Goal: Download file/media

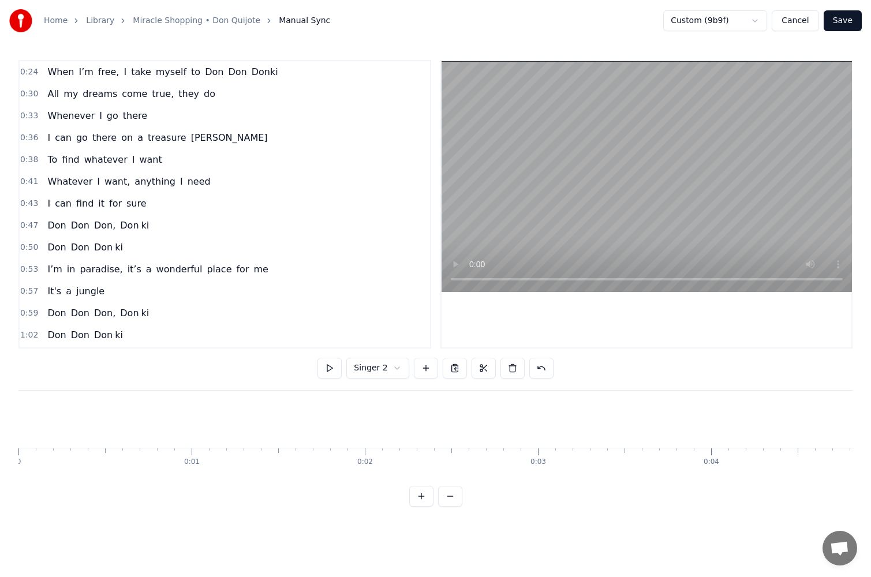
scroll to position [0, 22517]
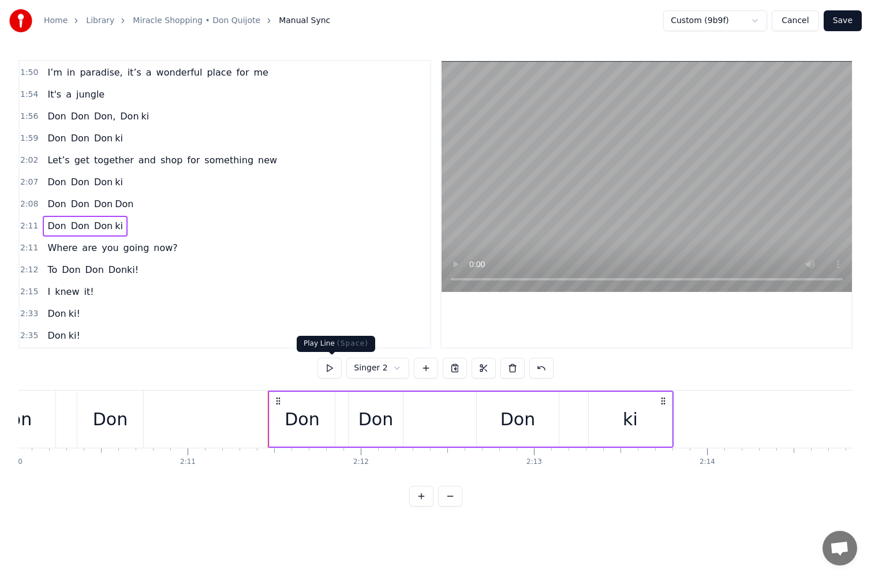
click at [334, 366] on button at bounding box center [329, 368] width 24 height 21
click at [338, 364] on button at bounding box center [329, 368] width 24 height 21
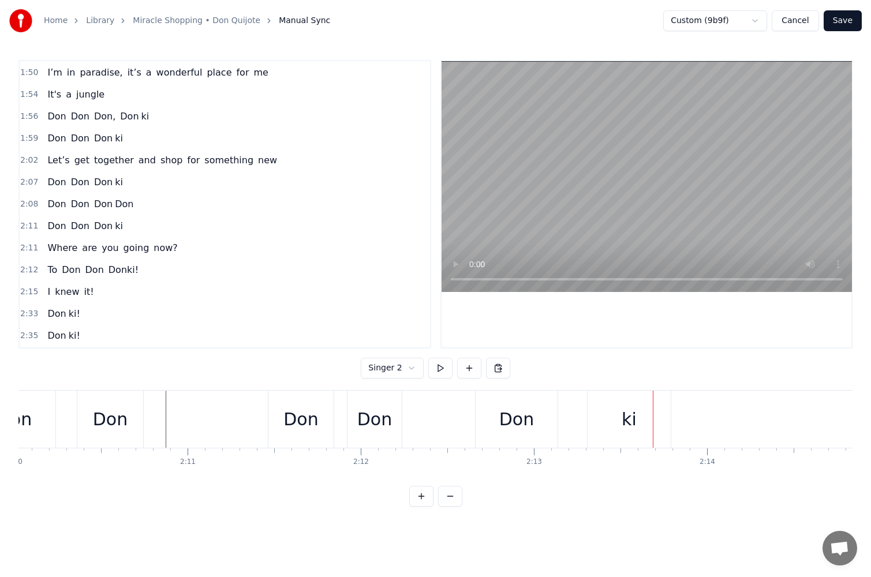
click at [341, 419] on div "Don Don Don ki" at bounding box center [471, 419] width 406 height 57
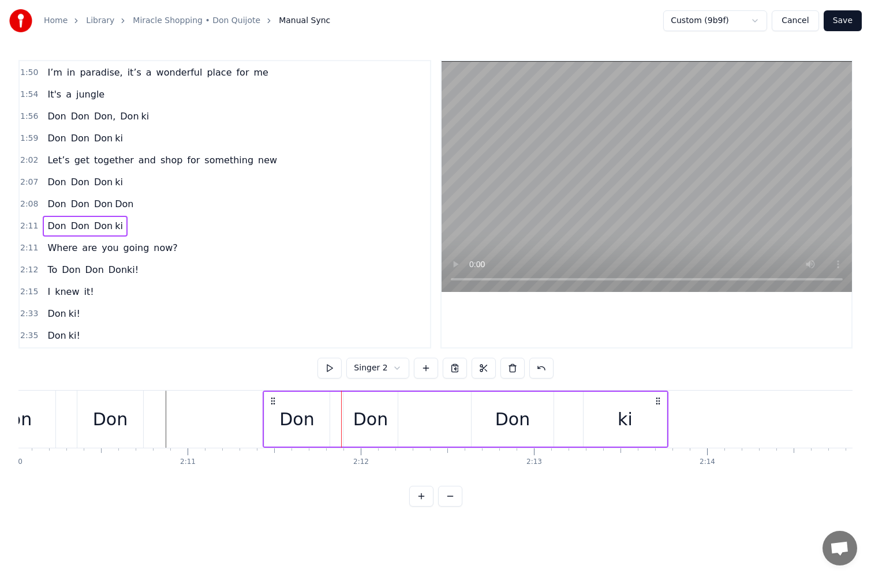
click at [274, 403] on icon at bounding box center [272, 401] width 9 height 9
click at [272, 403] on icon at bounding box center [270, 401] width 9 height 9
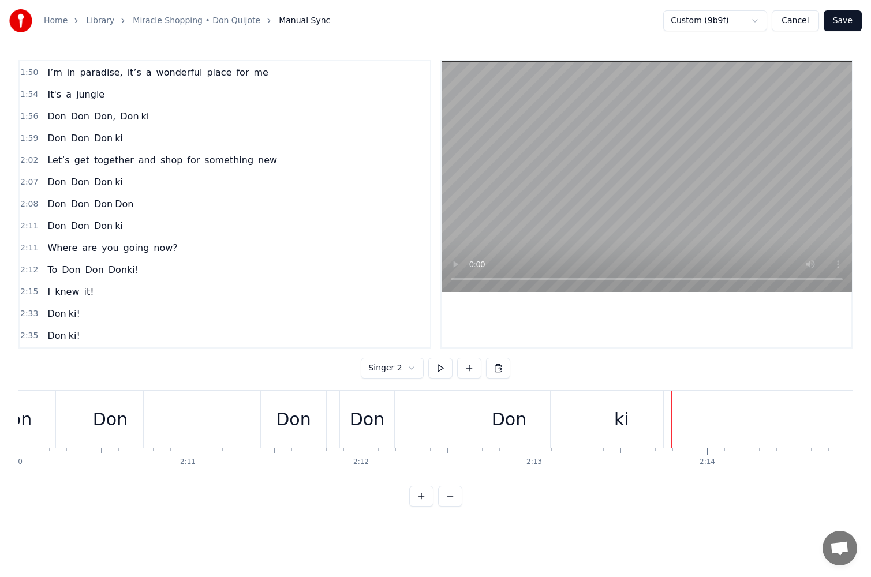
click at [115, 406] on div "Don" at bounding box center [110, 419] width 66 height 57
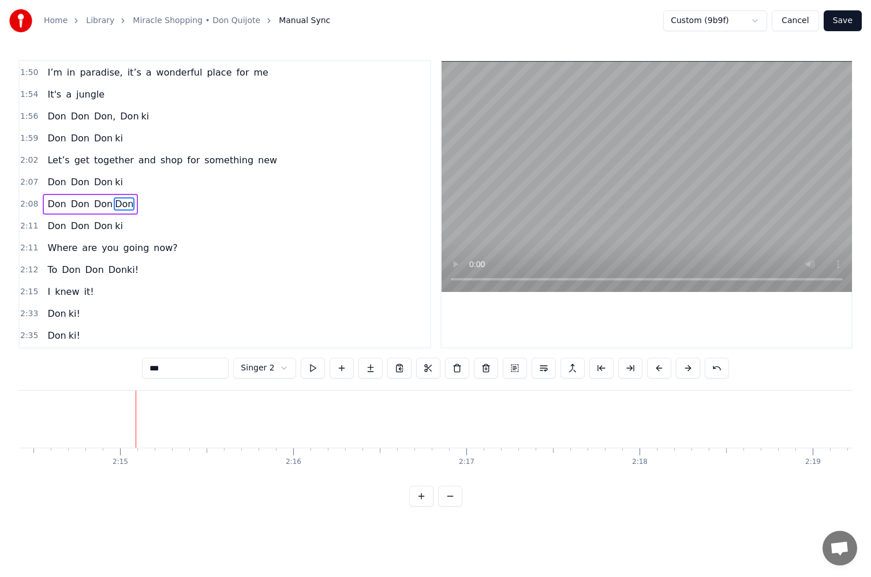
scroll to position [0, 22548]
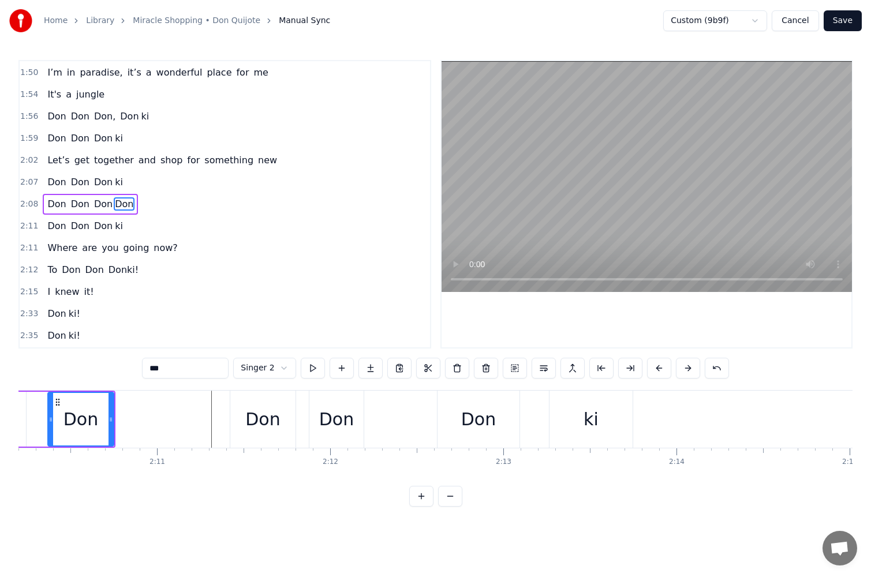
click at [40, 419] on div "[PERSON_NAME]" at bounding box center [28, 419] width 171 height 55
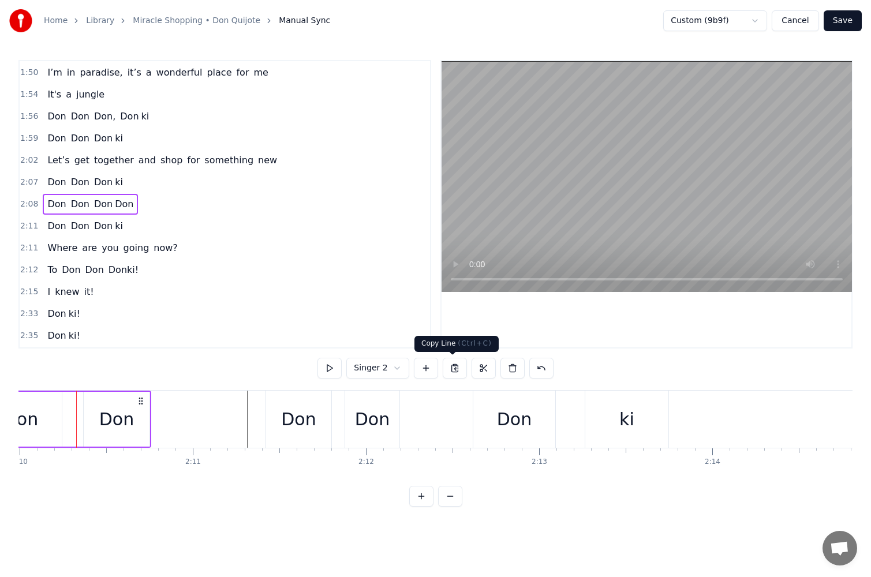
click at [453, 372] on button at bounding box center [455, 368] width 24 height 21
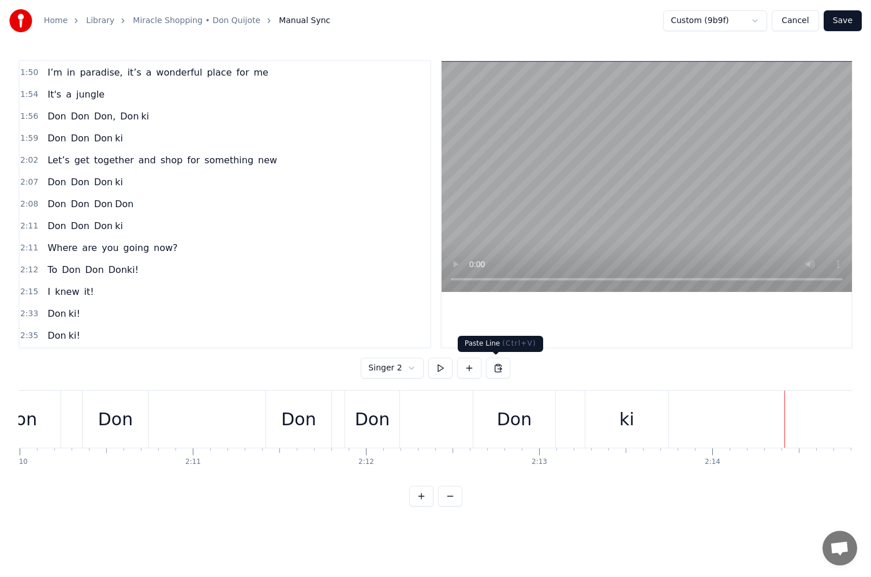
click at [499, 367] on button at bounding box center [498, 368] width 24 height 21
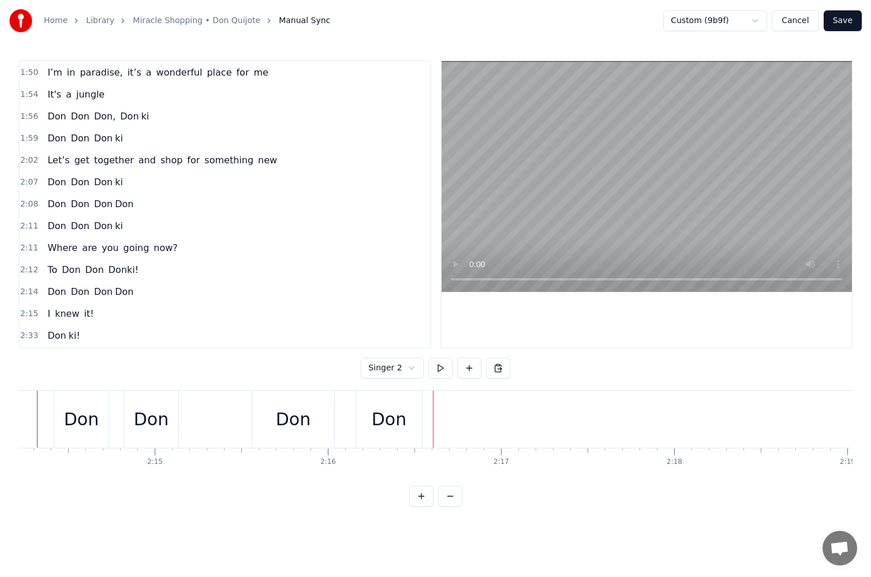
click at [85, 416] on div "Don" at bounding box center [81, 419] width 35 height 26
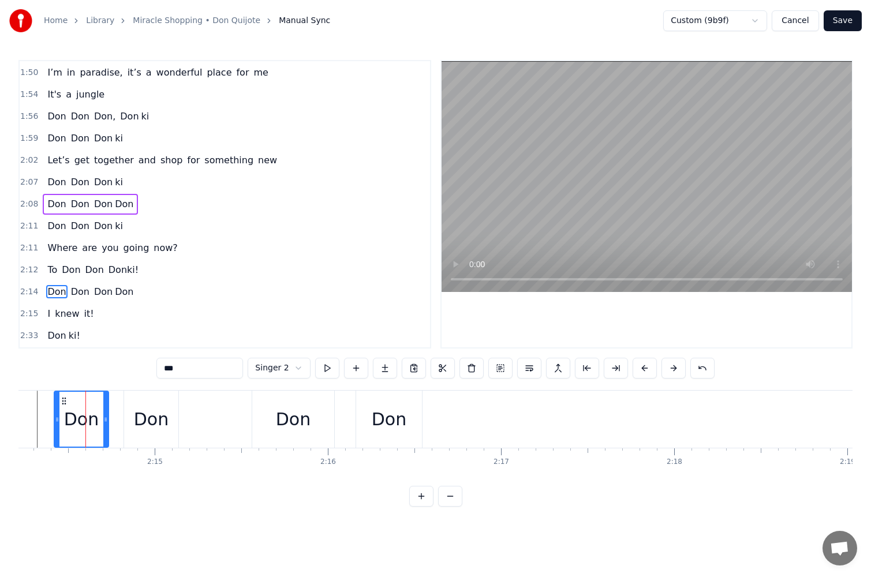
scroll to position [658, 0]
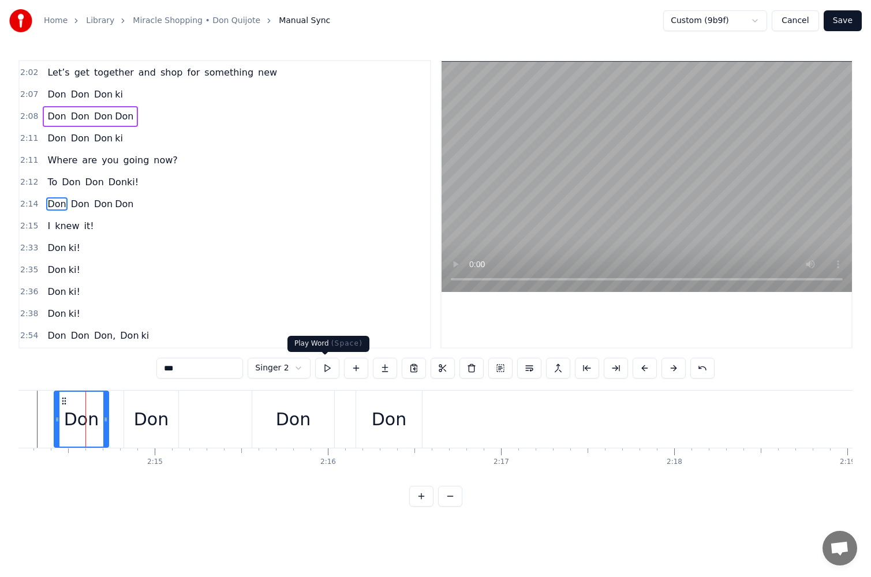
click at [327, 367] on button at bounding box center [327, 368] width 24 height 21
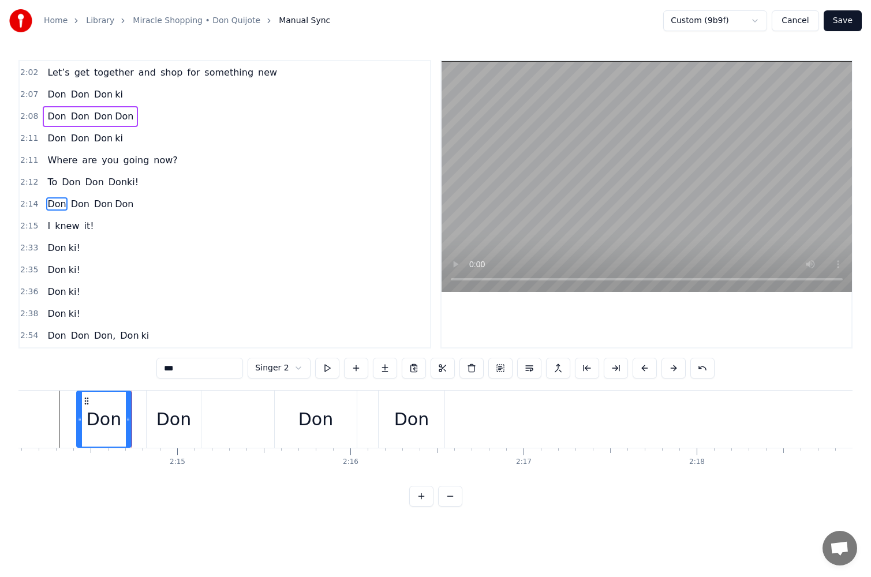
click at [327, 367] on button at bounding box center [327, 368] width 24 height 21
click at [140, 425] on div "[PERSON_NAME]" at bounding box center [261, 419] width 371 height 57
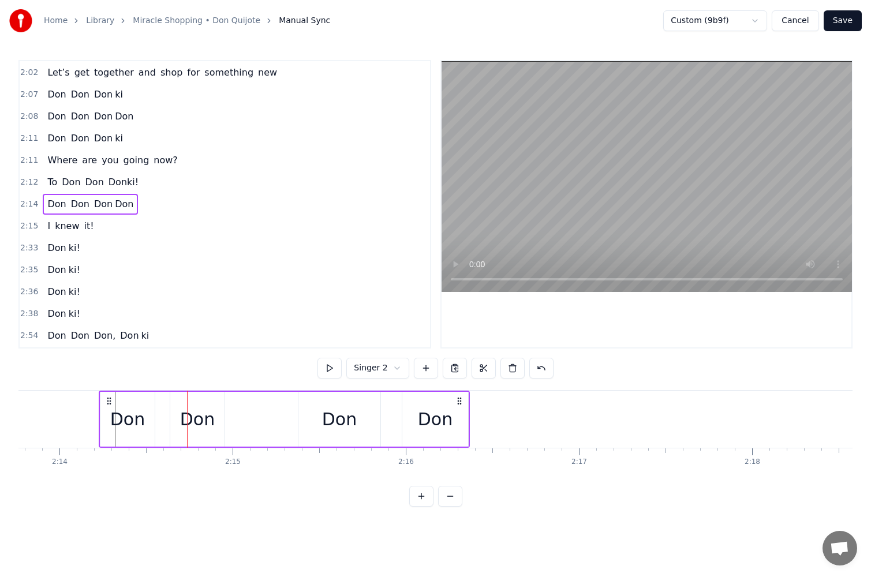
click at [104, 402] on icon at bounding box center [108, 401] width 9 height 9
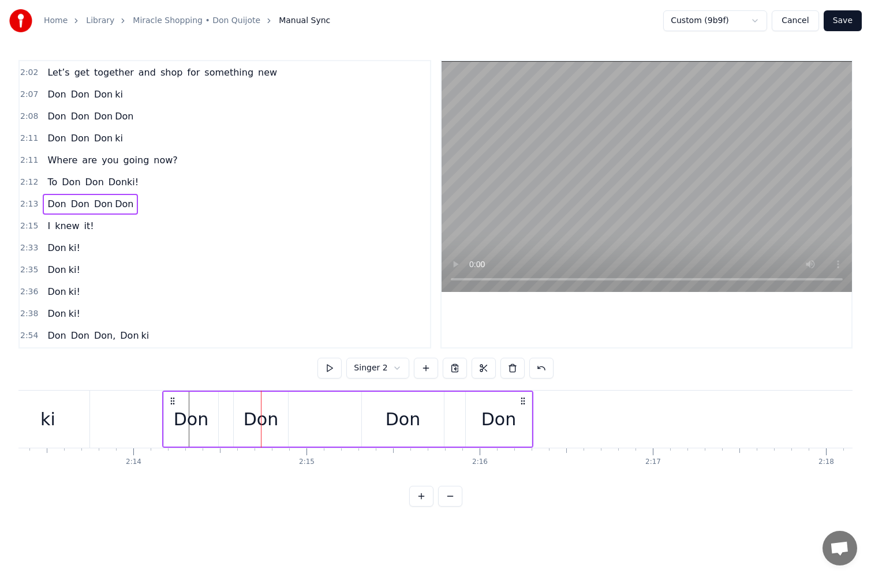
scroll to position [0, 23067]
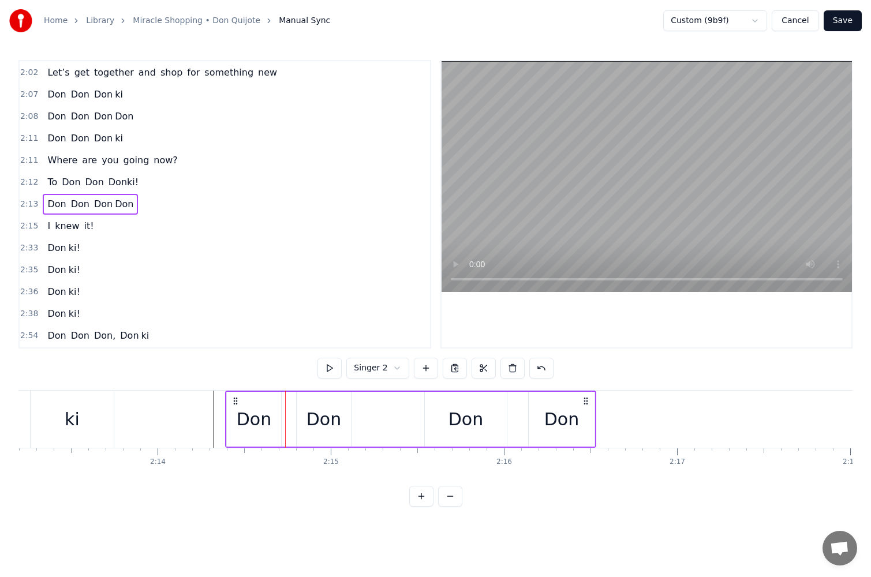
drag, startPoint x: 85, startPoint y: 401, endPoint x: 237, endPoint y: 416, distance: 152.6
click at [237, 416] on div "[PERSON_NAME]" at bounding box center [410, 419] width 371 height 57
click at [335, 368] on button at bounding box center [329, 368] width 24 height 21
click at [74, 440] on div "ki" at bounding box center [72, 419] width 83 height 57
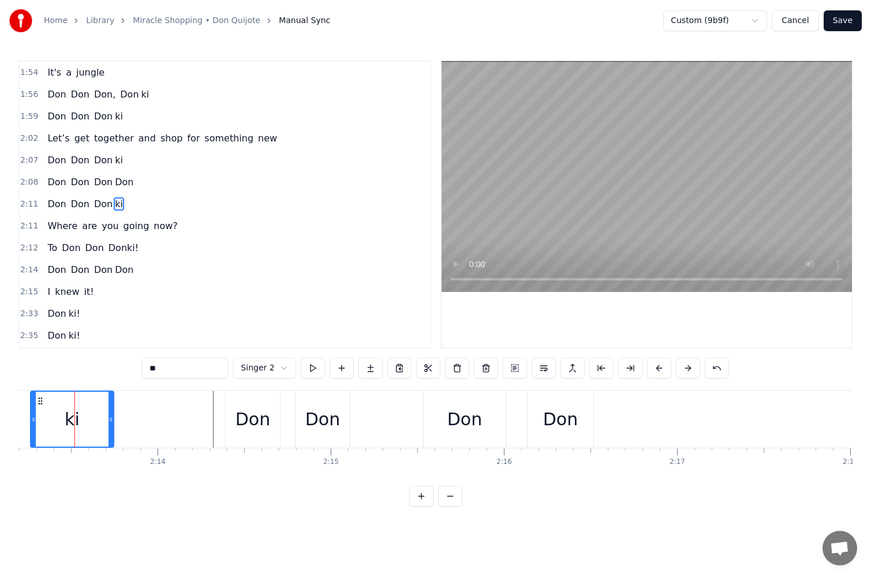
scroll to position [0, 23065]
click at [27, 428] on div "[PERSON_NAME]" at bounding box center [18, 419] width 196 height 57
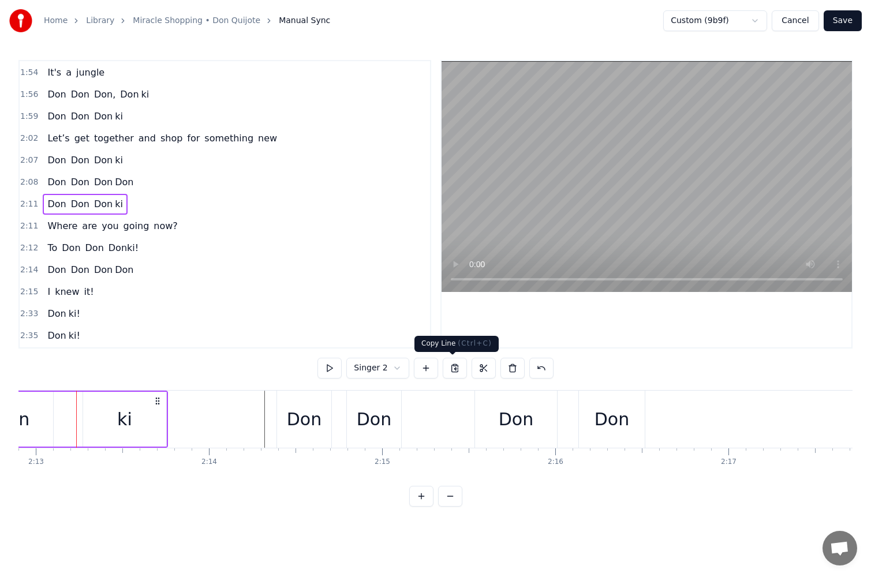
click at [447, 372] on button at bounding box center [455, 368] width 24 height 21
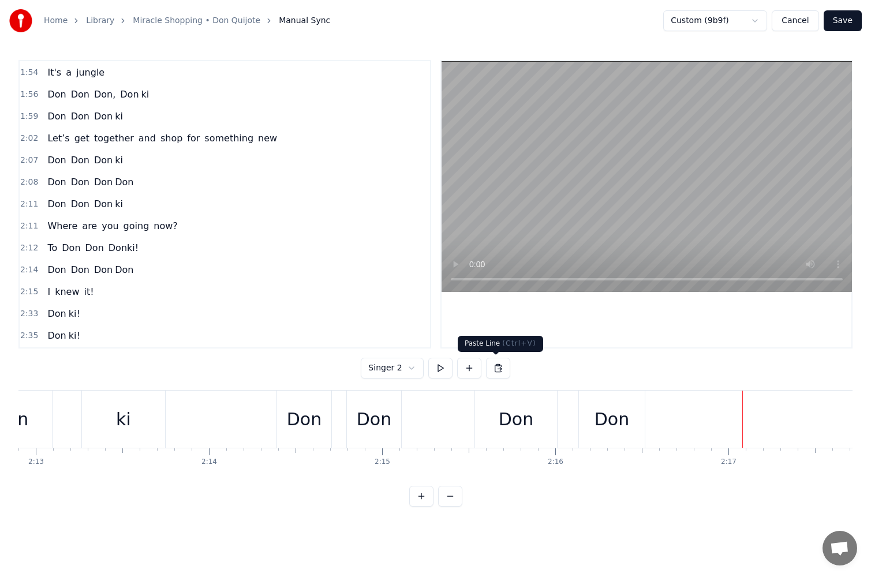
click at [499, 370] on button at bounding box center [498, 368] width 24 height 21
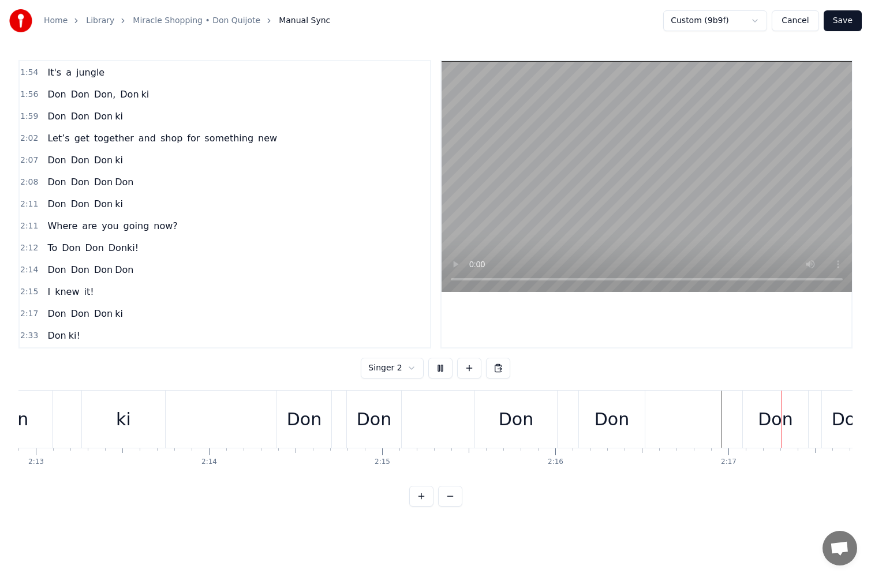
scroll to position [0, 23741]
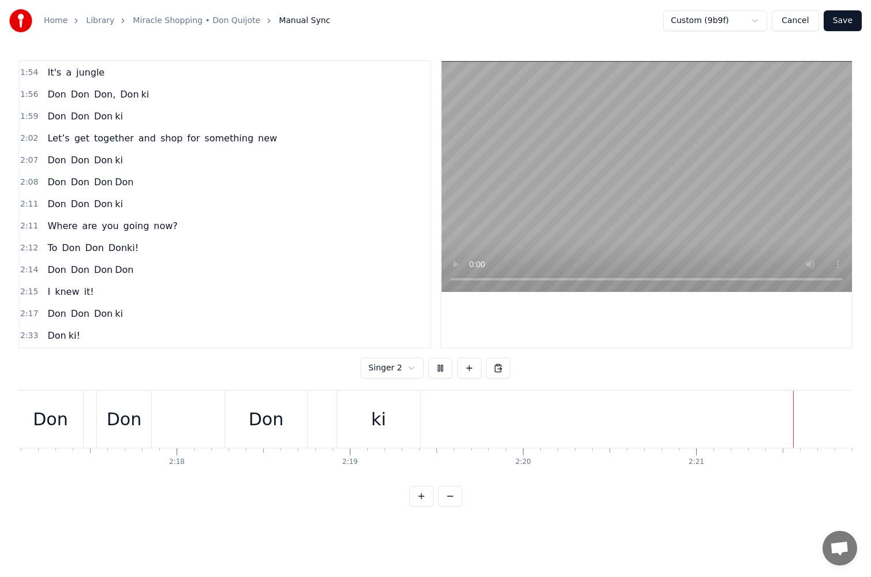
click at [413, 370] on html "Home Library Miracle Shopping • Don Quijote Manual Sync Custom (9b9f) Cancel Sa…" at bounding box center [435, 262] width 871 height 525
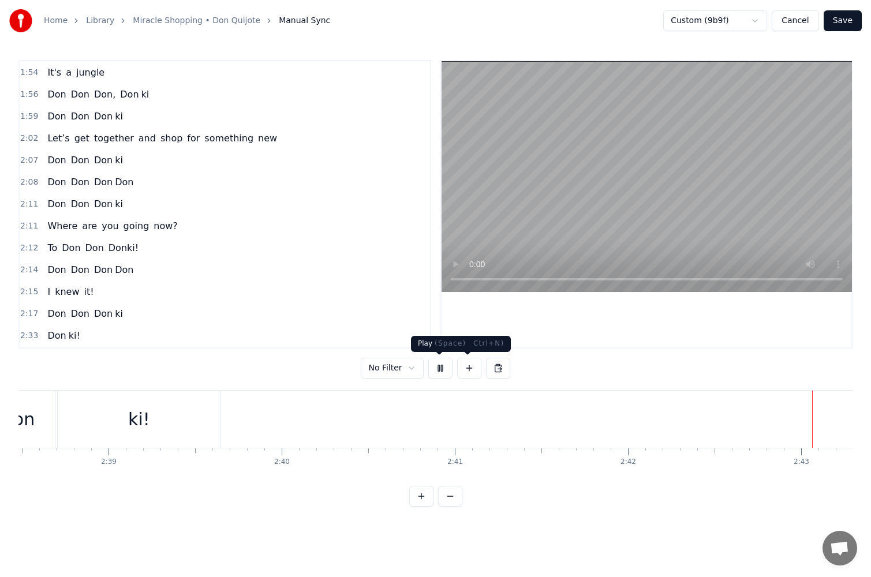
scroll to position [0, 28185]
click at [434, 368] on button at bounding box center [440, 368] width 24 height 21
click at [137, 427] on div "ki!" at bounding box center [129, 419] width 22 height 26
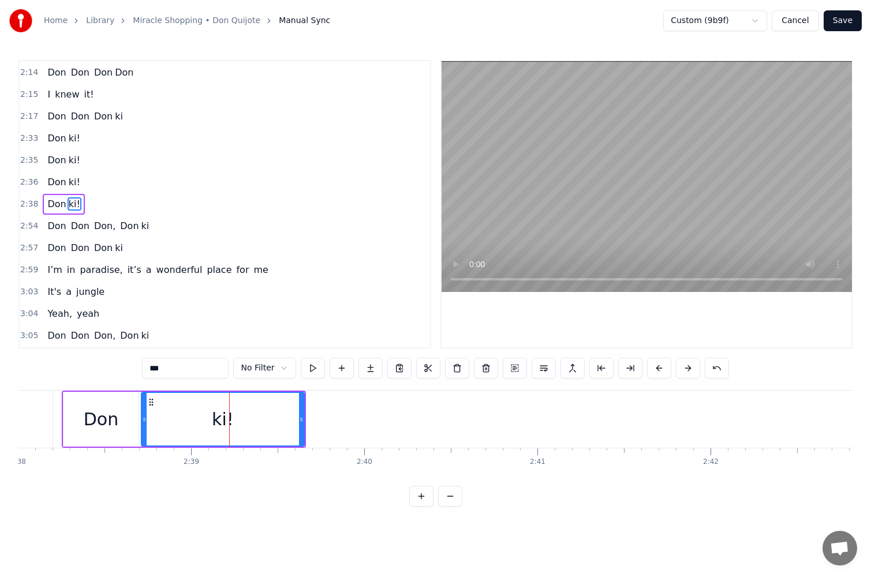
scroll to position [0, 27317]
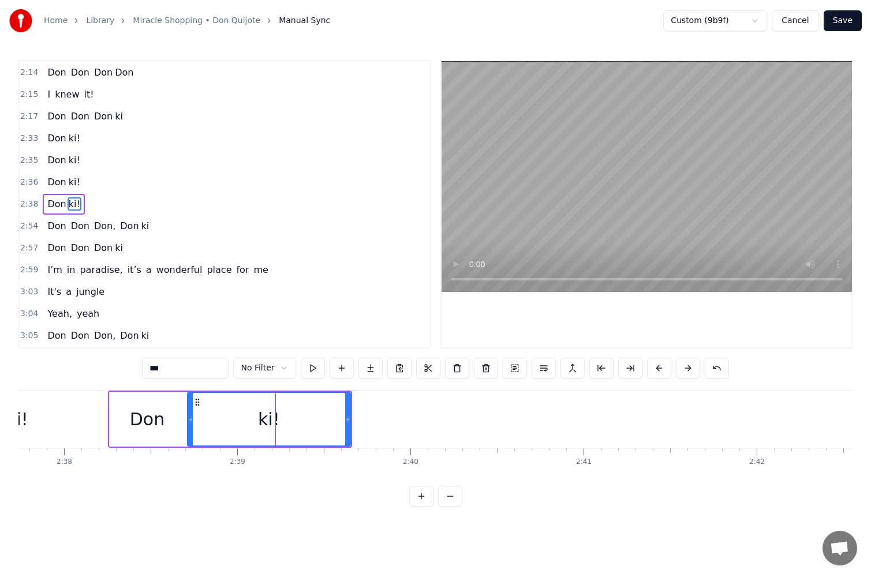
click at [187, 424] on div "ki!" at bounding box center [269, 419] width 164 height 55
click at [183, 424] on div "Don" at bounding box center [147, 419] width 75 height 55
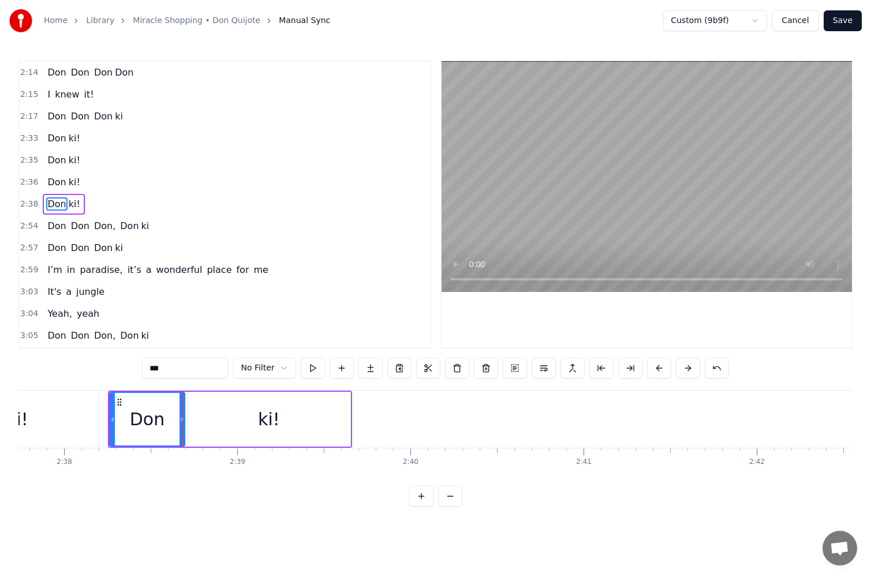
click at [187, 424] on div "ki!" at bounding box center [269, 419] width 164 height 55
type input "***"
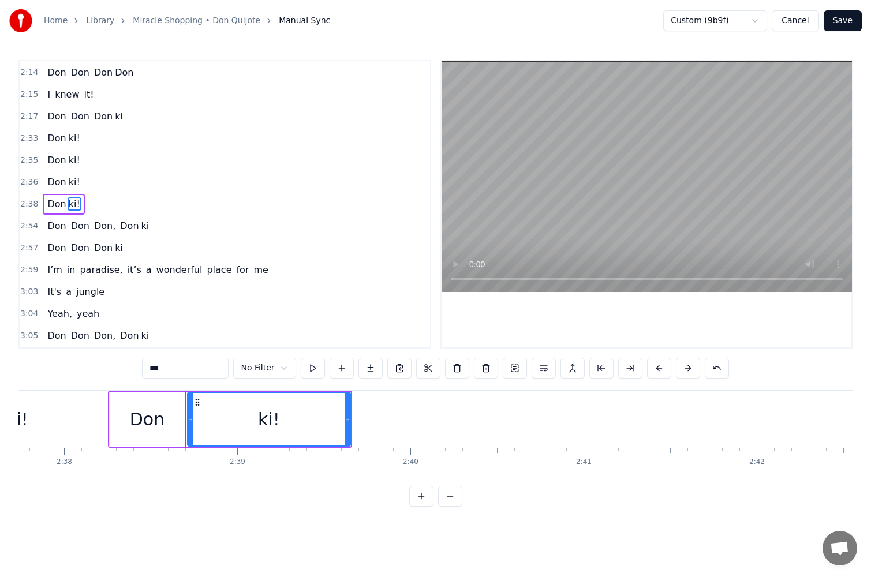
click at [186, 424] on div "Don ki!" at bounding box center [230, 419] width 242 height 55
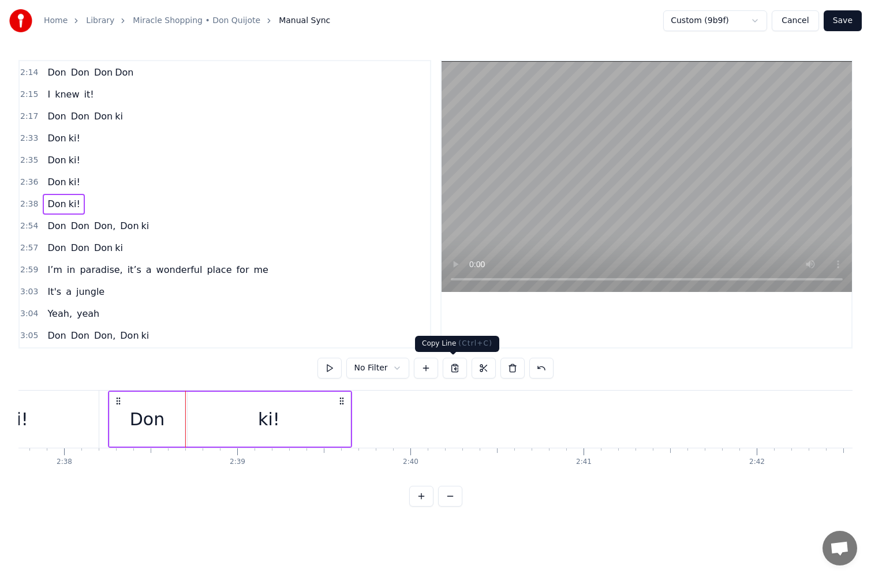
click at [455, 371] on button at bounding box center [455, 368] width 24 height 21
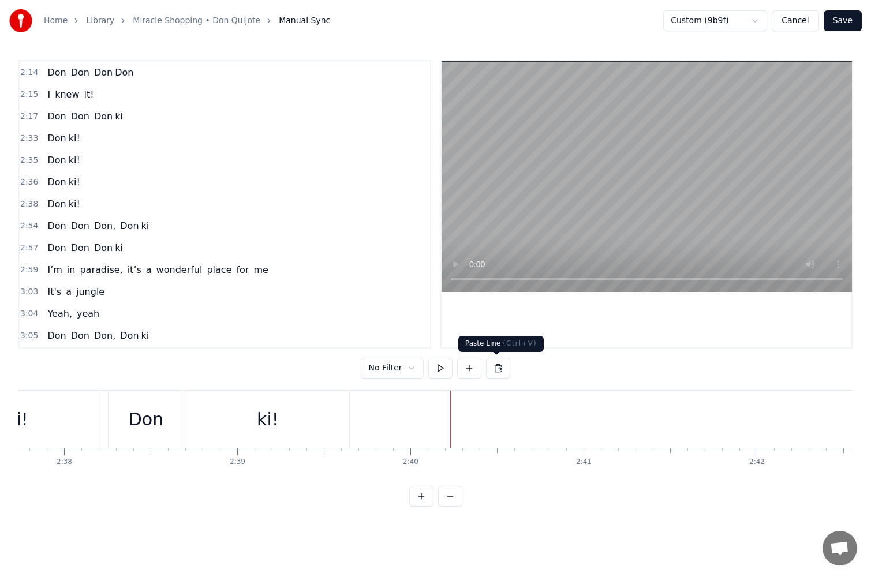
click at [499, 364] on button at bounding box center [498, 368] width 24 height 21
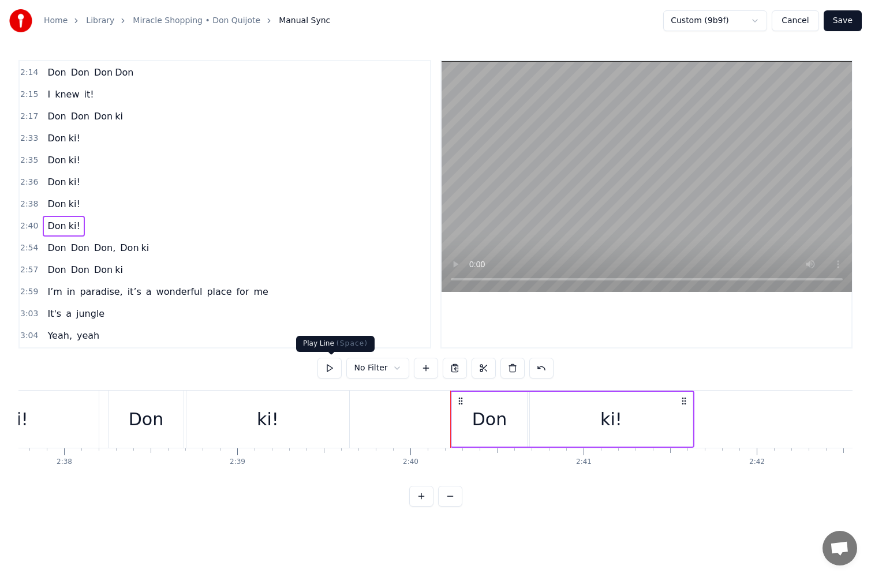
click at [335, 369] on button at bounding box center [329, 368] width 24 height 21
click at [206, 431] on div "ki!" at bounding box center [267, 419] width 163 height 57
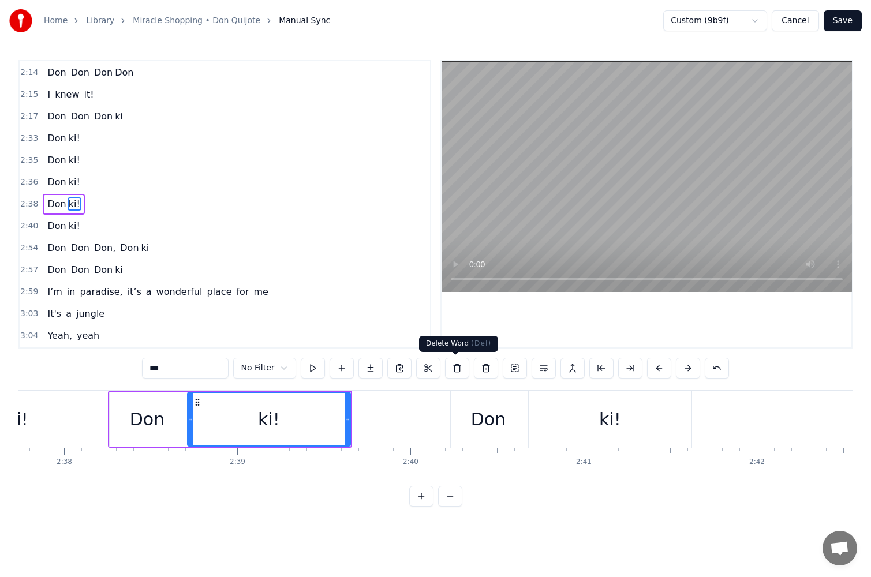
click at [466, 393] on div "Don" at bounding box center [488, 419] width 75 height 57
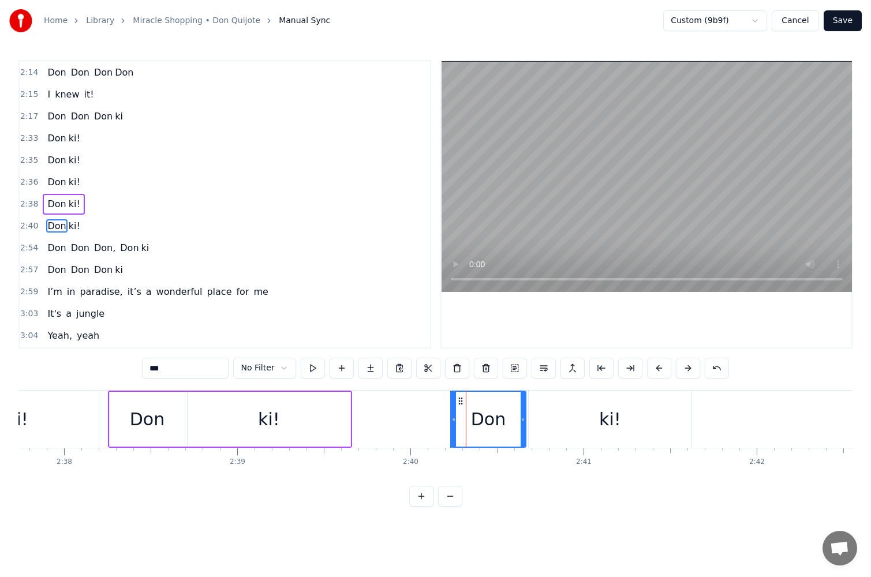
scroll to position [811, 0]
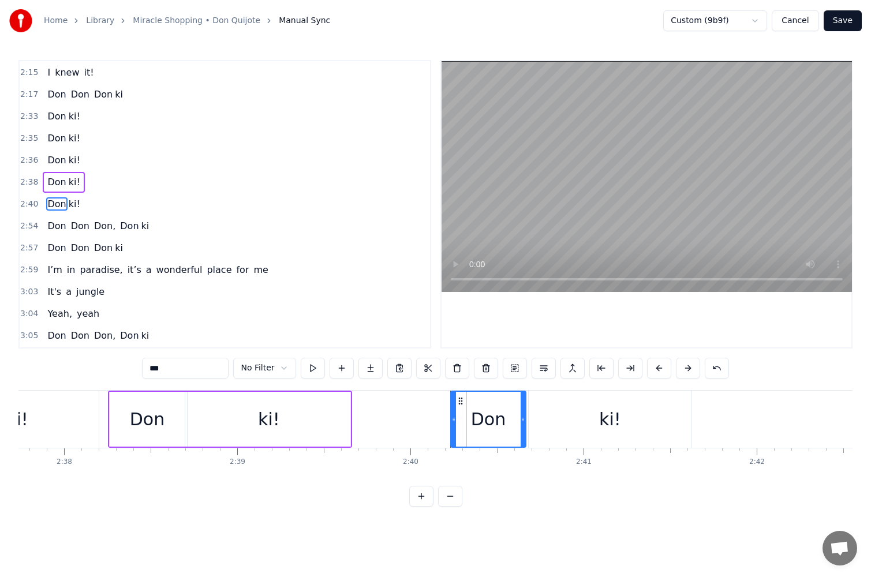
click at [528, 411] on div "ki!" at bounding box center [610, 419] width 164 height 57
type input "***"
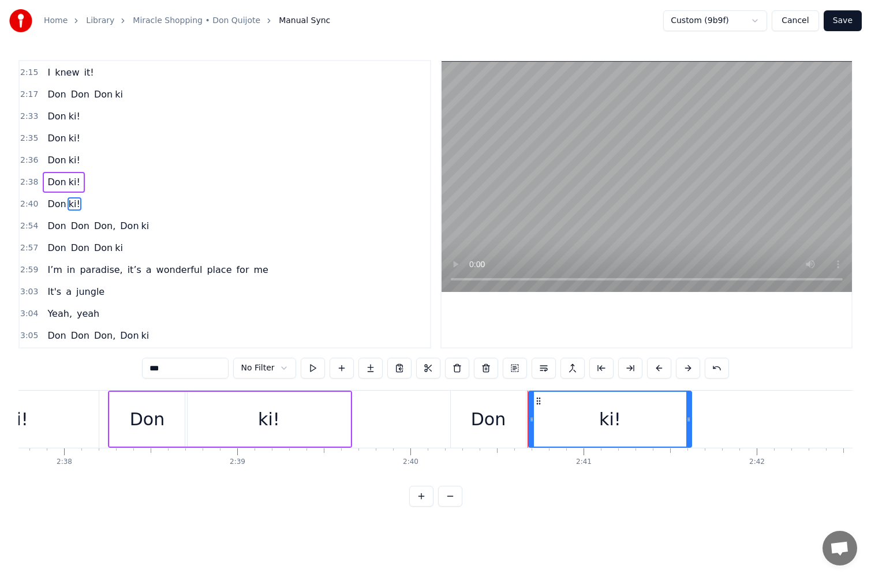
click at [526, 411] on div "Don ki!" at bounding box center [571, 419] width 242 height 57
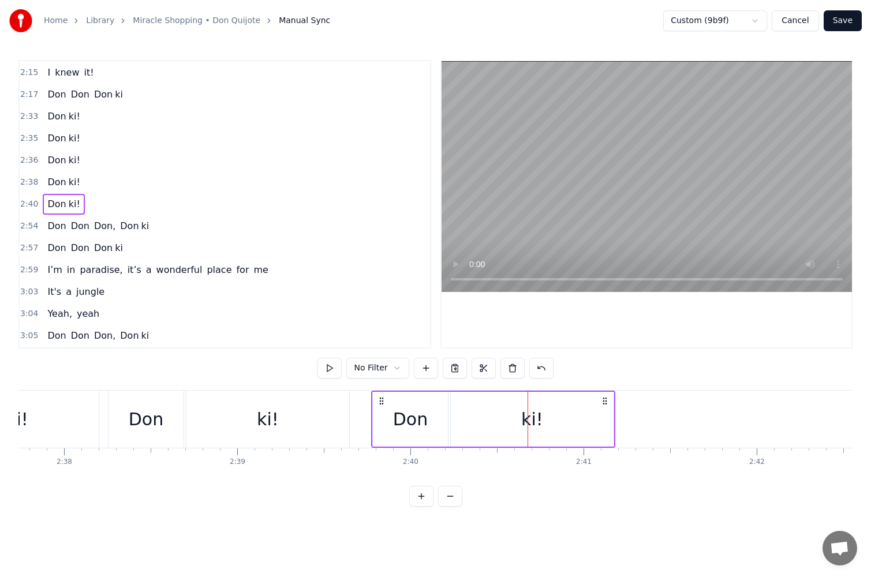
drag, startPoint x: 460, startPoint y: 399, endPoint x: 380, endPoint y: 407, distance: 79.5
click at [380, 407] on div "Don ki!" at bounding box center [493, 419] width 244 height 57
click at [329, 368] on button at bounding box center [329, 368] width 24 height 21
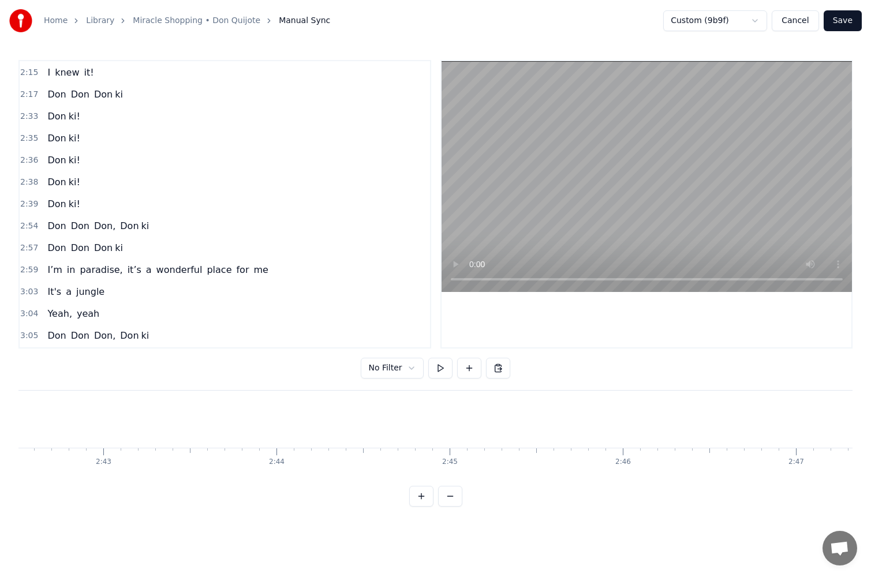
scroll to position [0, 27414]
click at [322, 424] on div "Don" at bounding box center [312, 419] width 35 height 26
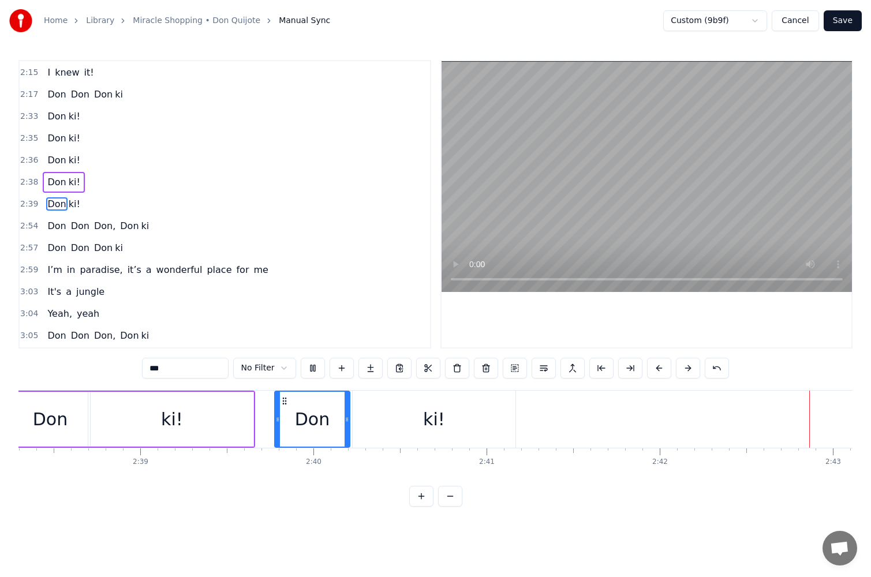
scroll to position [0, 28152]
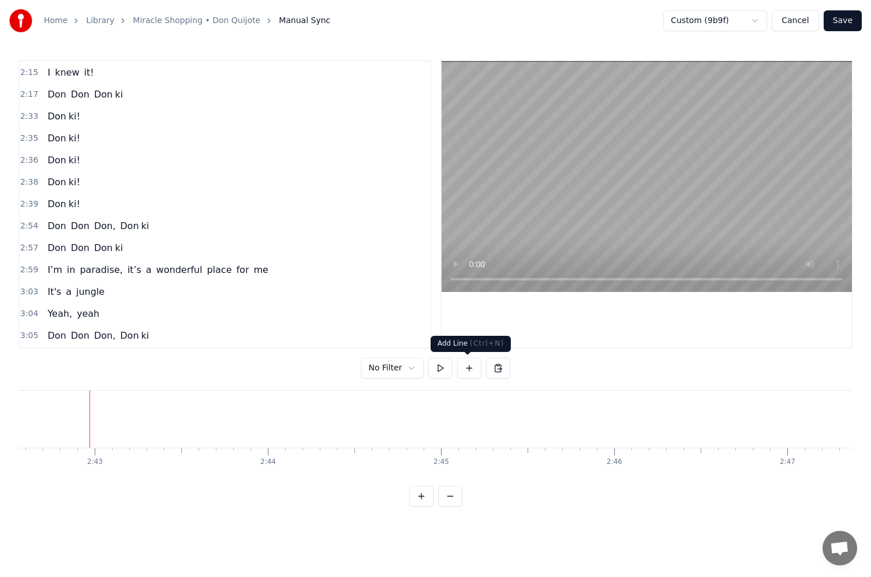
click at [469, 369] on button at bounding box center [469, 368] width 24 height 21
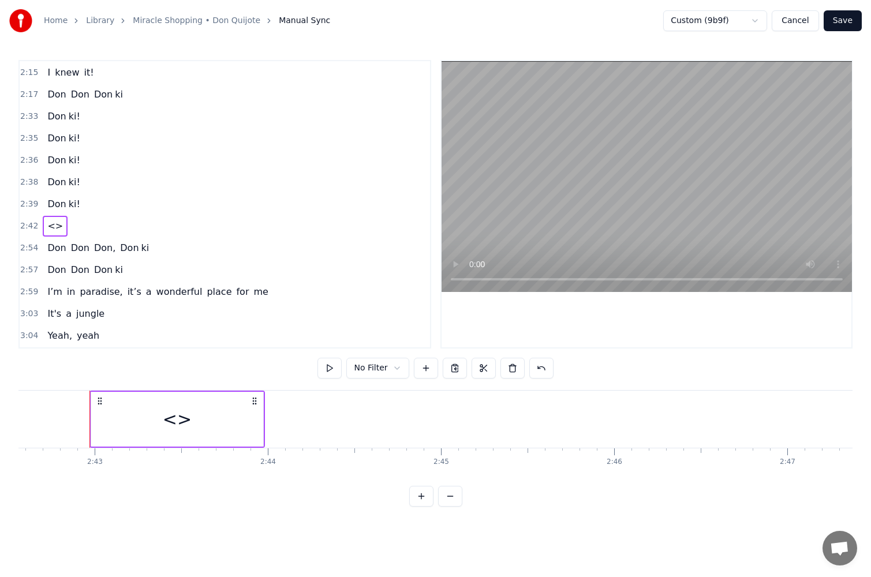
click at [199, 424] on div "<>" at bounding box center [177, 419] width 172 height 55
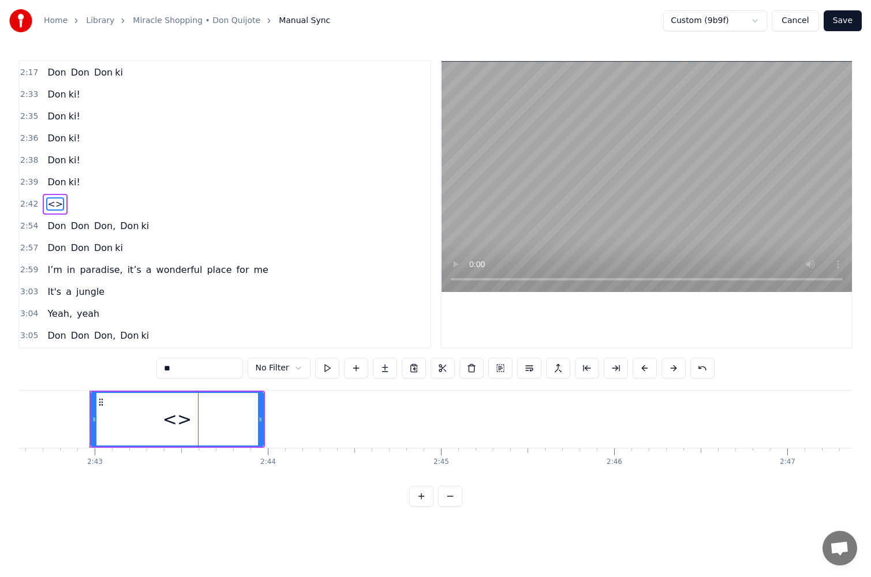
click at [197, 367] on input "**" at bounding box center [199, 368] width 87 height 21
type input "*"
type input "****"
click at [294, 491] on div "0:24 When I’m free, I take myself to [PERSON_NAME] 0:30 All my dreams come true…" at bounding box center [435, 283] width 834 height 447
click at [160, 415] on div "Oooh" at bounding box center [177, 419] width 46 height 26
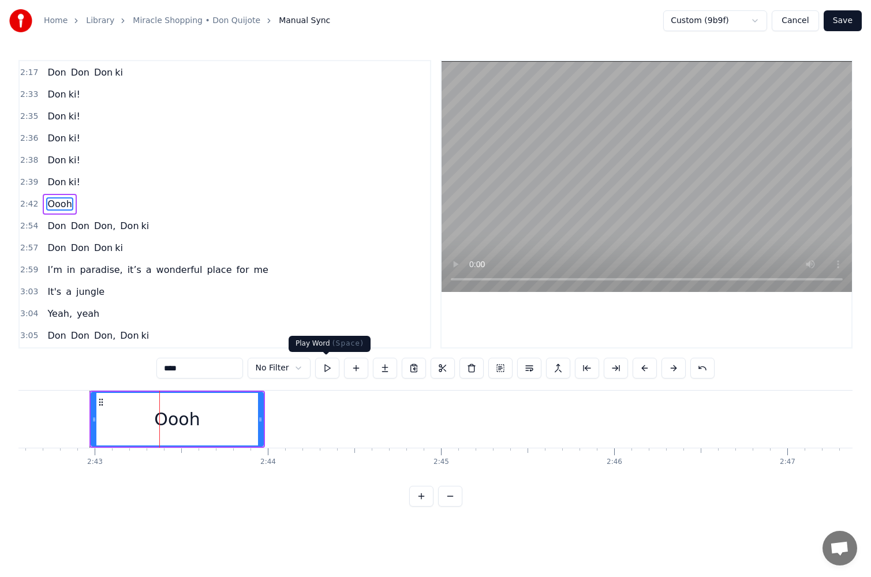
click at [325, 367] on button at bounding box center [327, 368] width 24 height 21
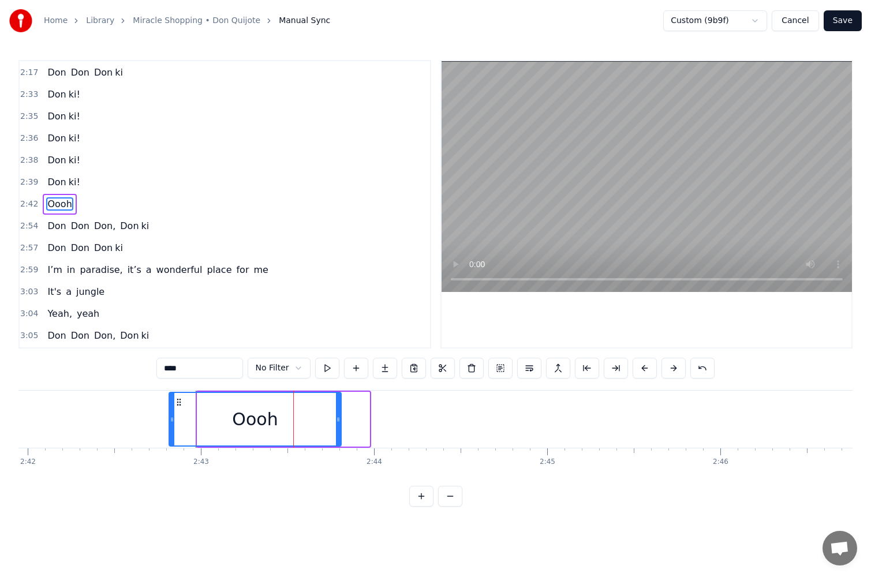
drag, startPoint x: 100, startPoint y: 404, endPoint x: 65, endPoint y: 405, distance: 35.2
click at [169, 405] on div "Oooh" at bounding box center [255, 419] width 173 height 55
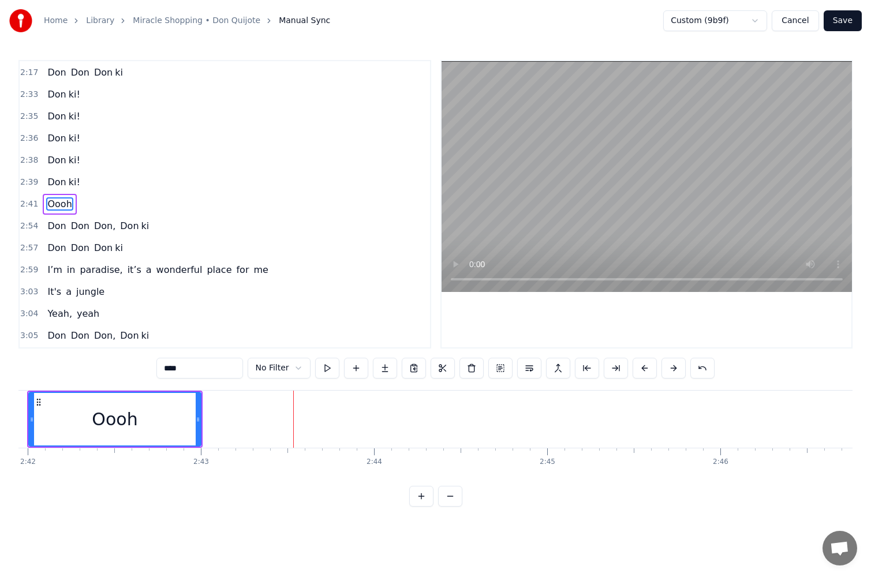
scroll to position [0, 28009]
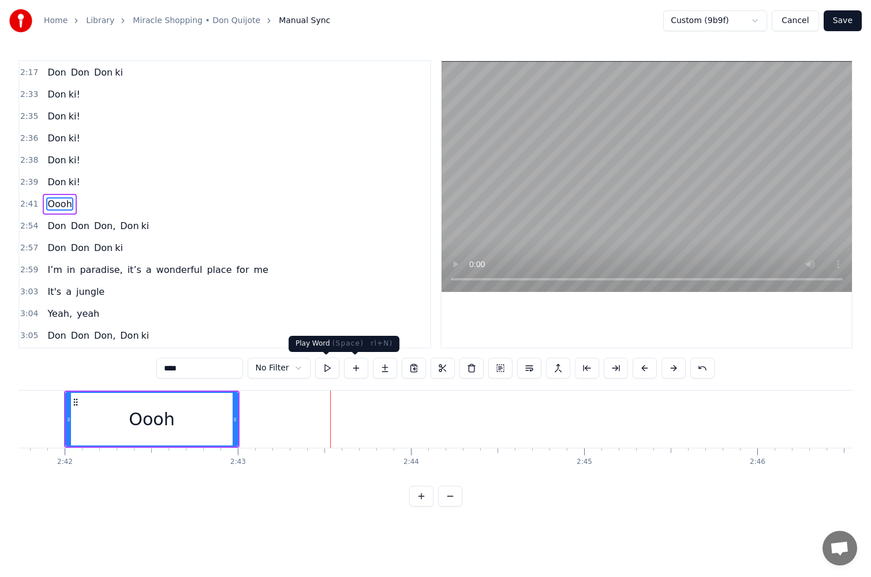
click at [324, 368] on button at bounding box center [327, 368] width 24 height 21
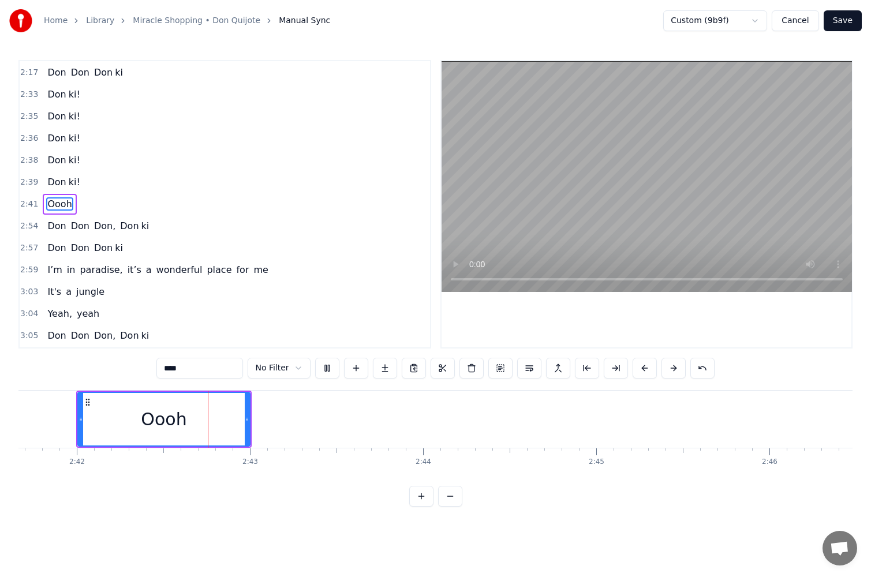
click at [324, 368] on button at bounding box center [327, 368] width 24 height 21
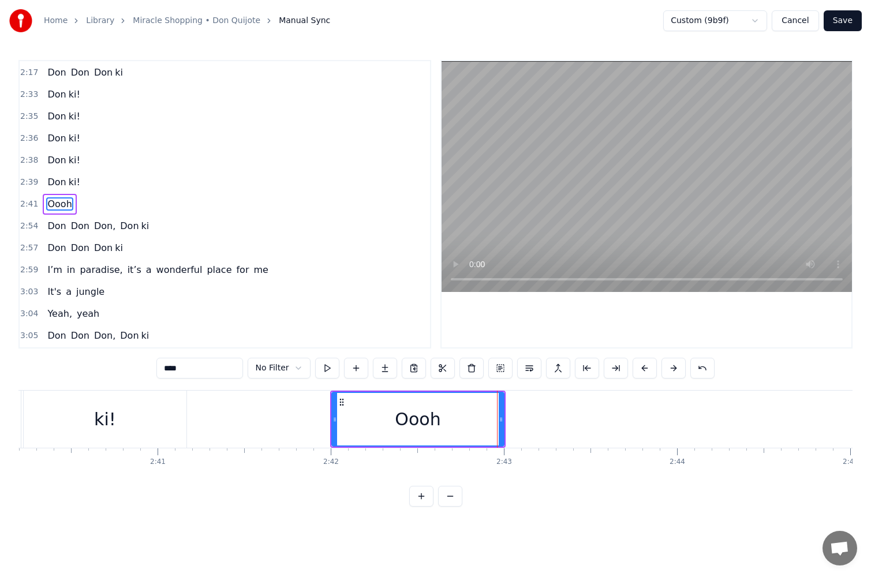
scroll to position [0, 27720]
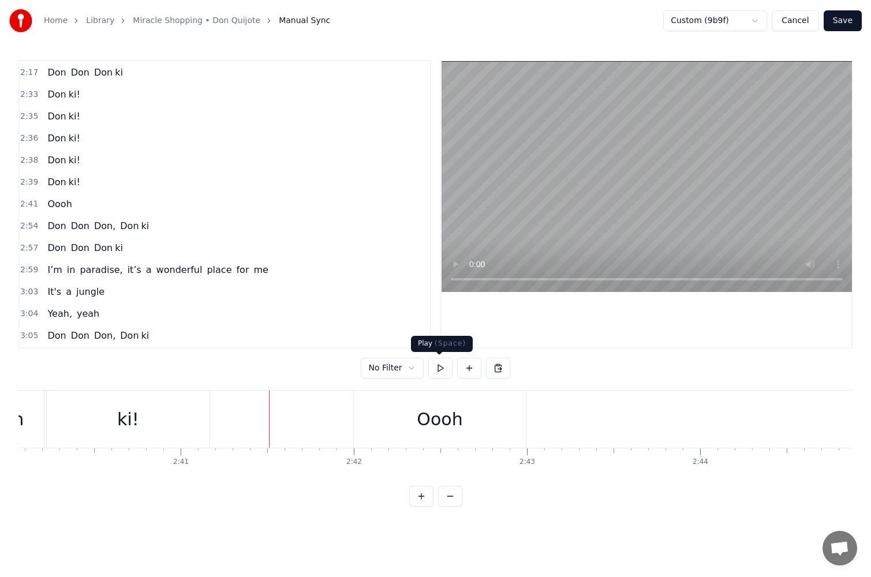
click at [438, 372] on button at bounding box center [440, 368] width 24 height 21
click at [439, 368] on button at bounding box center [440, 368] width 24 height 21
click at [409, 405] on div "Oooh" at bounding box center [440, 419] width 172 height 57
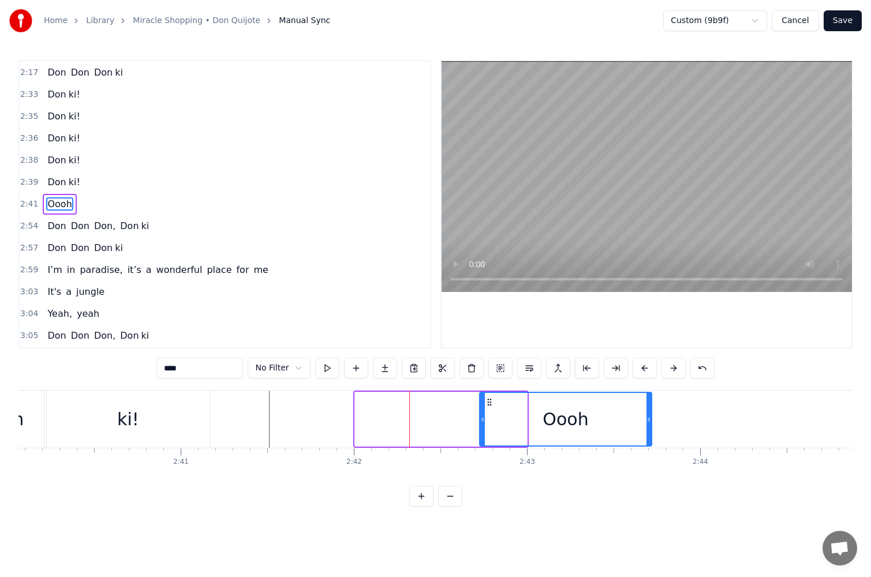
drag, startPoint x: 364, startPoint y: 401, endPoint x: 489, endPoint y: 402, distance: 124.7
click at [489, 402] on icon at bounding box center [489, 402] width 9 height 9
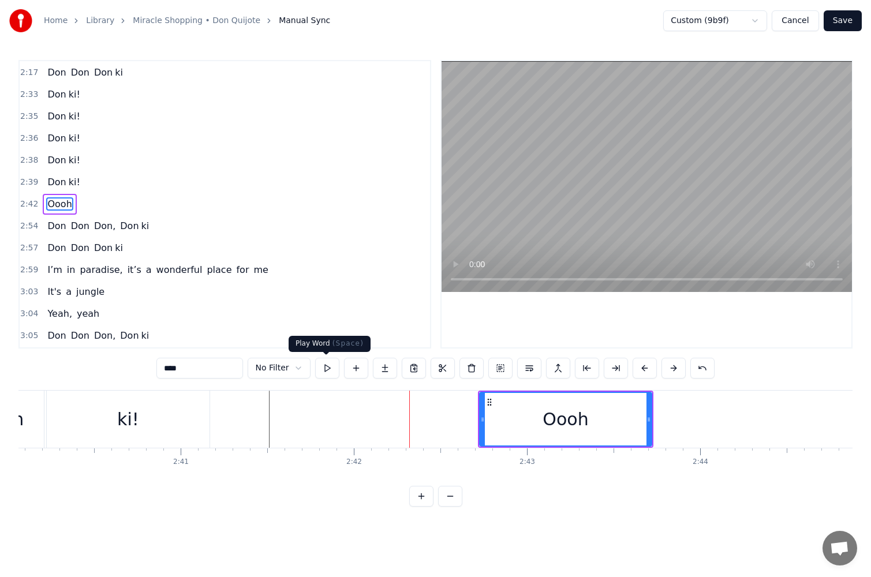
click at [326, 368] on button at bounding box center [327, 368] width 24 height 21
click at [327, 368] on button at bounding box center [327, 368] width 24 height 21
click at [651, 423] on div "Oooh" at bounding box center [565, 419] width 173 height 55
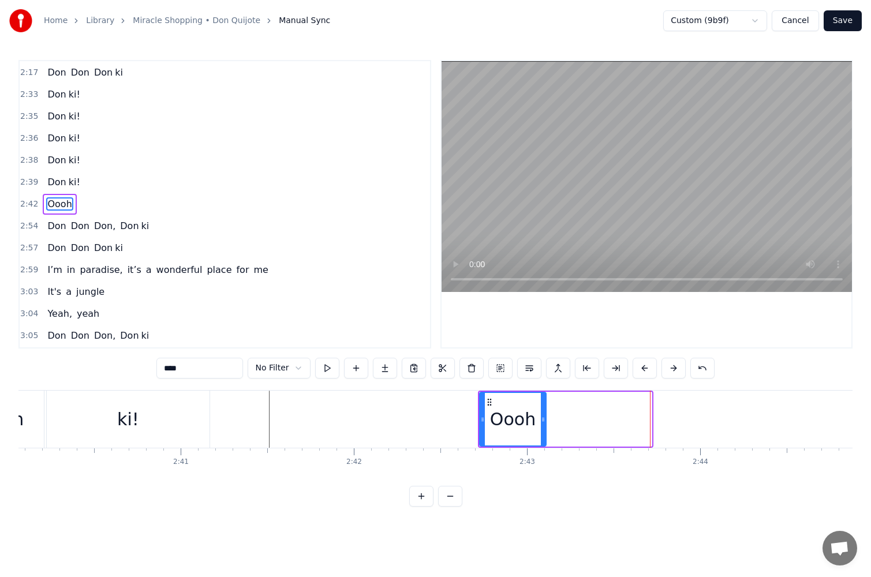
drag, startPoint x: 649, startPoint y: 419, endPoint x: 543, endPoint y: 421, distance: 105.7
click at [543, 421] on icon at bounding box center [543, 419] width 5 height 9
click at [329, 363] on button at bounding box center [327, 368] width 24 height 21
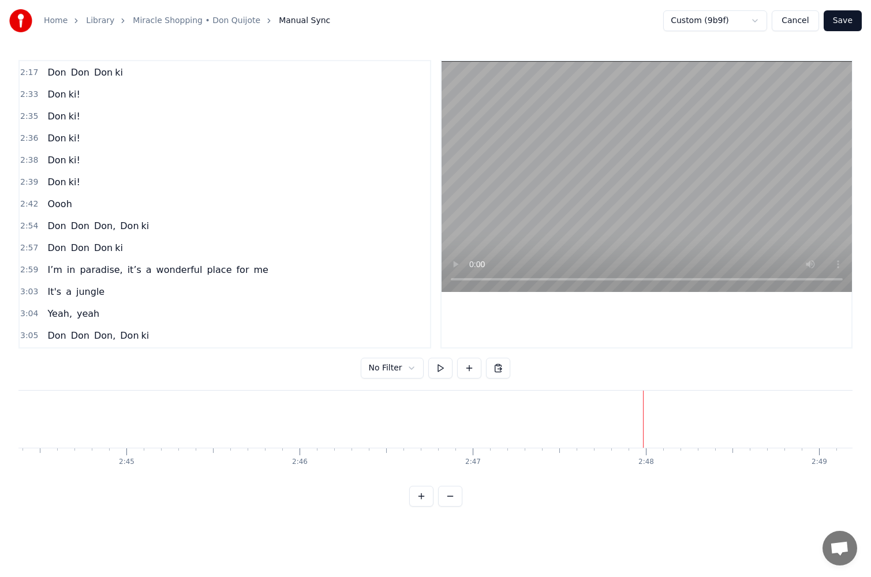
scroll to position [0, 27737]
click at [436, 363] on button at bounding box center [440, 368] width 24 height 21
click at [436, 367] on button at bounding box center [440, 368] width 24 height 21
click at [464, 371] on button at bounding box center [469, 368] width 24 height 21
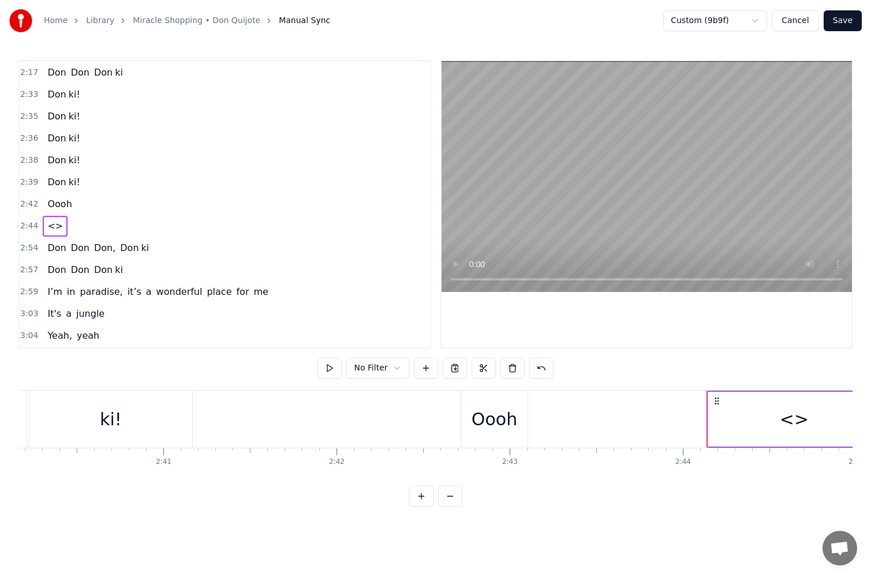
click at [793, 420] on div "<>" at bounding box center [794, 419] width 29 height 26
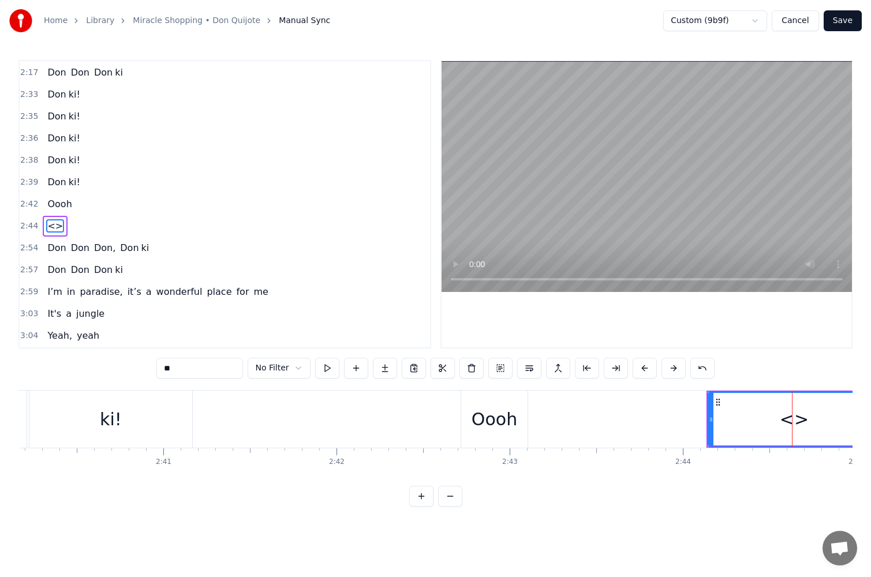
scroll to position [855, 0]
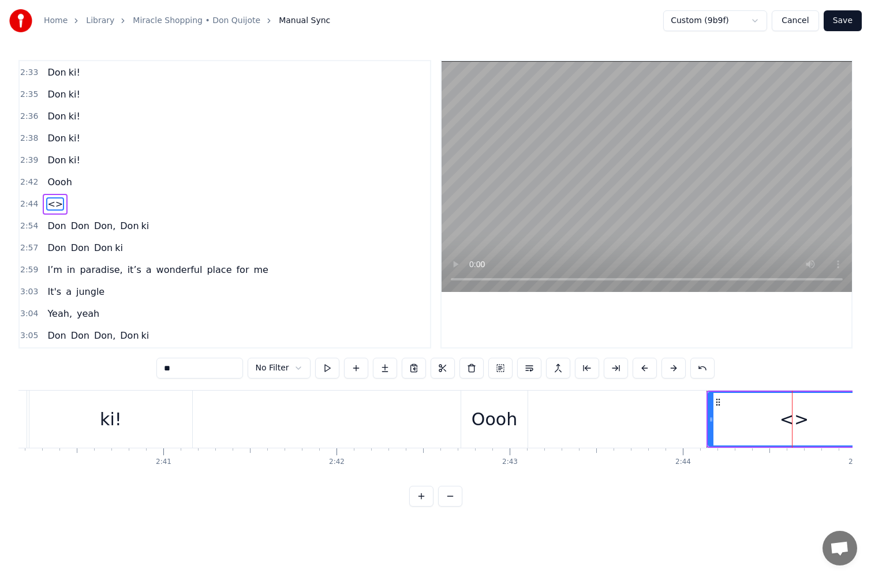
drag, startPoint x: 208, startPoint y: 371, endPoint x: 80, endPoint y: 378, distance: 128.3
click at [80, 378] on div "0:24 When I’m free, I take myself to [PERSON_NAME] 0:30 All my dreams come true…" at bounding box center [435, 283] width 834 height 447
click at [853, 483] on div "Home Library Miracle Shopping • Don Quijote Manual Sync Custom (9b9f) Cancel Sa…" at bounding box center [435, 253] width 871 height 507
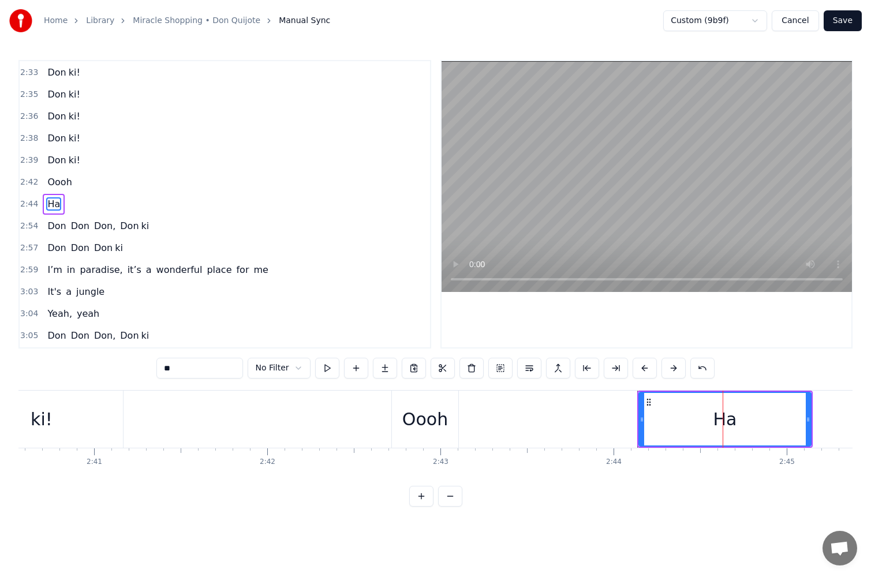
scroll to position [0, 27875]
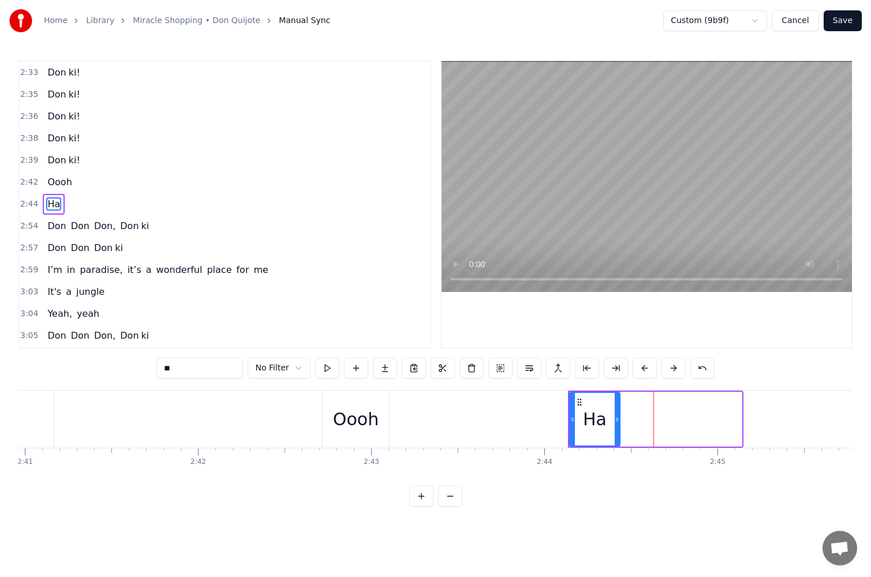
drag, startPoint x: 741, startPoint y: 419, endPoint x: 619, endPoint y: 419, distance: 121.8
click at [619, 419] on icon at bounding box center [617, 419] width 5 height 9
click at [323, 368] on button at bounding box center [327, 368] width 24 height 21
drag, startPoint x: 617, startPoint y: 422, endPoint x: 647, endPoint y: 422, distance: 30.6
click at [647, 422] on icon at bounding box center [647, 419] width 5 height 9
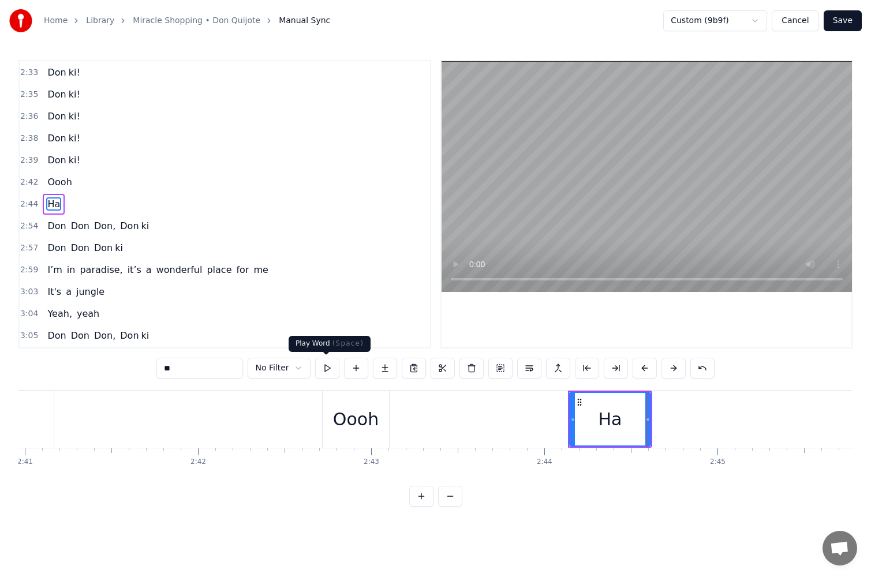
click at [323, 363] on button at bounding box center [327, 368] width 24 height 21
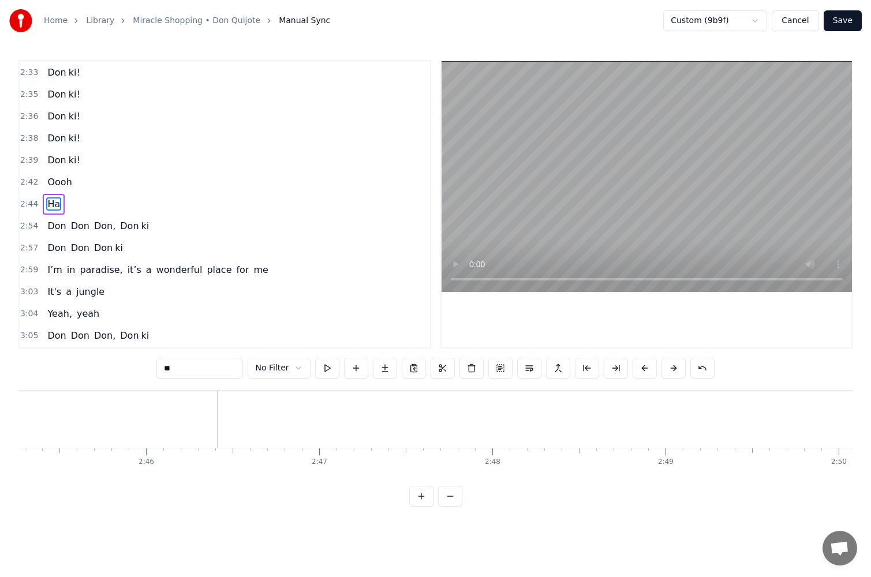
scroll to position [0, 27890]
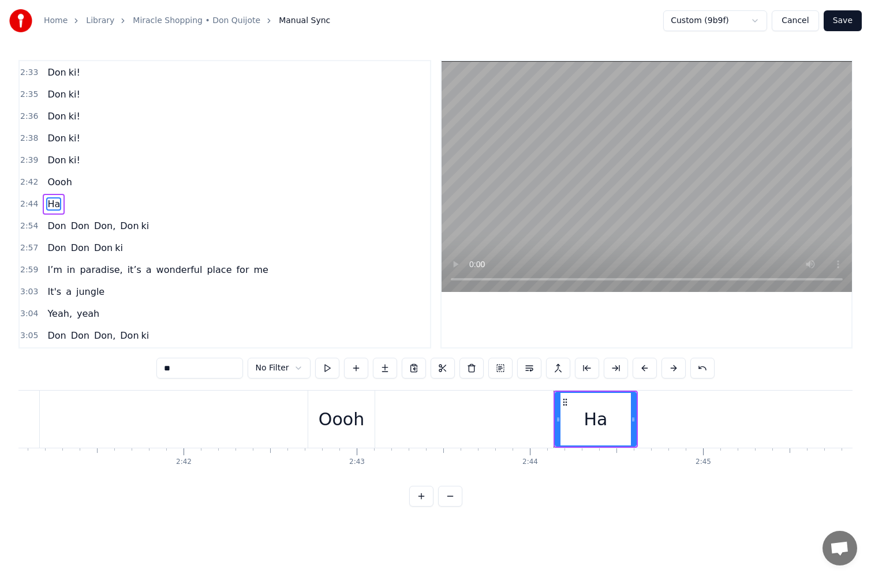
click at [345, 423] on div "Oooh" at bounding box center [342, 419] width 46 height 26
type input "****"
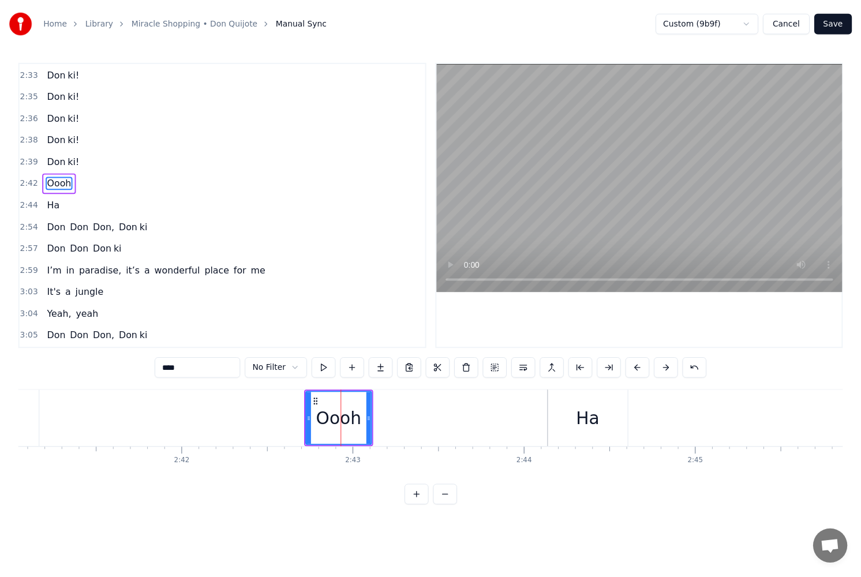
scroll to position [833, 0]
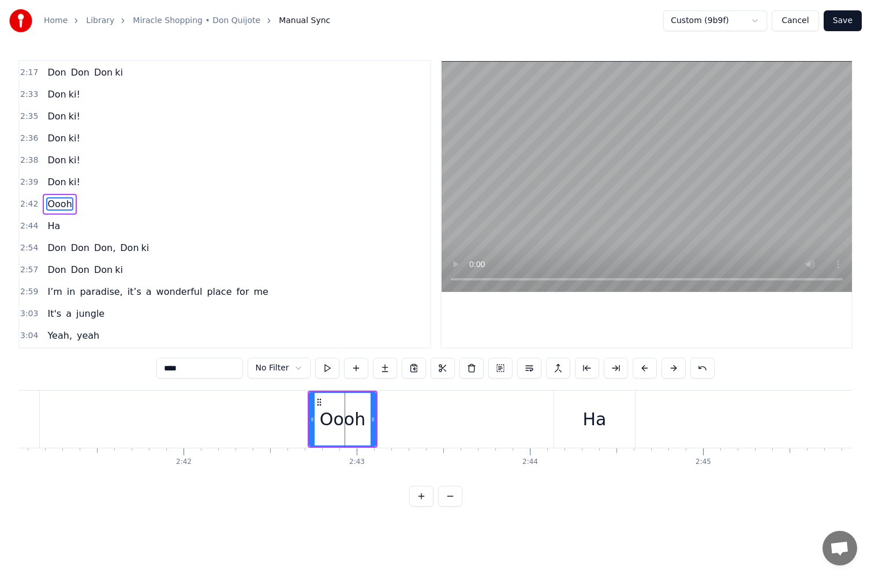
click at [846, 17] on button "Save" at bounding box center [843, 20] width 38 height 21
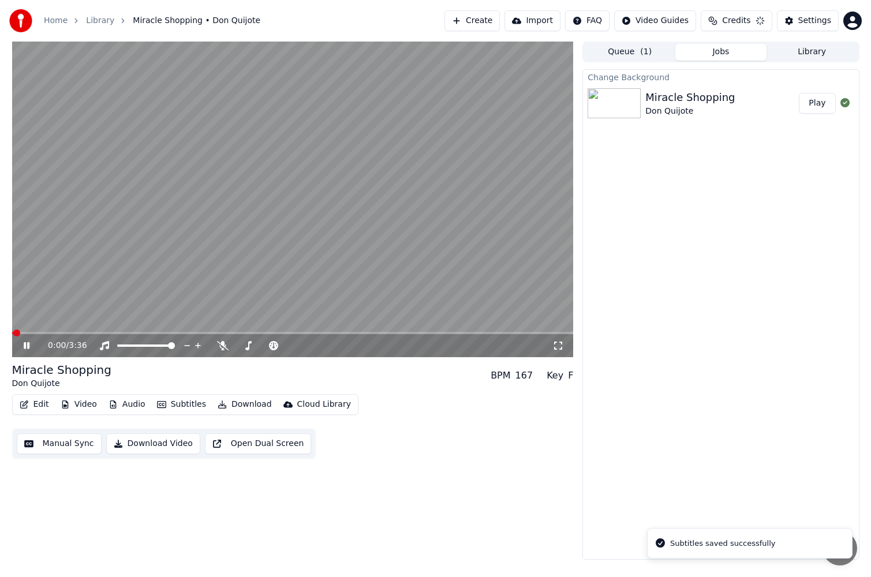
click at [35, 409] on button "Edit" at bounding box center [34, 405] width 39 height 16
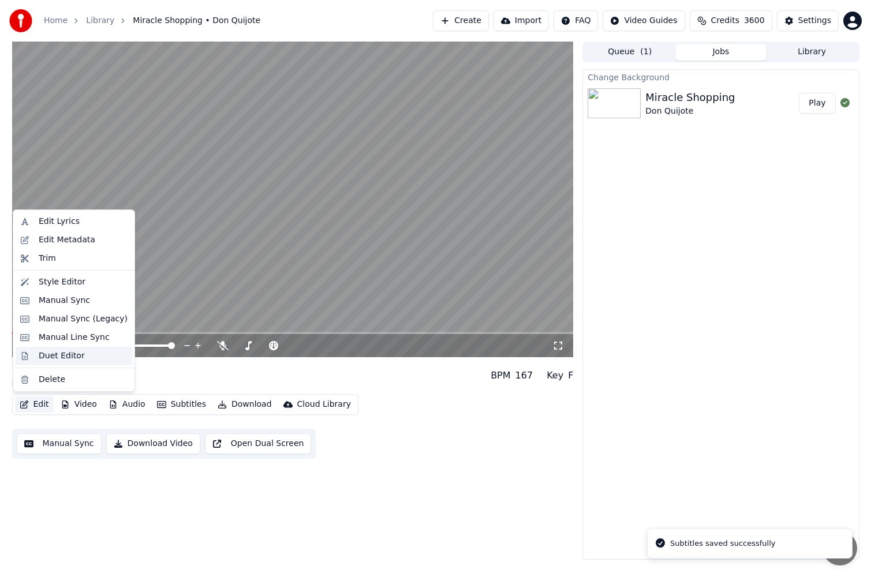
click at [62, 364] on div "Duet Editor" at bounding box center [74, 356] width 117 height 18
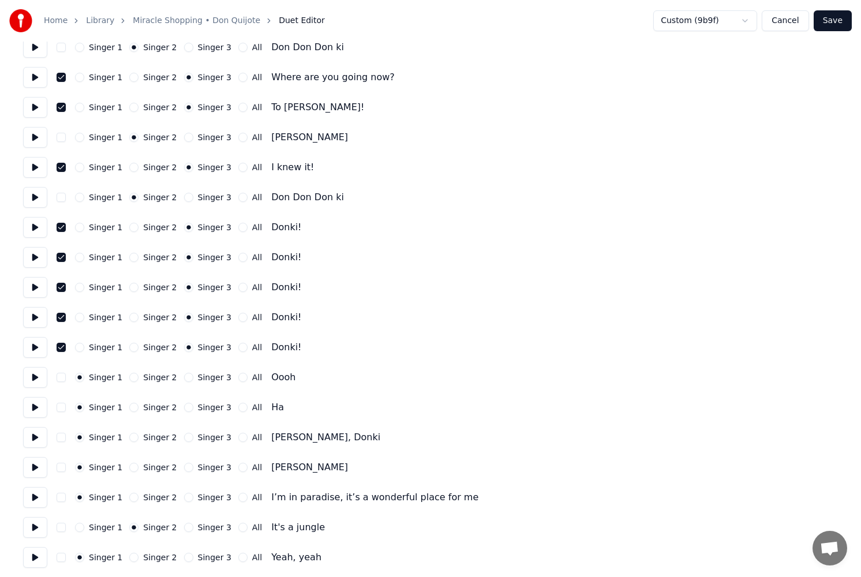
scroll to position [1270, 0]
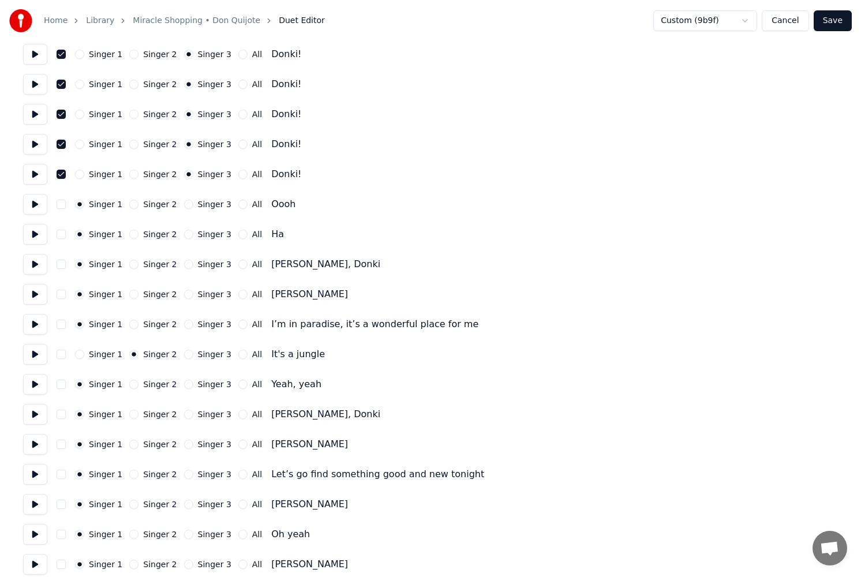
click at [184, 207] on button "Singer 3" at bounding box center [188, 204] width 9 height 9
click at [184, 236] on button "Singer 3" at bounding box center [188, 234] width 9 height 9
click at [831, 22] on button "Save" at bounding box center [833, 20] width 38 height 21
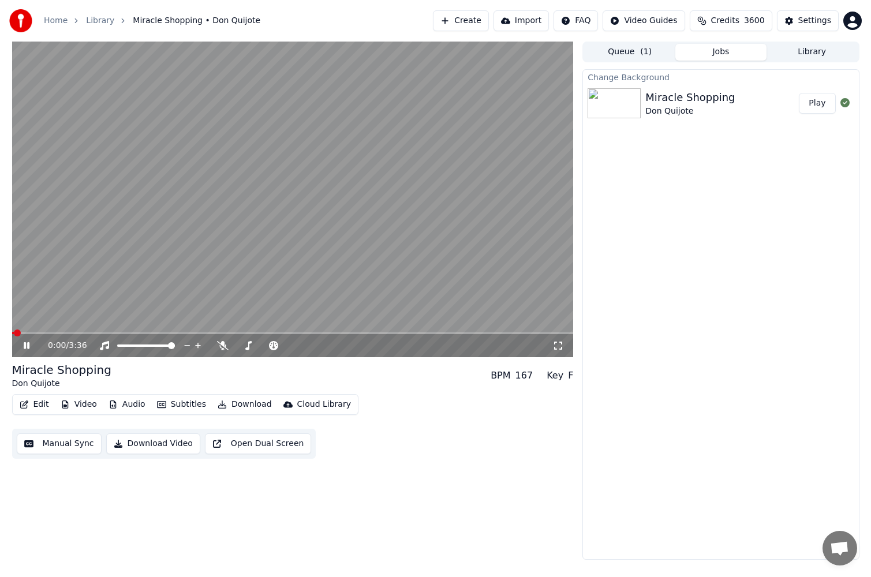
click at [45, 441] on button "Manual Sync" at bounding box center [59, 444] width 85 height 21
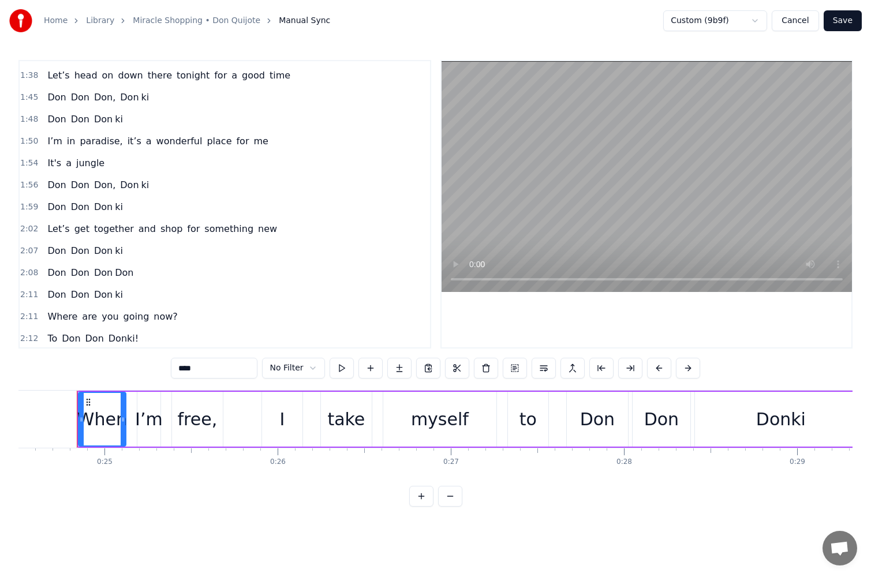
scroll to position [752, 0]
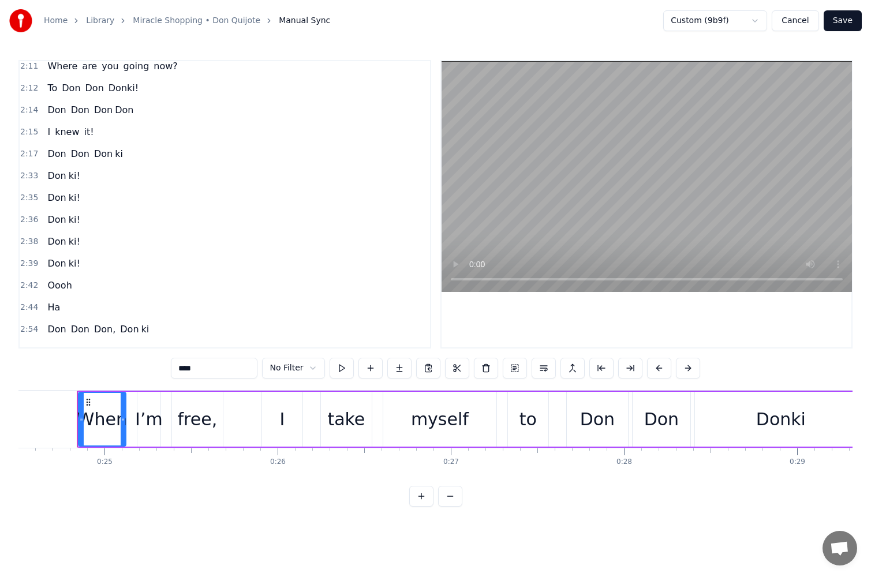
click at [48, 286] on span "Oooh" at bounding box center [59, 285] width 27 height 13
type input "****"
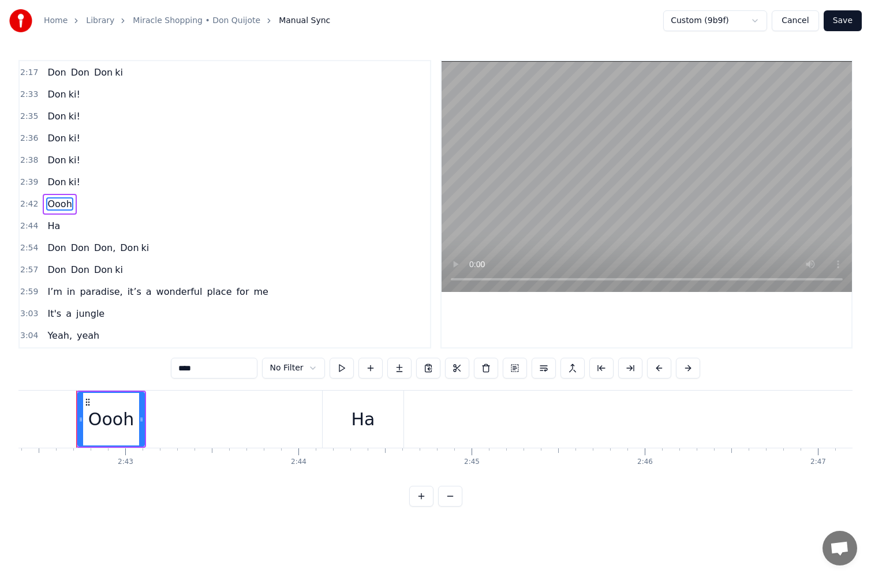
click at [115, 409] on div "Oooh" at bounding box center [111, 419] width 46 height 26
click at [138, 412] on div "Oooh" at bounding box center [111, 419] width 65 height 53
click at [145, 413] on div "Oooh" at bounding box center [111, 419] width 70 height 57
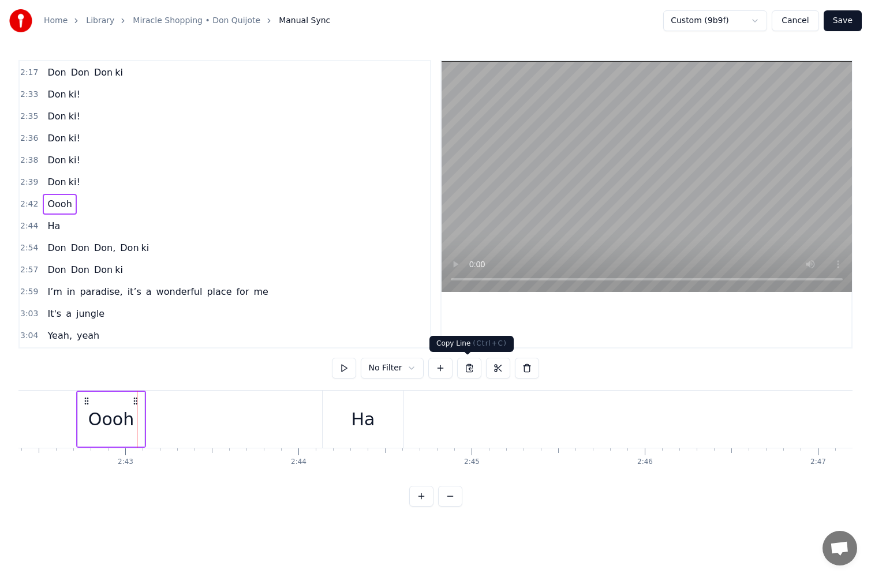
click at [470, 369] on button at bounding box center [469, 368] width 24 height 21
click at [493, 369] on button at bounding box center [498, 368] width 24 height 21
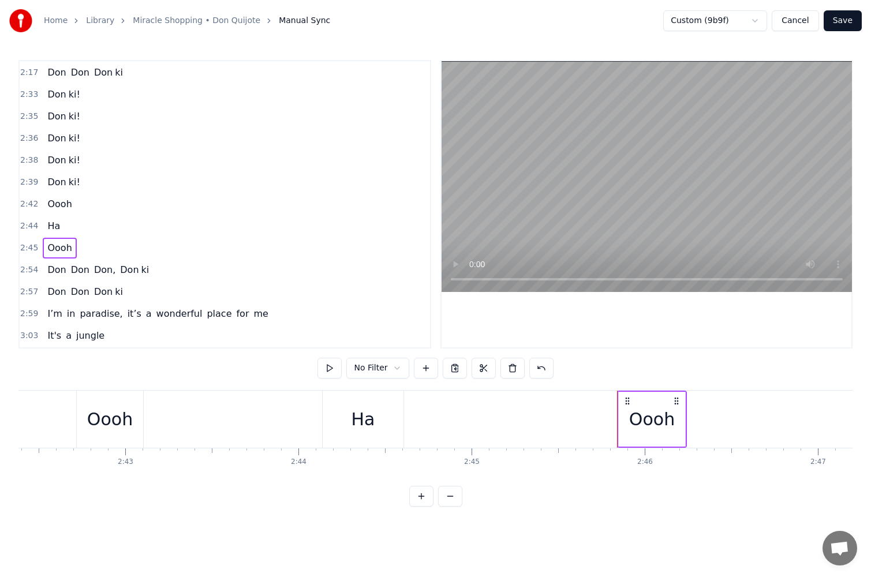
click at [638, 397] on div "Oooh" at bounding box center [651, 419] width 66 height 57
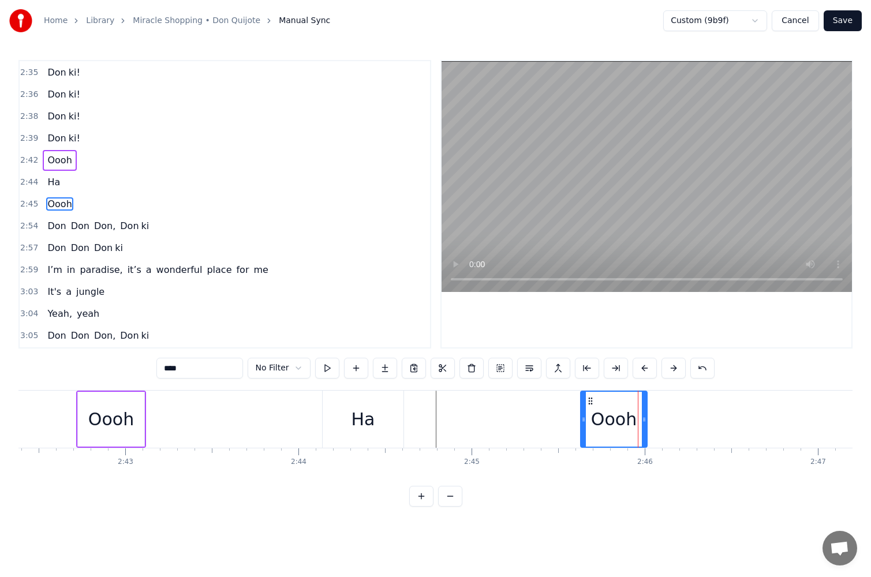
drag, startPoint x: 626, startPoint y: 401, endPoint x: 589, endPoint y: 407, distance: 37.5
click at [589, 407] on div "Oooh" at bounding box center [613, 419] width 65 height 55
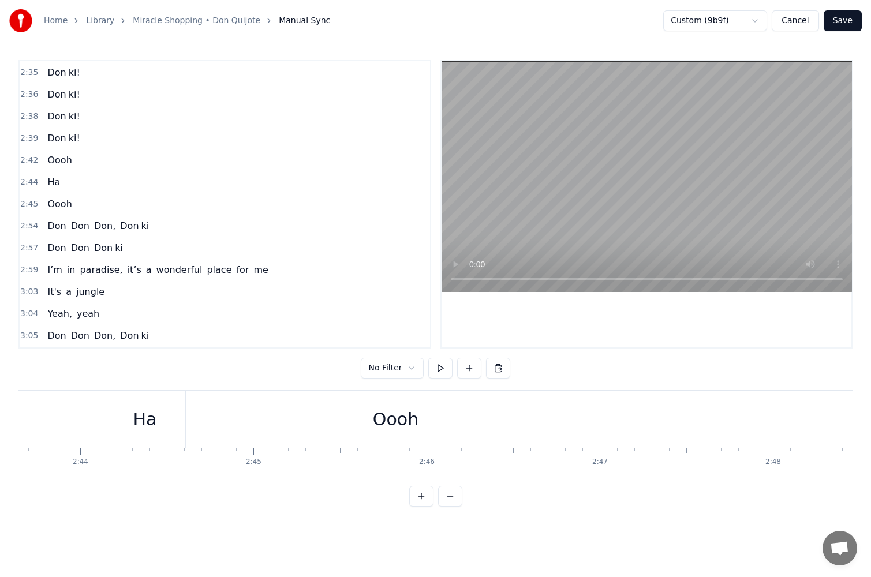
scroll to position [0, 28270]
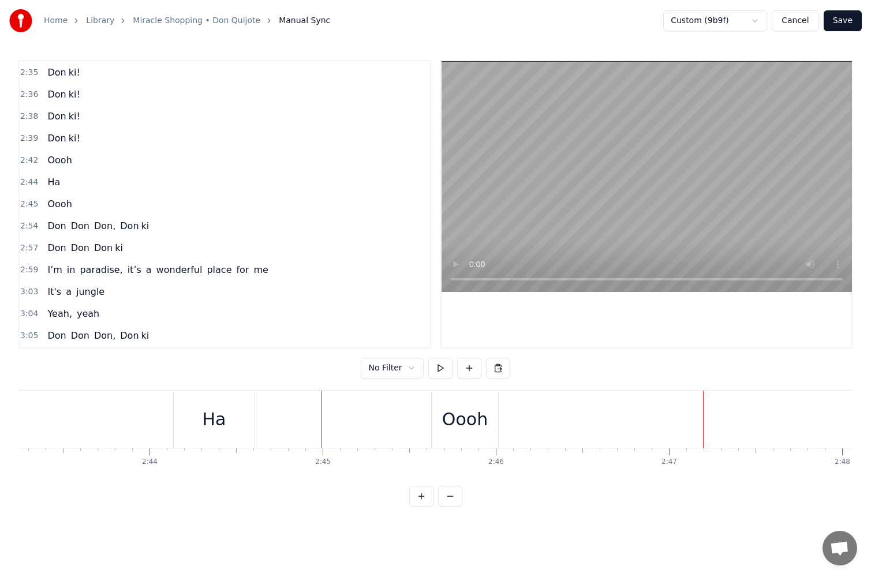
click at [219, 423] on div "Ha" at bounding box center [215, 419] width 24 height 26
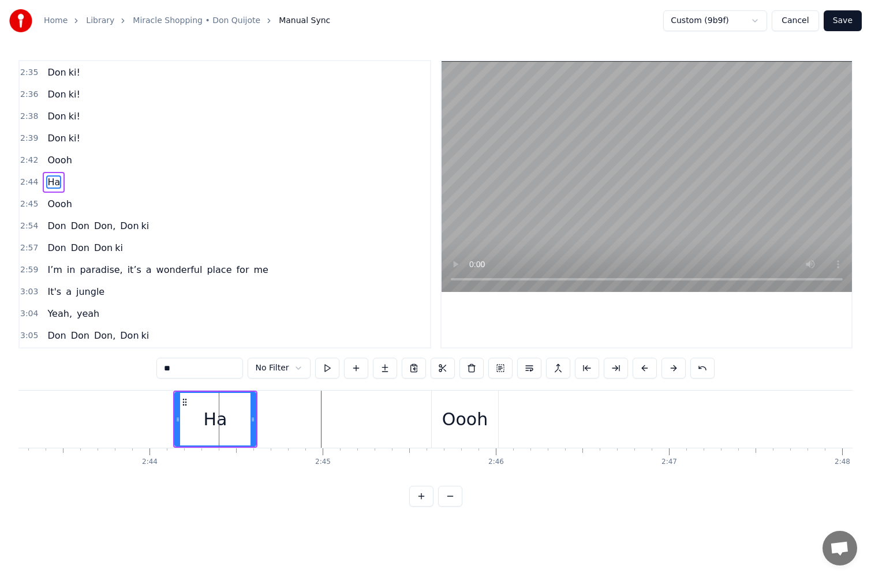
scroll to position [855, 0]
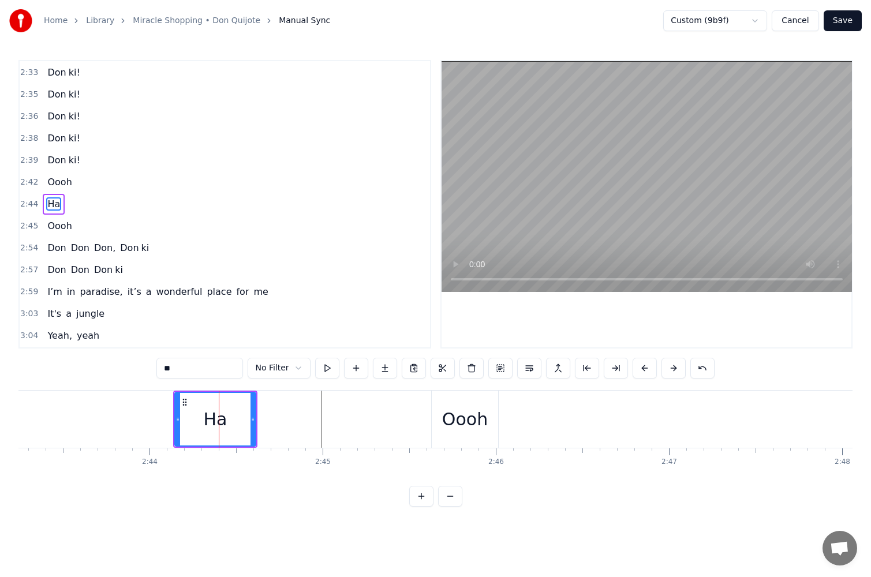
click at [257, 415] on div "Ha" at bounding box center [215, 419] width 84 height 57
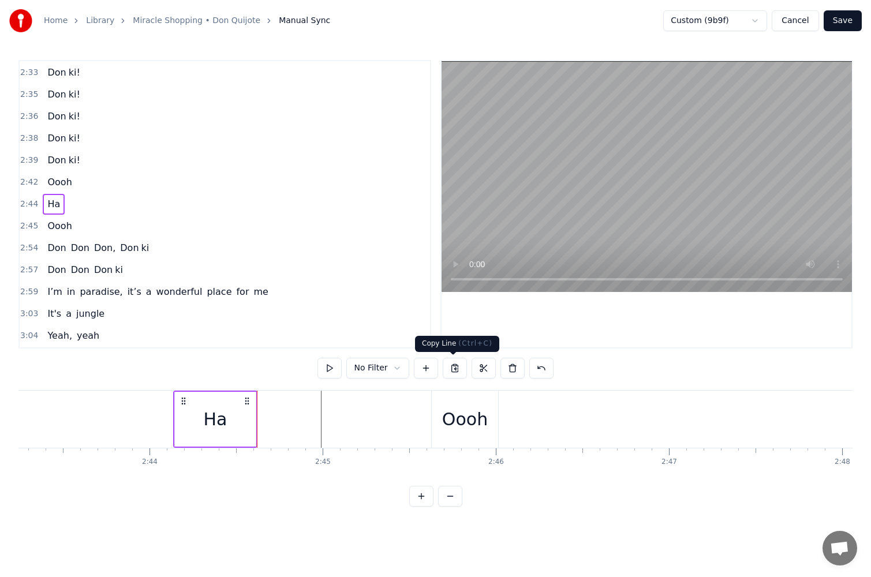
click at [455, 372] on button at bounding box center [455, 368] width 24 height 21
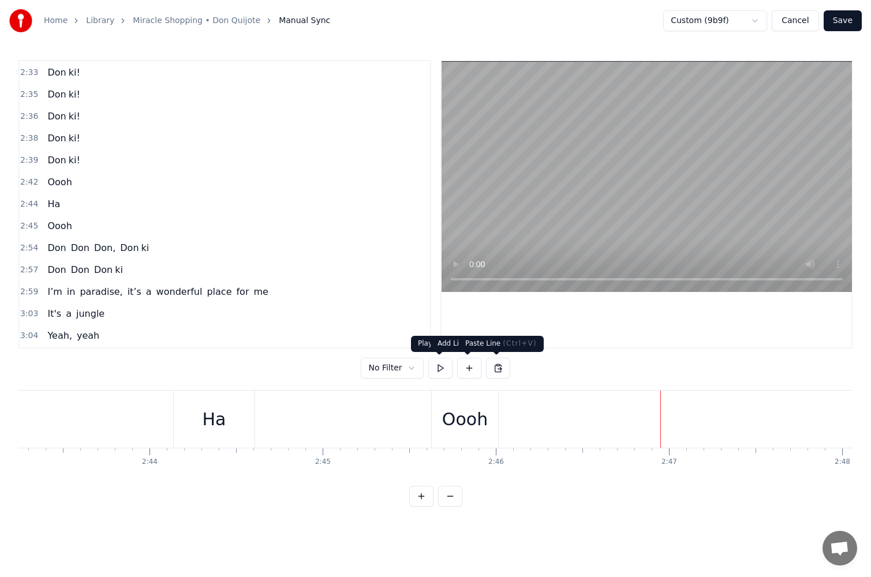
click at [500, 367] on button at bounding box center [498, 368] width 24 height 21
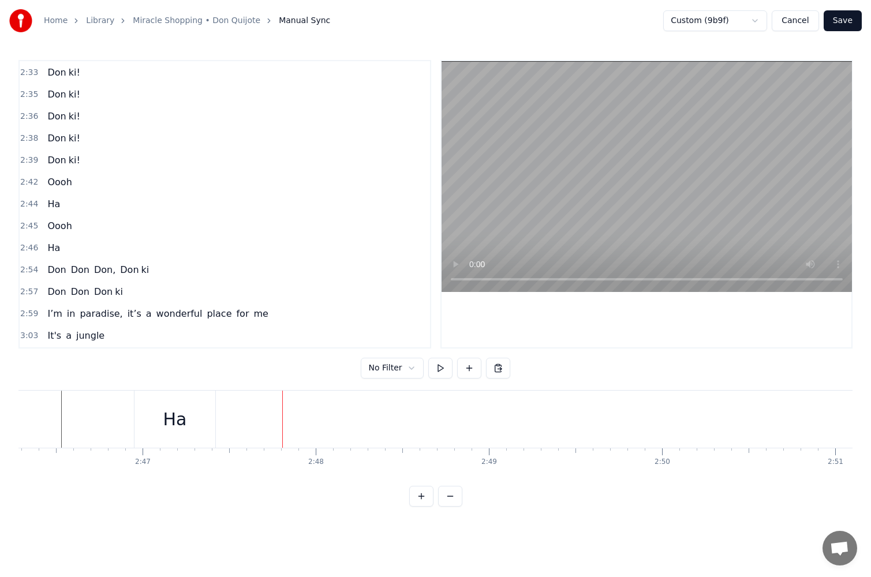
scroll to position [0, 28531]
click at [442, 409] on div "Ha" at bounding box center [441, 419] width 24 height 26
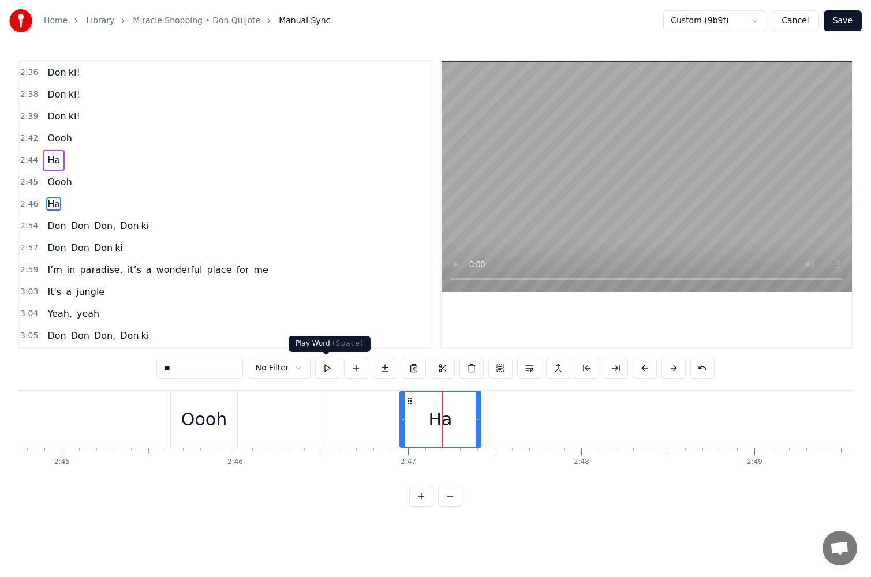
click at [330, 371] on button at bounding box center [327, 368] width 24 height 21
drag, startPoint x: 407, startPoint y: 402, endPoint x: 416, endPoint y: 402, distance: 9.3
click at [416, 402] on icon at bounding box center [412, 401] width 9 height 9
click at [330, 373] on button at bounding box center [327, 368] width 24 height 21
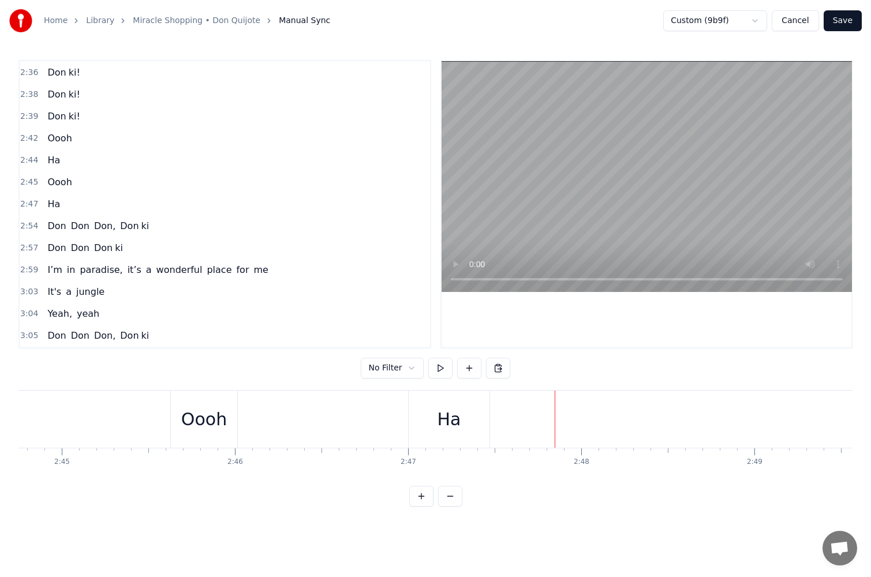
click at [238, 422] on div "Oooh" at bounding box center [205, 419] width 70 height 57
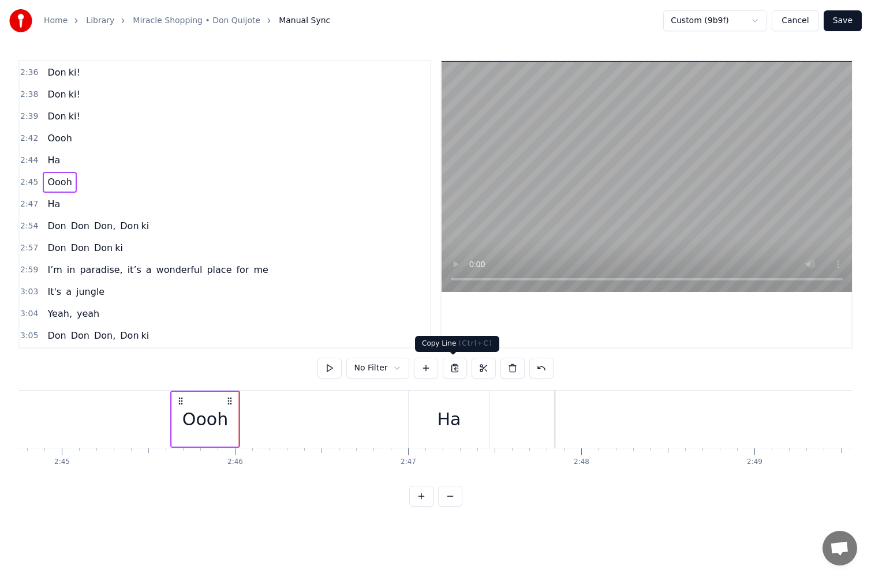
click at [455, 369] on button at bounding box center [455, 368] width 24 height 21
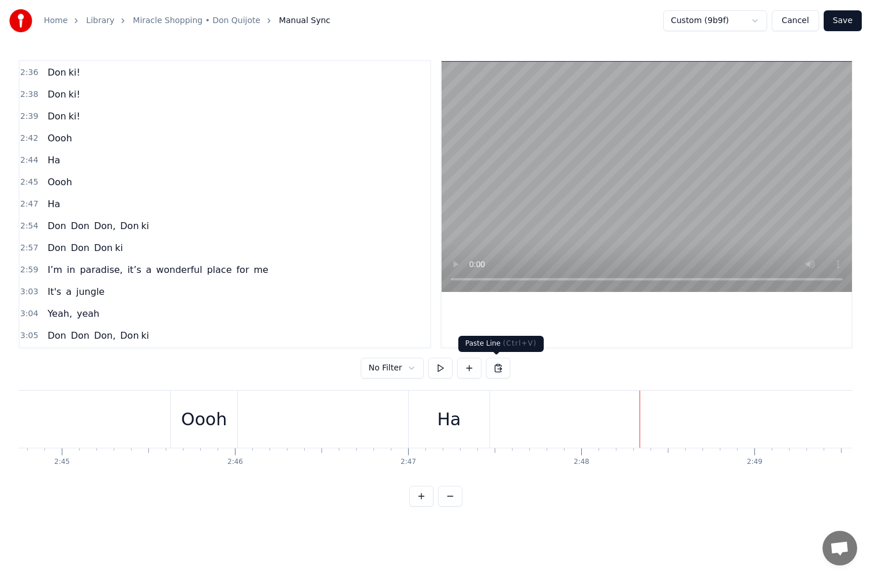
click at [495, 370] on button at bounding box center [498, 368] width 24 height 21
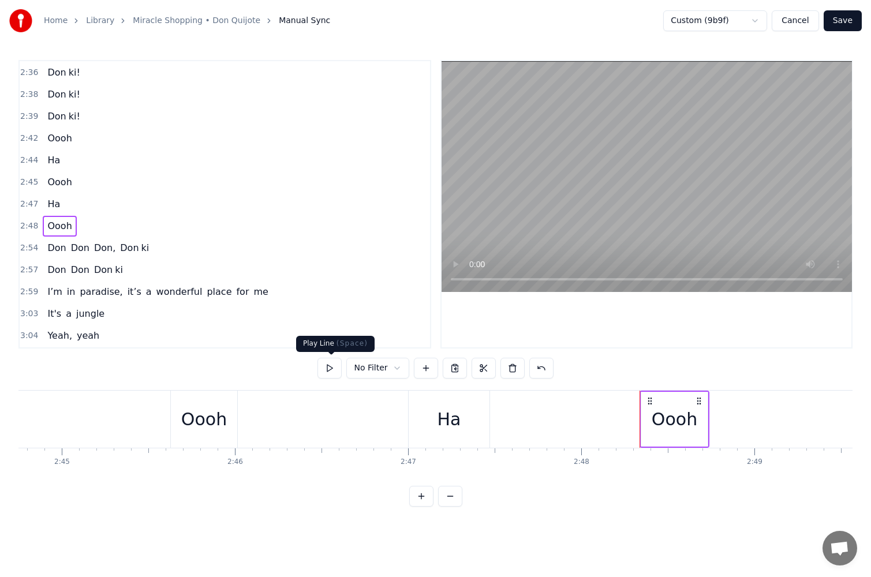
click at [330, 367] on button at bounding box center [329, 368] width 24 height 21
drag, startPoint x: 651, startPoint y: 402, endPoint x: 671, endPoint y: 403, distance: 20.2
click at [671, 403] on icon at bounding box center [670, 401] width 9 height 9
click at [330, 371] on button at bounding box center [329, 368] width 24 height 21
drag, startPoint x: 670, startPoint y: 401, endPoint x: 638, endPoint y: 401, distance: 32.3
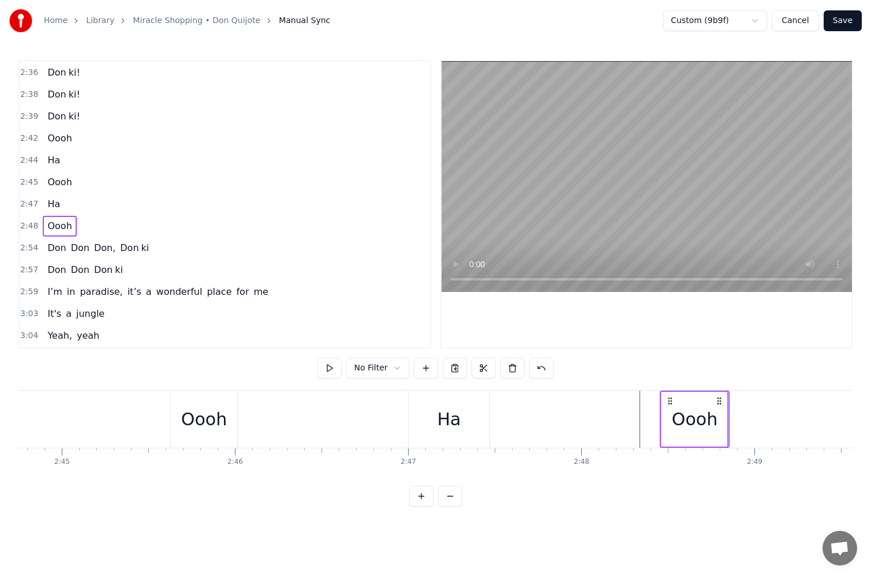
click at [675, 401] on icon at bounding box center [670, 401] width 9 height 9
click at [334, 371] on button at bounding box center [329, 368] width 24 height 21
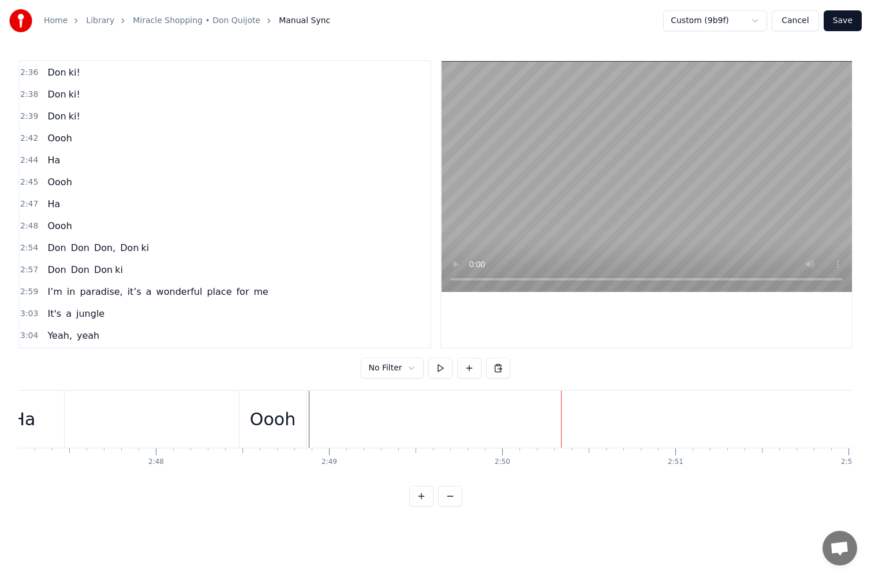
scroll to position [0, 28824]
click at [176, 413] on div "Ha" at bounding box center [156, 419] width 81 height 57
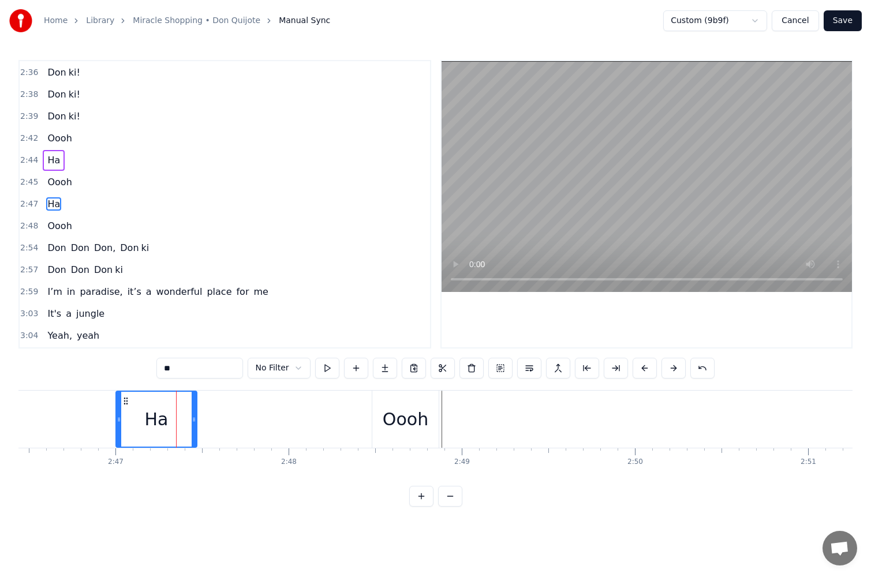
click at [197, 414] on div "Ha" at bounding box center [157, 419] width 84 height 57
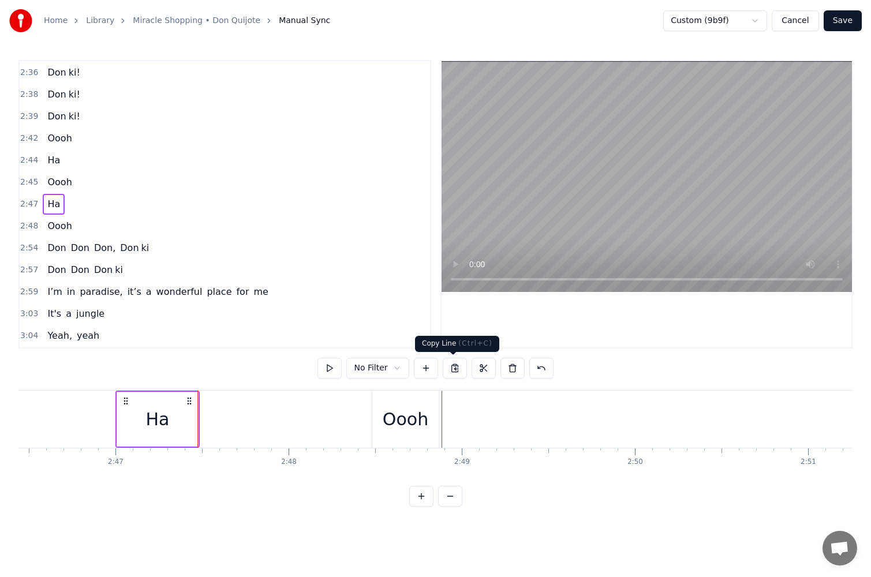
click at [452, 367] on button at bounding box center [455, 368] width 24 height 21
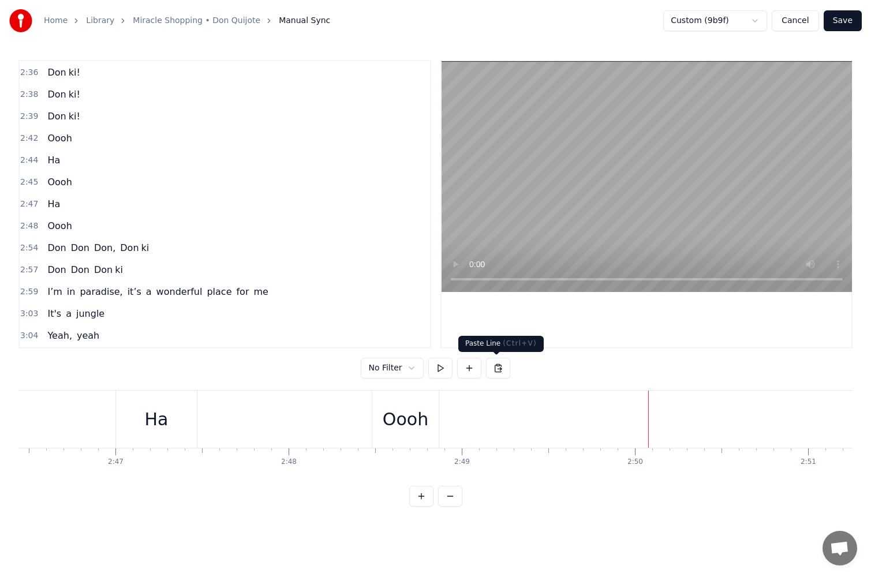
click at [494, 368] on button at bounding box center [498, 368] width 24 height 21
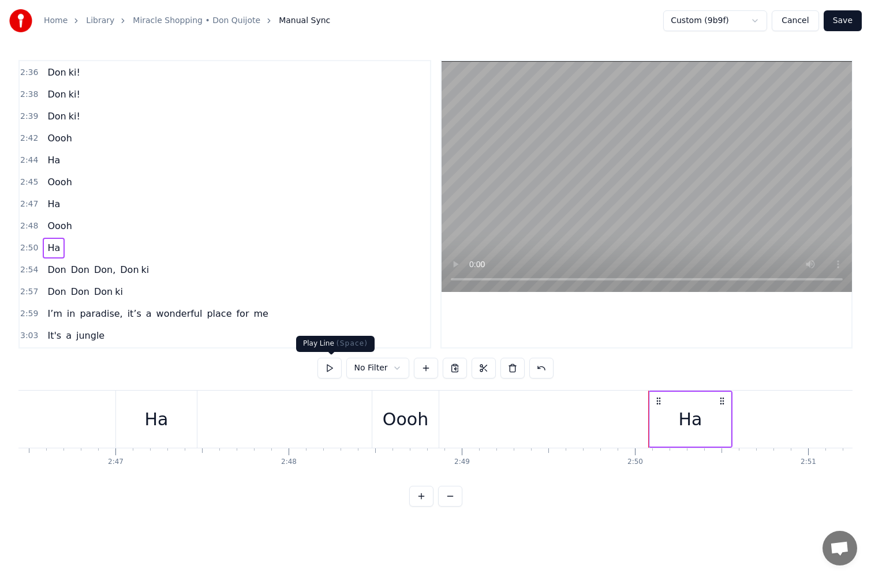
click at [329, 367] on button at bounding box center [329, 368] width 24 height 21
drag, startPoint x: 658, startPoint y: 401, endPoint x: 631, endPoint y: 402, distance: 27.2
click at [631, 402] on icon at bounding box center [634, 401] width 9 height 9
click at [331, 366] on button at bounding box center [329, 368] width 24 height 21
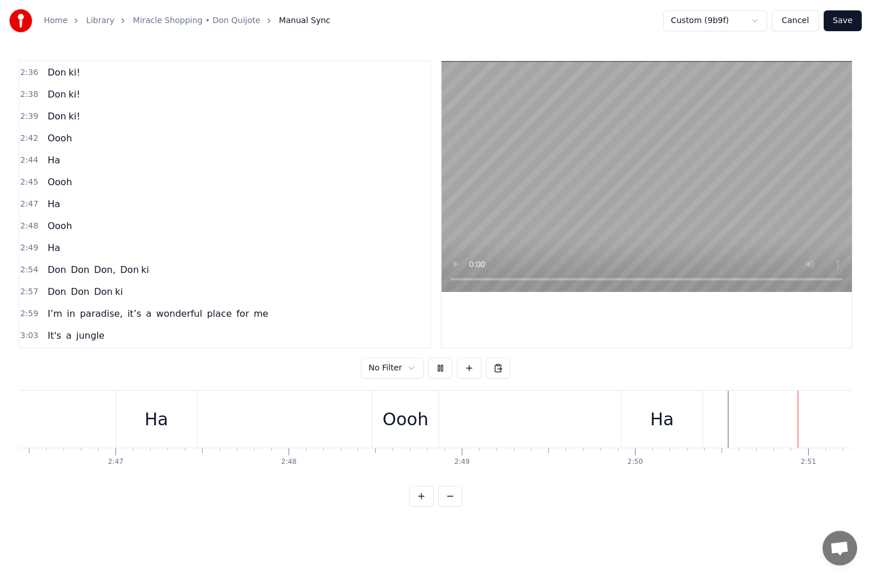
scroll to position [0, 29556]
click at [190, 417] on div "Oooh" at bounding box center [182, 419] width 46 height 26
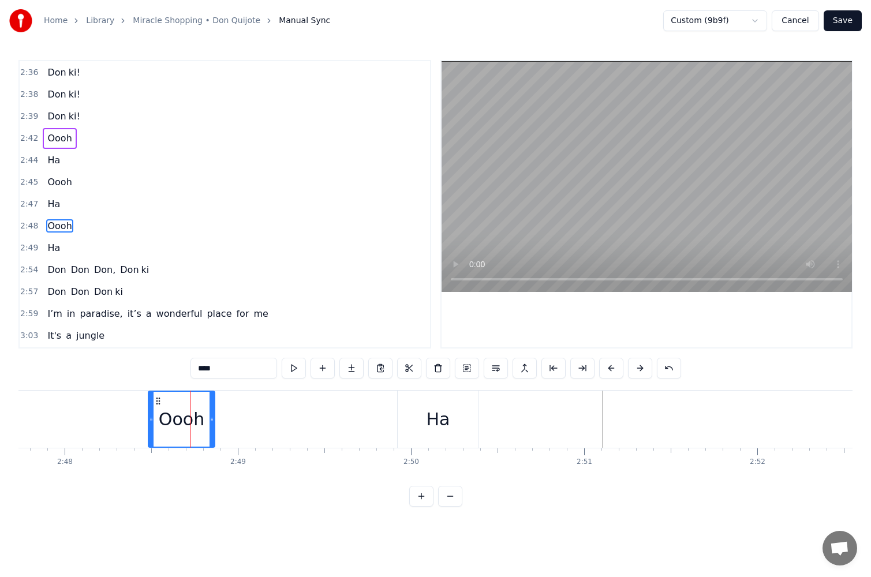
scroll to position [921, 0]
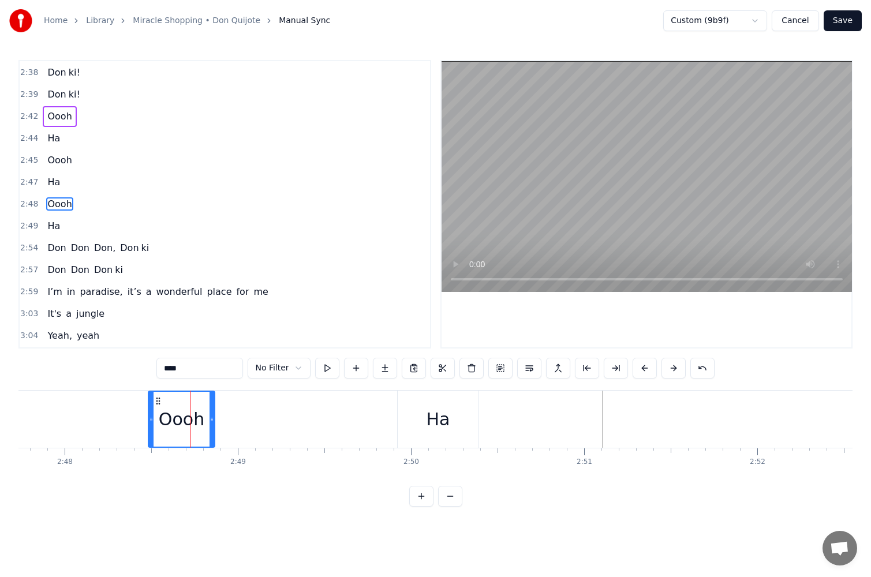
click at [217, 423] on div "Oooh" at bounding box center [183, 419] width 70 height 57
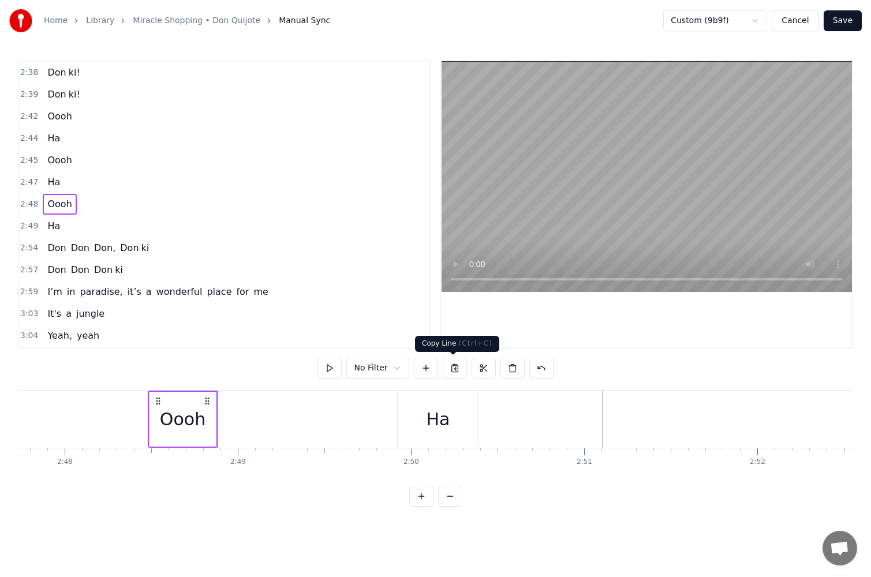
click at [455, 373] on button at bounding box center [455, 368] width 24 height 21
click at [488, 364] on button at bounding box center [498, 368] width 24 height 21
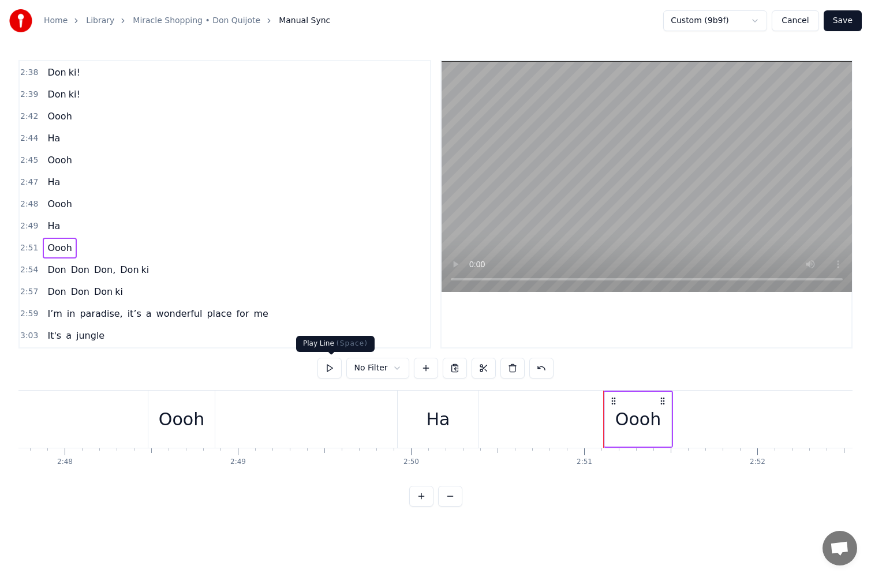
click at [330, 367] on button at bounding box center [329, 368] width 24 height 21
drag, startPoint x: 614, startPoint y: 401, endPoint x: 647, endPoint y: 402, distance: 32.4
click at [647, 402] on icon at bounding box center [645, 401] width 9 height 9
click at [330, 370] on button at bounding box center [329, 368] width 24 height 21
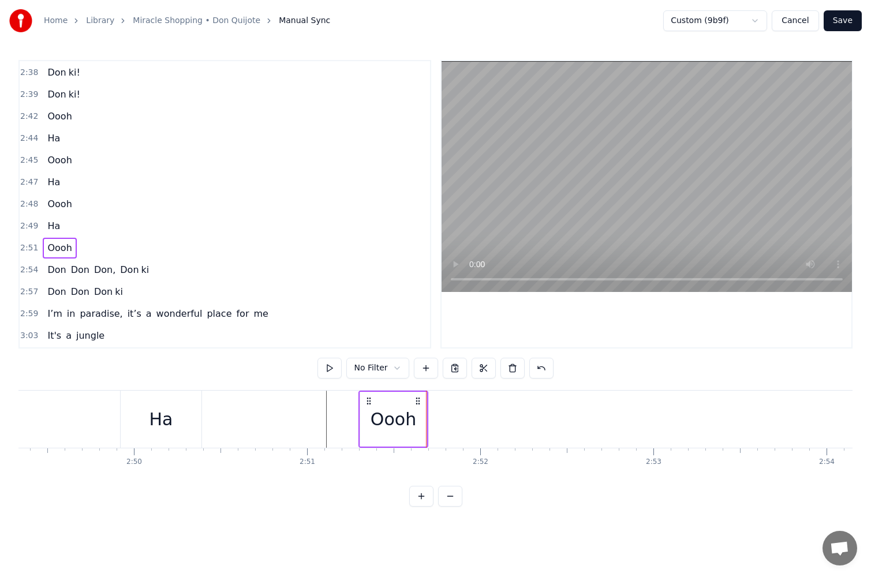
scroll to position [0, 29348]
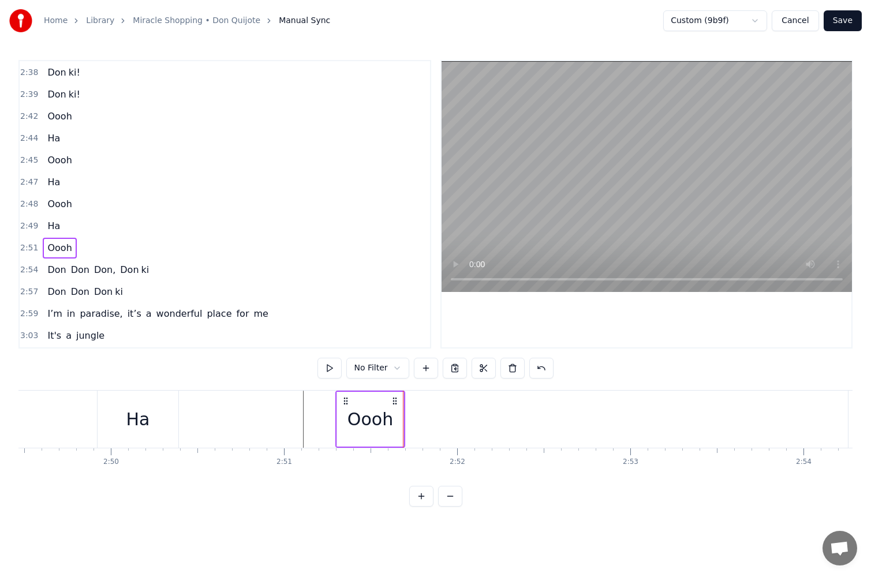
click at [404, 422] on div "Oooh" at bounding box center [370, 419] width 70 height 57
click at [402, 423] on div "Oooh" at bounding box center [369, 419] width 68 height 57
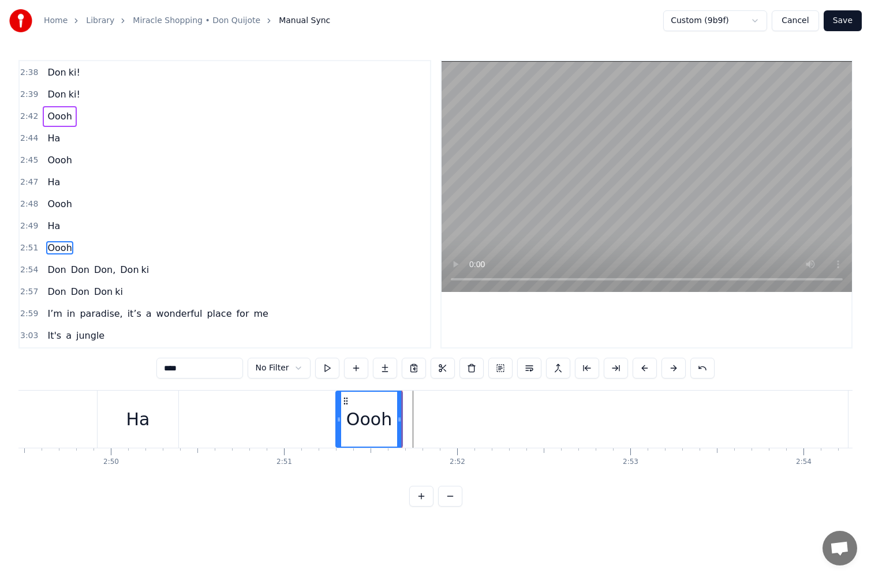
scroll to position [965, 0]
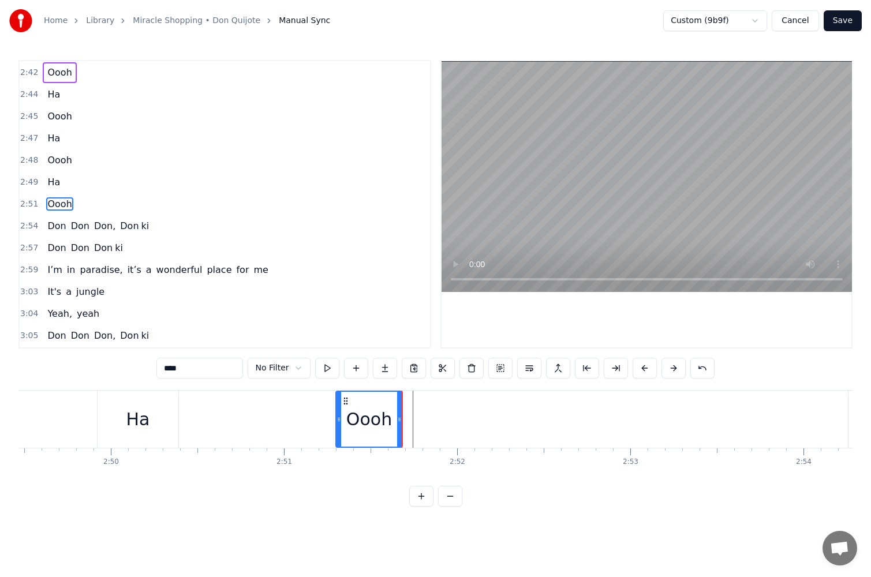
click at [384, 419] on div "Oooh" at bounding box center [369, 419] width 46 height 26
click at [357, 369] on button at bounding box center [356, 368] width 24 height 21
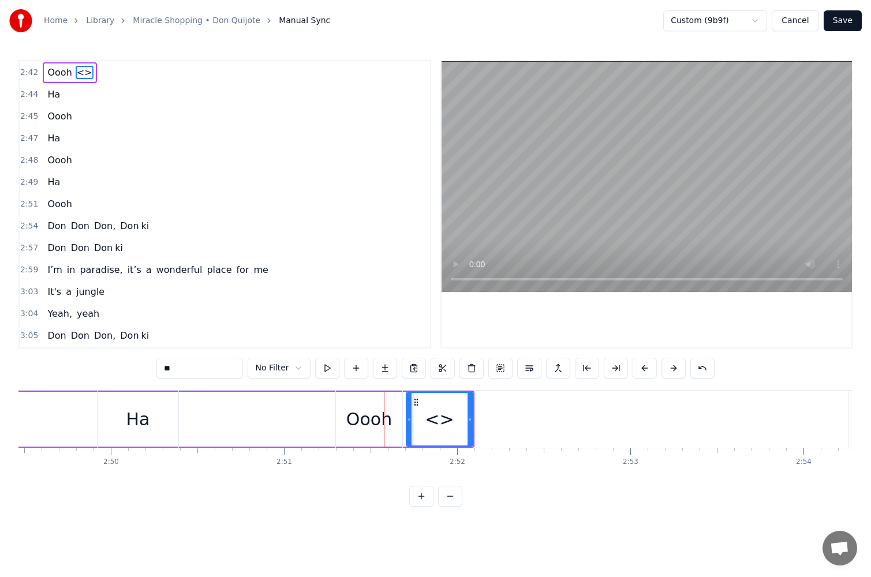
scroll to position [833, 0]
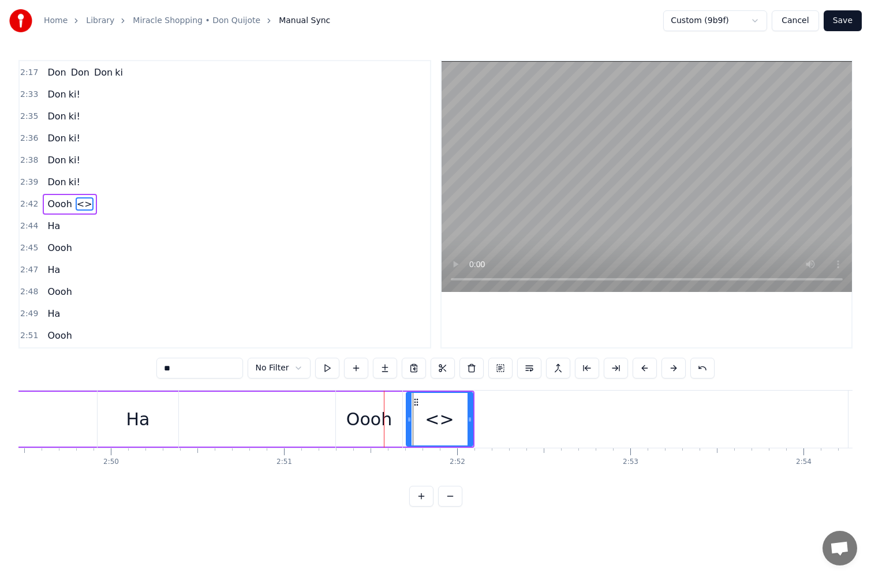
click at [449, 424] on div "<>" at bounding box center [439, 419] width 29 height 26
click at [698, 370] on button at bounding box center [702, 368] width 24 height 21
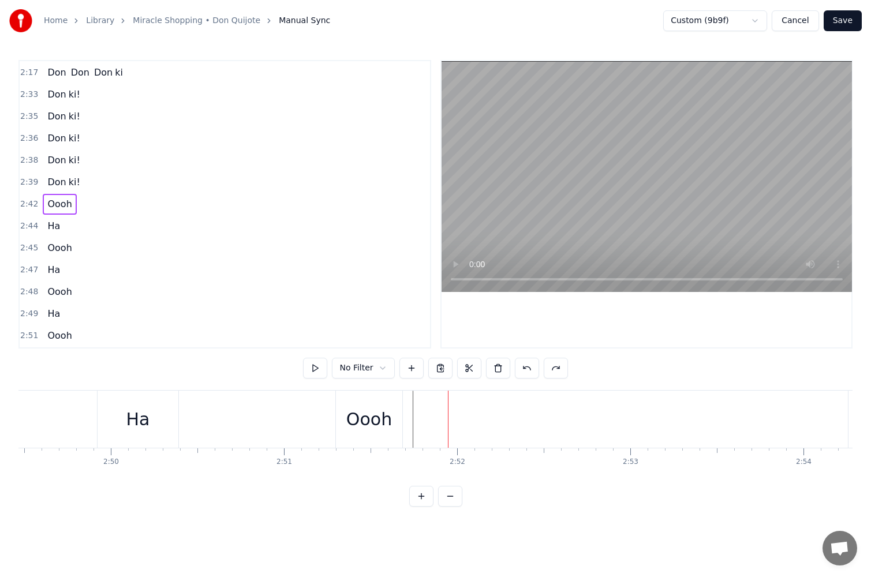
click at [390, 432] on div "Oooh" at bounding box center [369, 419] width 66 height 57
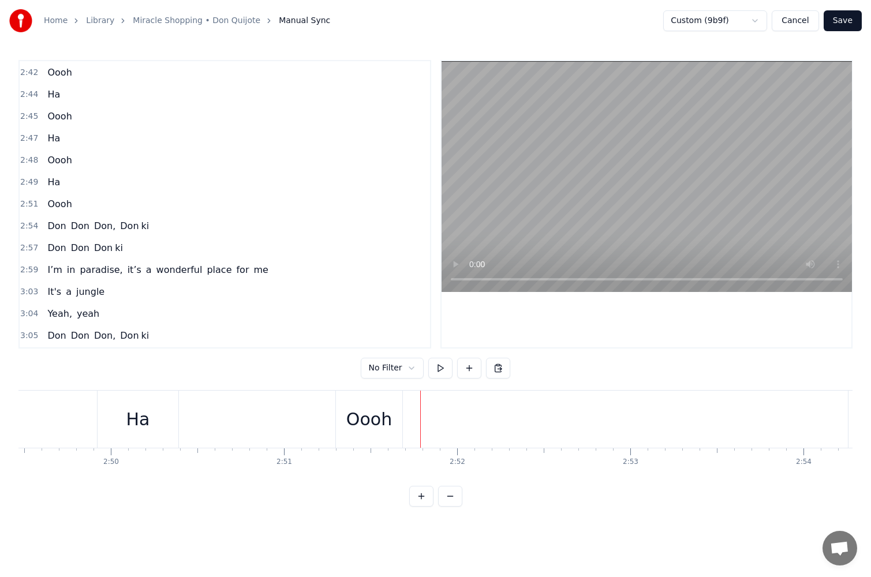
click at [843, 28] on button "Save" at bounding box center [843, 20] width 38 height 21
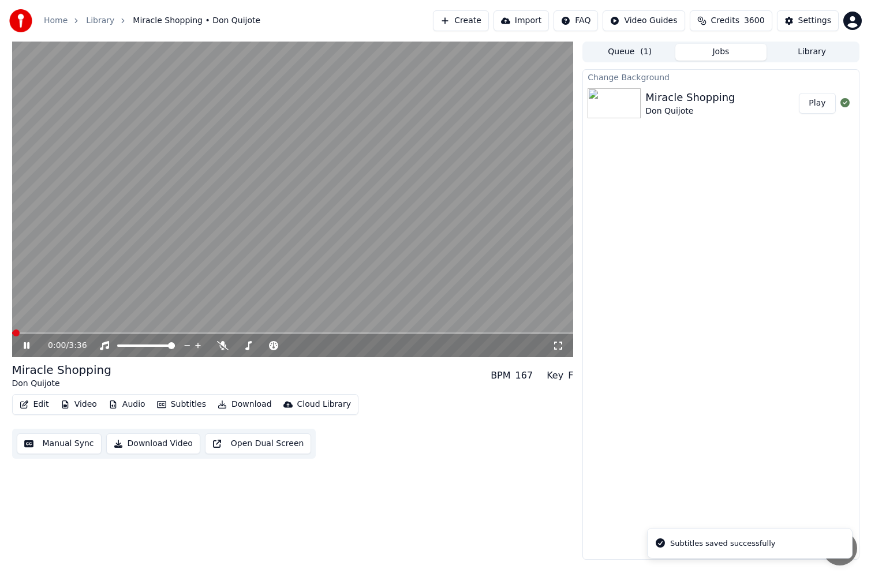
click at [55, 442] on button "Manual Sync" at bounding box center [59, 444] width 85 height 21
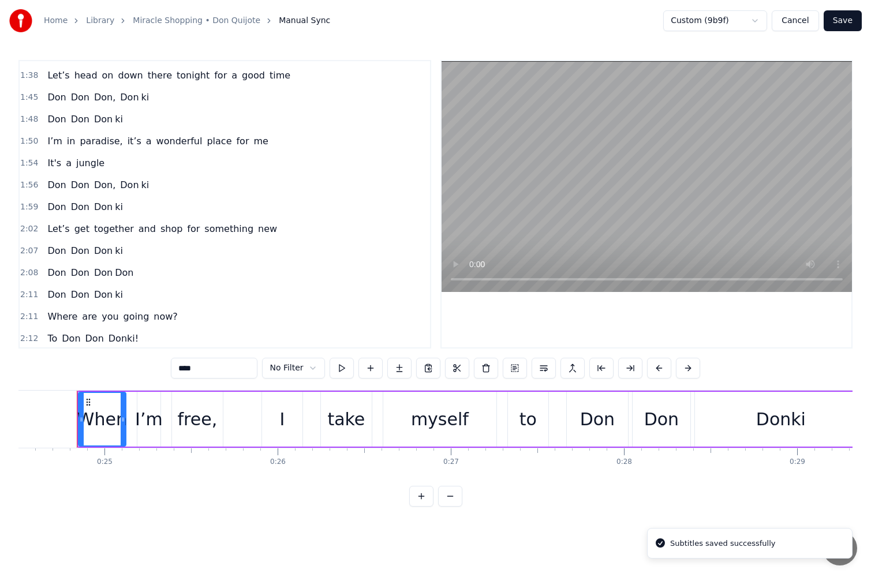
scroll to position [1002, 0]
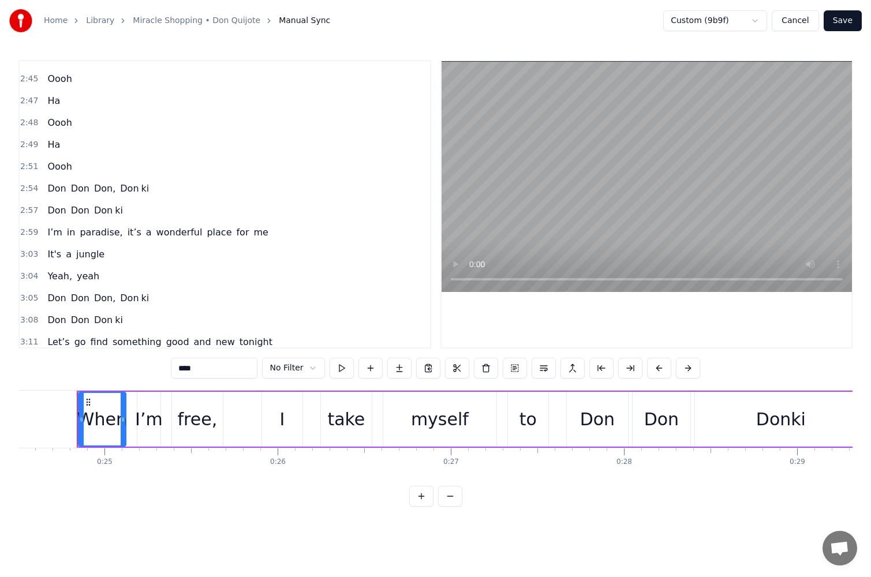
click at [63, 167] on span "Oooh" at bounding box center [59, 166] width 27 height 13
type input "****"
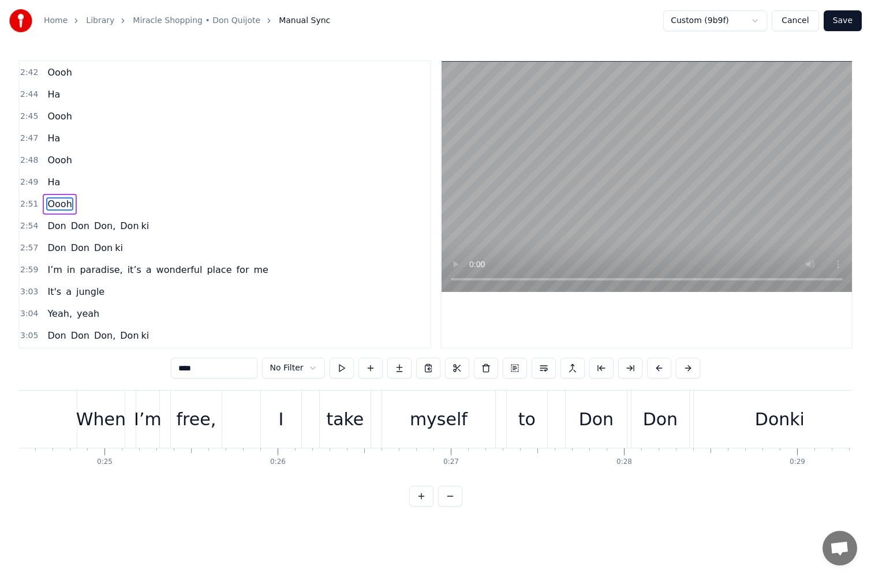
scroll to position [0, 29607]
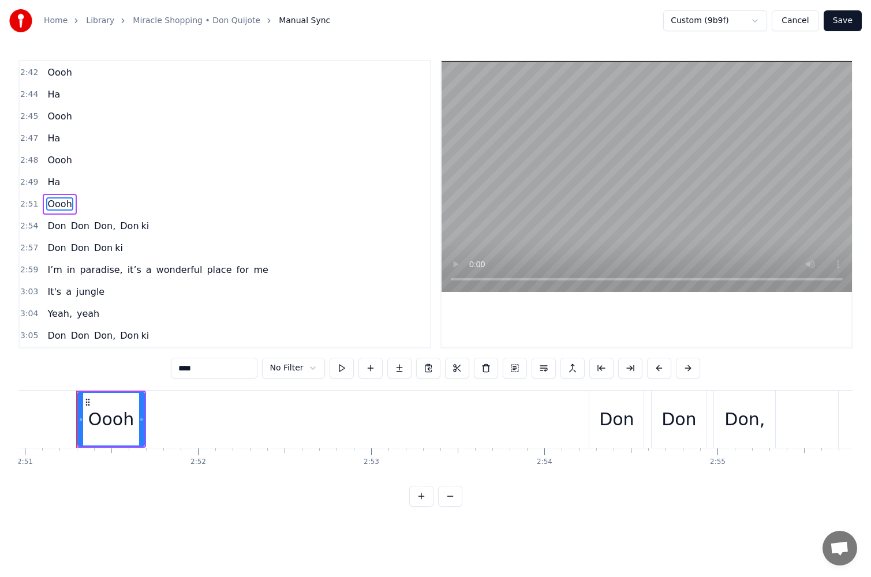
click at [135, 415] on div "Oooh" at bounding box center [111, 419] width 65 height 53
click at [365, 368] on button at bounding box center [370, 368] width 24 height 21
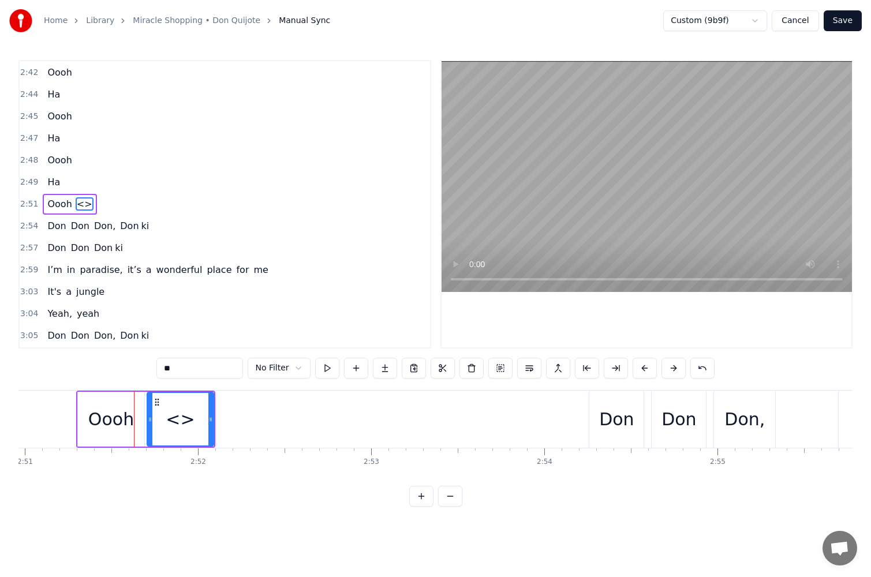
click at [197, 417] on div "<>" at bounding box center [180, 419] width 65 height 53
click at [351, 370] on button at bounding box center [356, 368] width 24 height 21
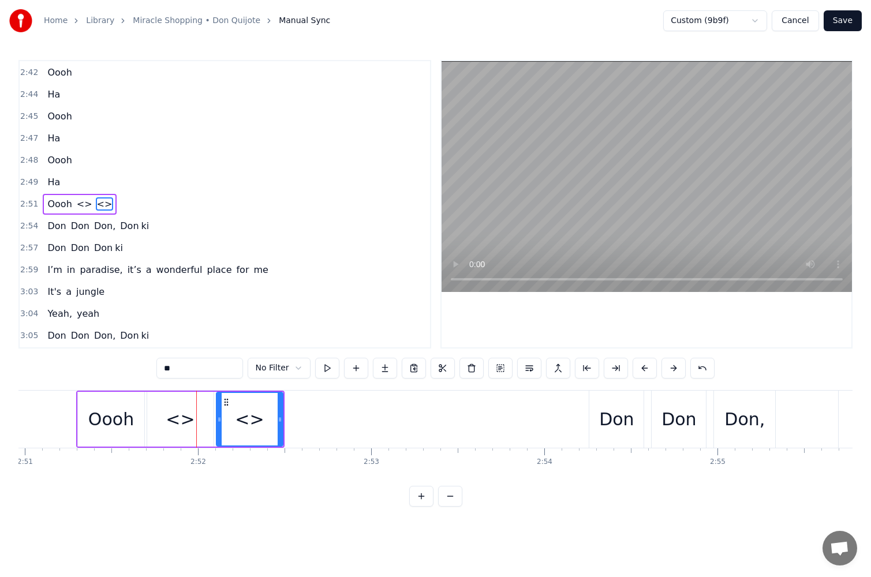
click at [189, 412] on div "<>" at bounding box center [180, 419] width 29 height 26
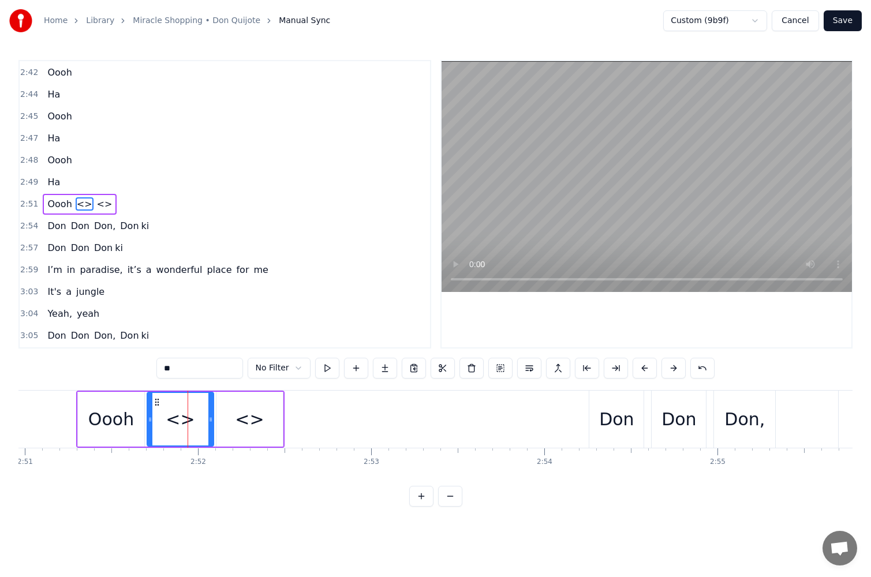
drag, startPoint x: 184, startPoint y: 366, endPoint x: 139, endPoint y: 365, distance: 45.0
click at [146, 365] on div "0:24 When I’m free, I take myself to [PERSON_NAME] 0:30 All my dreams come true…" at bounding box center [435, 283] width 834 height 447
click at [252, 427] on div "<>" at bounding box center [249, 419] width 29 height 26
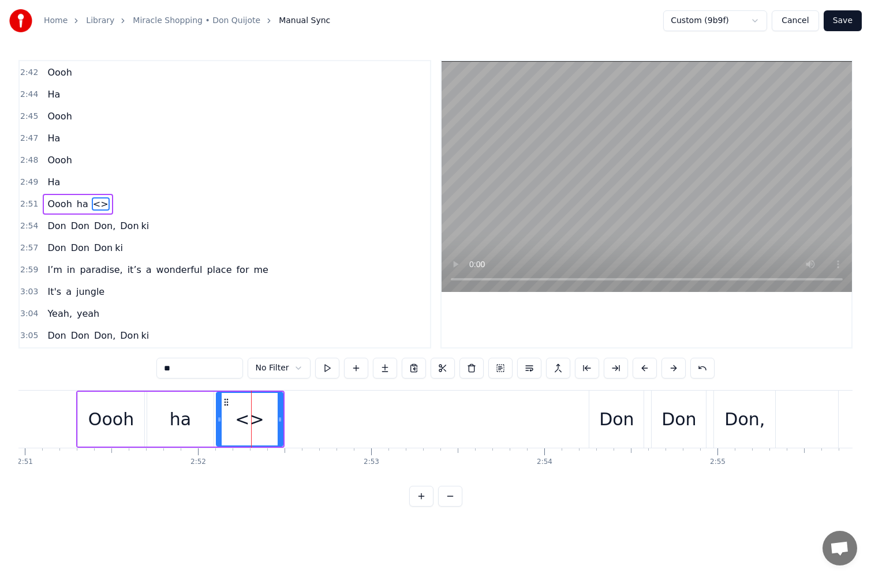
drag, startPoint x: 210, startPoint y: 368, endPoint x: 72, endPoint y: 367, distance: 137.4
click at [72, 367] on div "0:24 When I’m free, I take myself to [PERSON_NAME] 0:30 All my dreams come true…" at bounding box center [435, 283] width 834 height 447
click at [128, 425] on div "Oooh" at bounding box center [111, 419] width 46 height 26
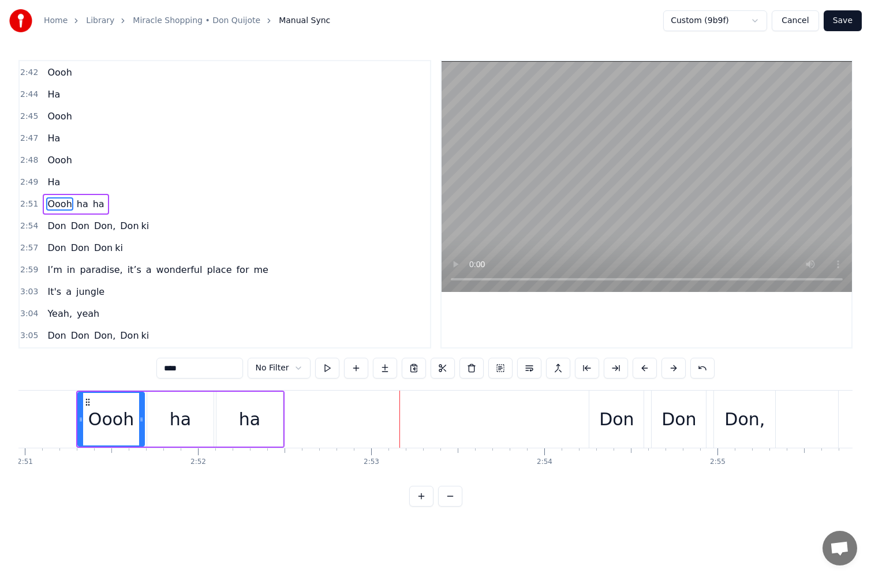
click at [211, 425] on div "ha" at bounding box center [180, 419] width 66 height 55
type input "**"
click at [260, 424] on div "ha" at bounding box center [249, 419] width 66 height 55
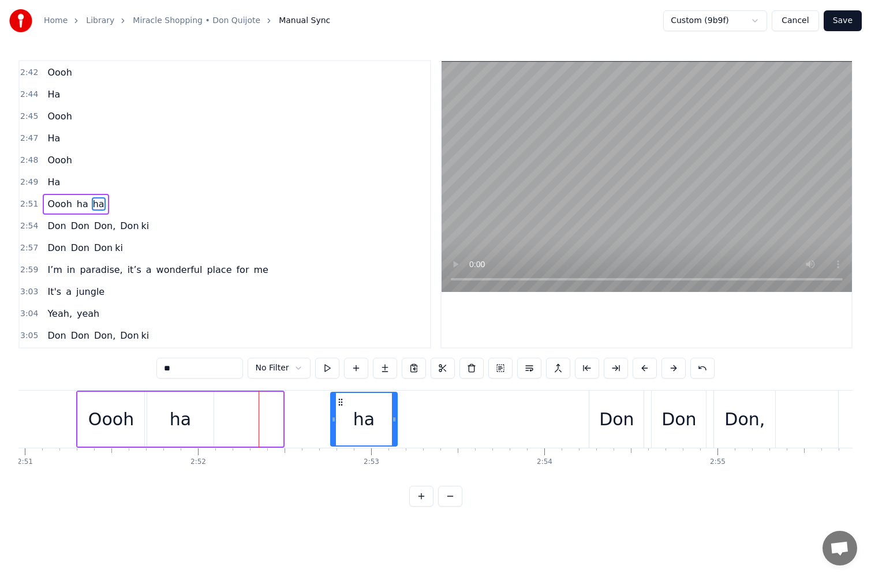
drag, startPoint x: 228, startPoint y: 403, endPoint x: 343, endPoint y: 407, distance: 114.9
click at [343, 407] on div "ha" at bounding box center [363, 419] width 65 height 53
click at [199, 413] on div "ha" at bounding box center [180, 419] width 66 height 55
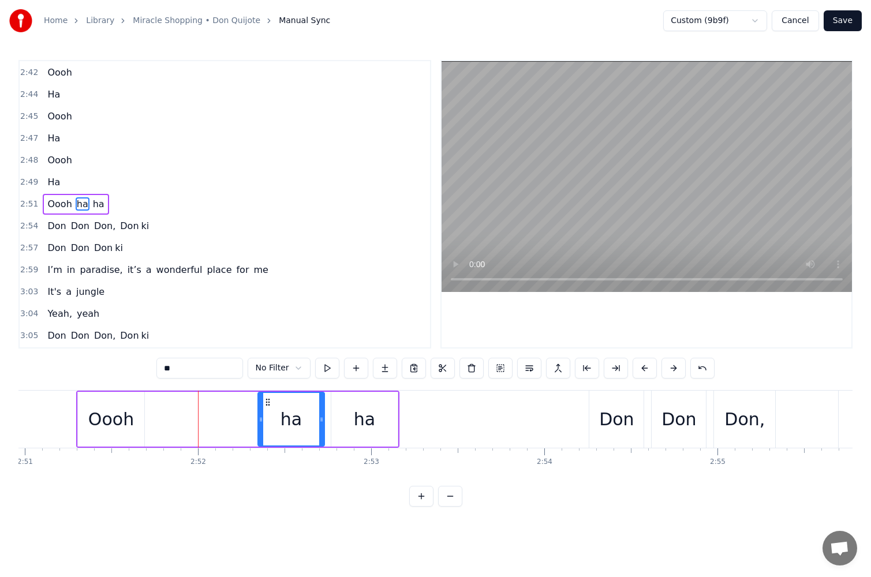
drag, startPoint x: 156, startPoint y: 401, endPoint x: 267, endPoint y: 404, distance: 110.9
click at [267, 404] on icon at bounding box center [267, 402] width 9 height 9
click at [323, 373] on button at bounding box center [327, 368] width 24 height 21
drag, startPoint x: 268, startPoint y: 399, endPoint x: 237, endPoint y: 401, distance: 30.7
click at [241, 401] on icon at bounding box center [245, 402] width 9 height 9
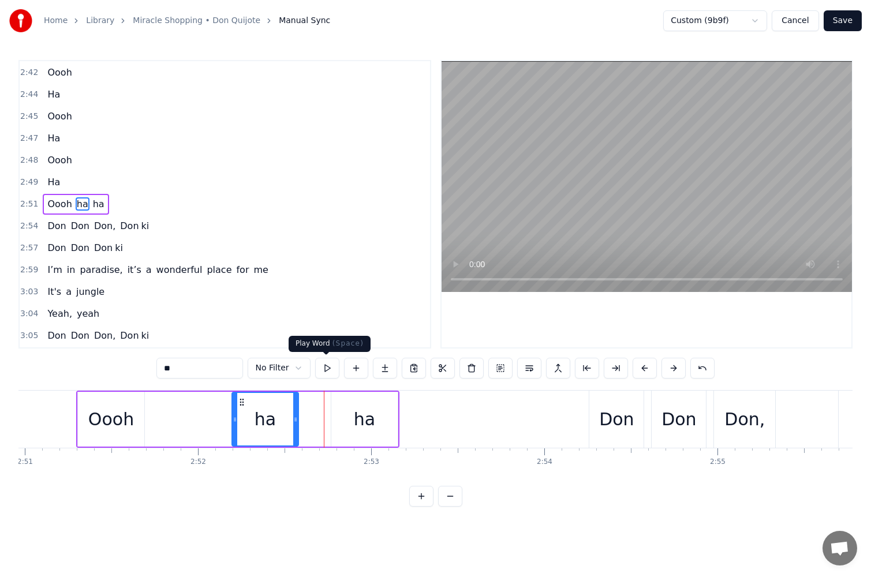
click at [322, 367] on button at bounding box center [327, 368] width 24 height 21
drag, startPoint x: 240, startPoint y: 400, endPoint x: 222, endPoint y: 402, distance: 18.0
click at [236, 402] on icon at bounding box center [240, 402] width 9 height 9
click at [323, 366] on button at bounding box center [327, 368] width 24 height 21
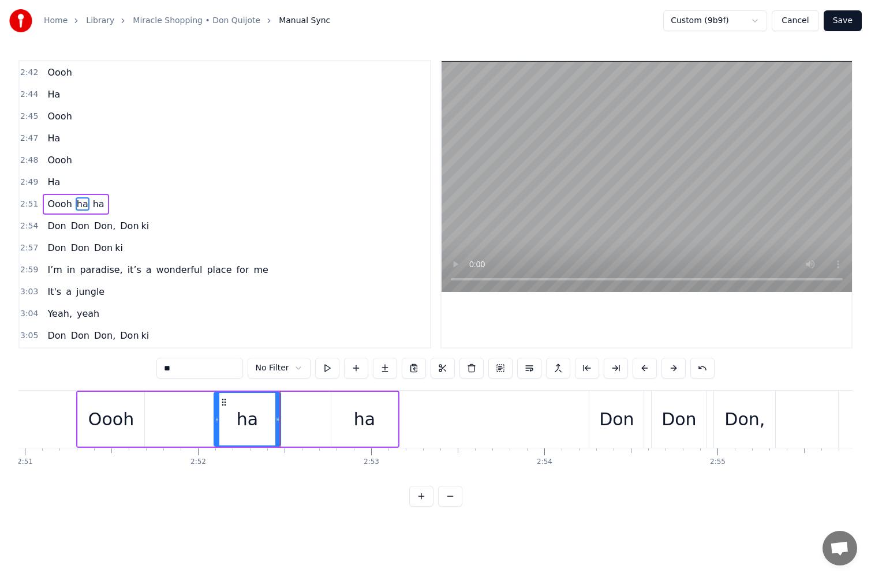
click at [347, 419] on div "ha" at bounding box center [364, 419] width 66 height 55
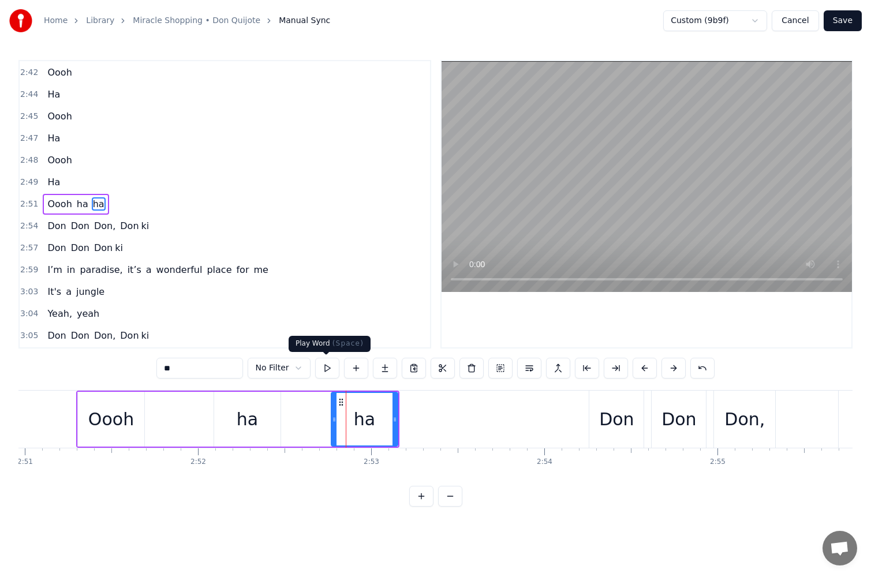
click at [322, 367] on button at bounding box center [327, 368] width 24 height 21
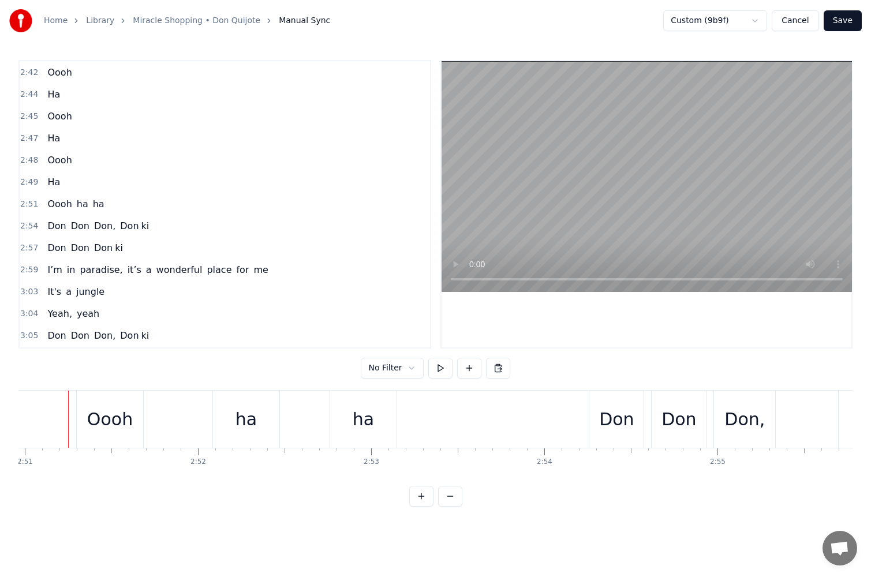
scroll to position [0, 29599]
click at [110, 421] on div "Oooh" at bounding box center [118, 419] width 46 height 26
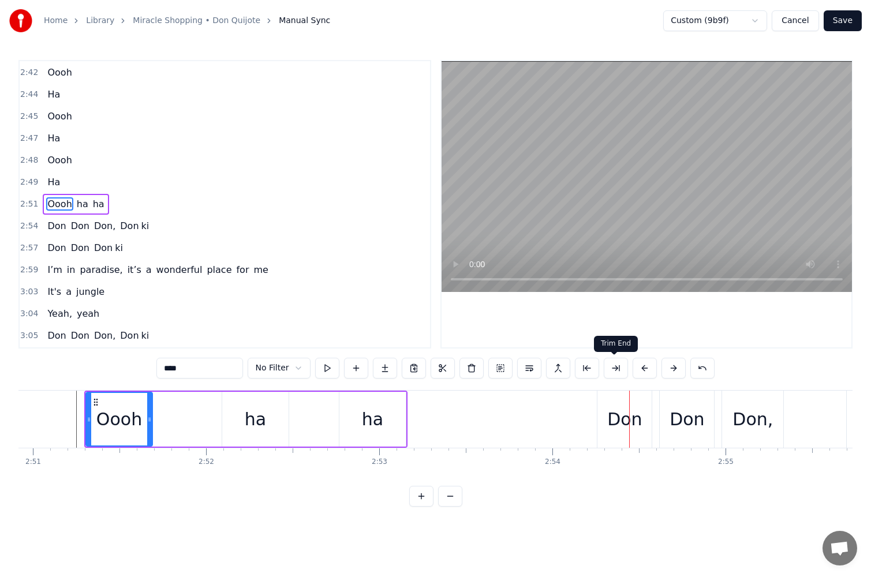
click at [616, 425] on div "Don" at bounding box center [624, 419] width 35 height 26
type input "***"
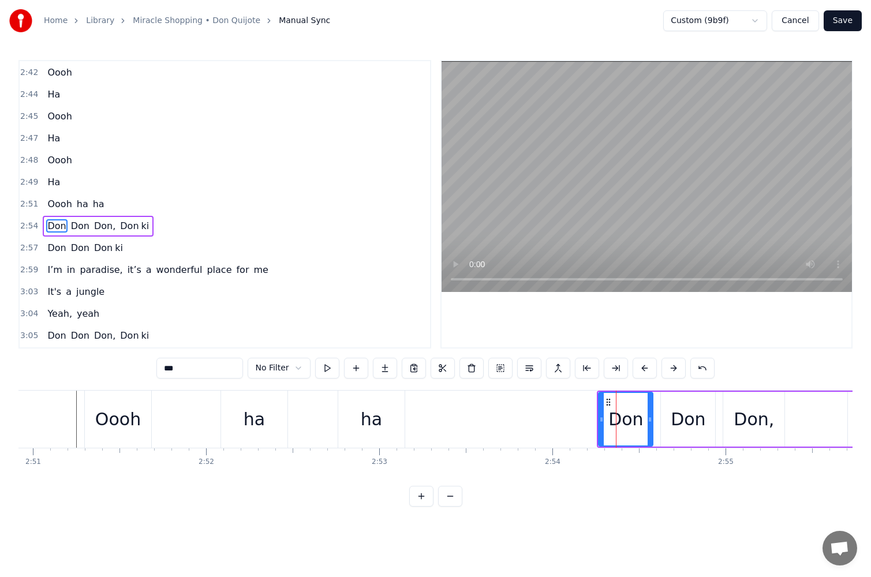
scroll to position [987, 0]
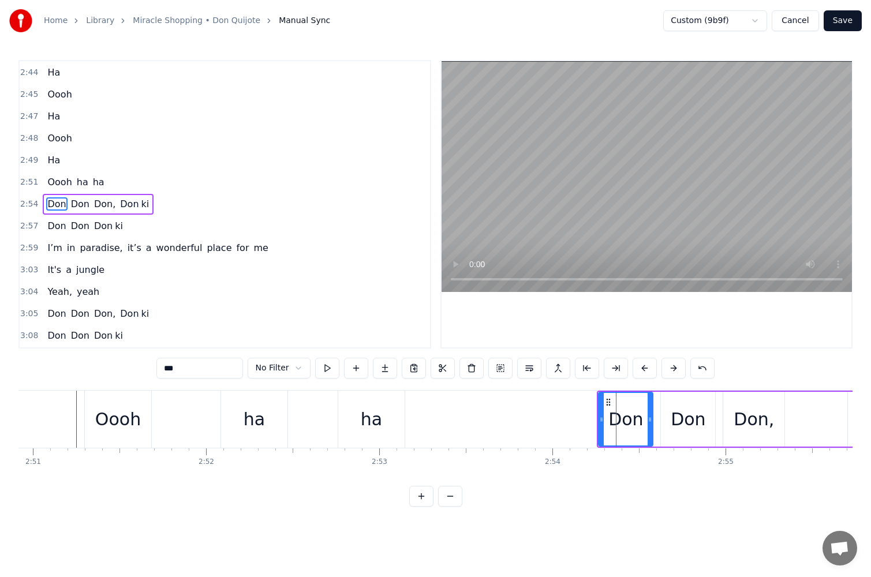
click at [605, 421] on div "Don" at bounding box center [625, 419] width 53 height 53
click at [356, 369] on button at bounding box center [356, 368] width 24 height 21
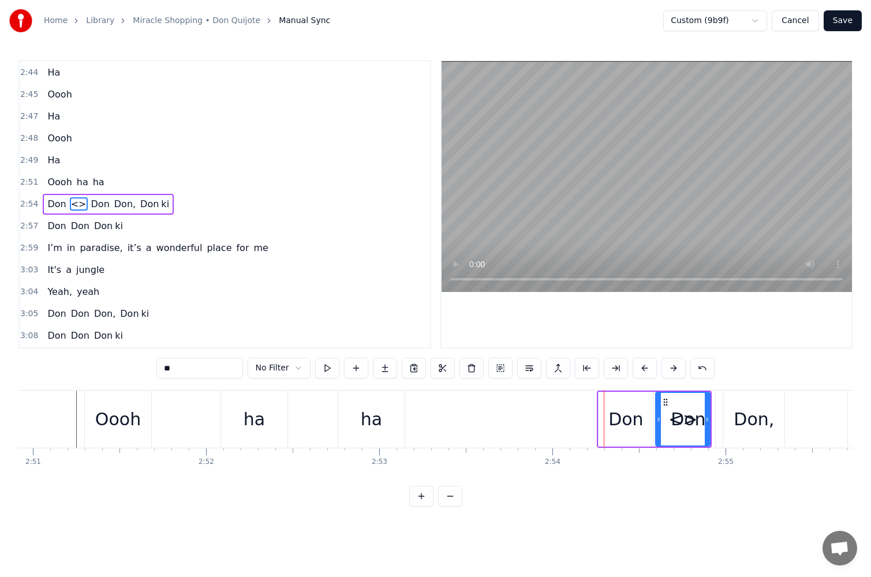
click at [616, 416] on div "Don" at bounding box center [625, 419] width 35 height 26
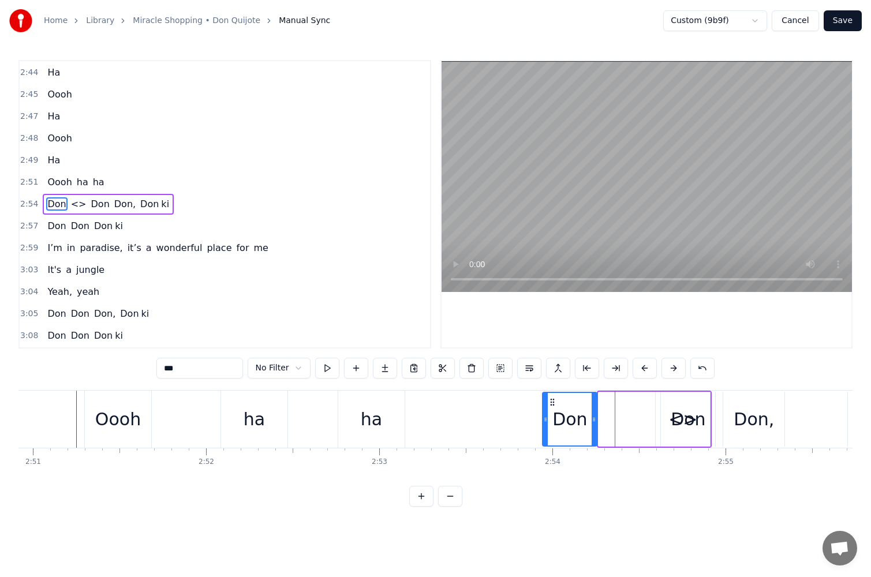
drag, startPoint x: 608, startPoint y: 402, endPoint x: 552, endPoint y: 402, distance: 56.0
click at [552, 402] on icon at bounding box center [552, 402] width 9 height 9
click at [679, 419] on div "Don" at bounding box center [688, 419] width 35 height 26
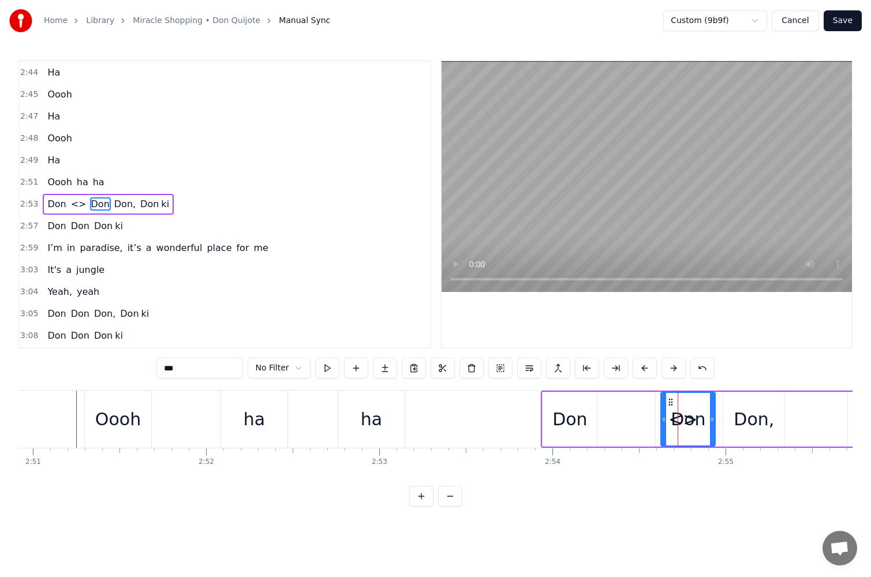
click at [658, 402] on div "<>" at bounding box center [683, 419] width 54 height 55
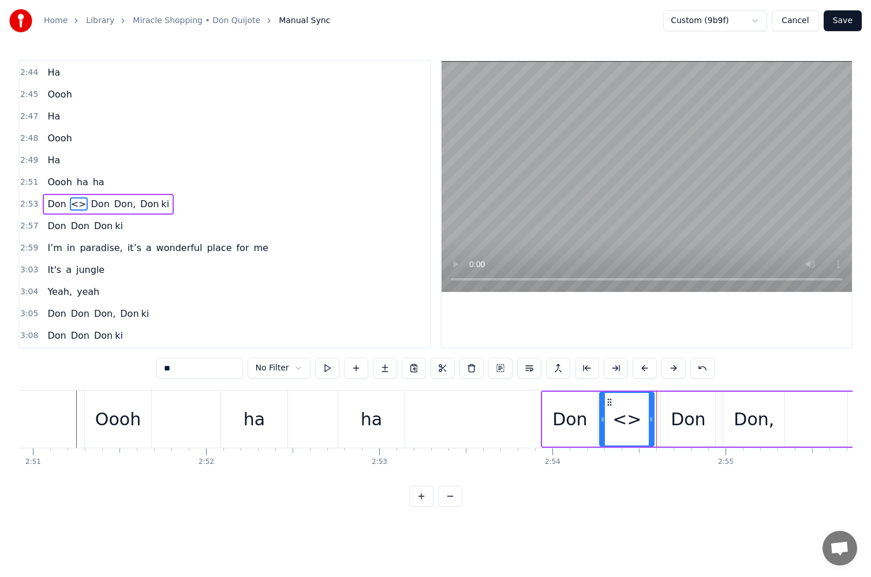
drag, startPoint x: 664, startPoint y: 401, endPoint x: 606, endPoint y: 404, distance: 58.4
click at [606, 404] on icon at bounding box center [609, 402] width 9 height 9
click at [569, 422] on div "Don" at bounding box center [569, 419] width 35 height 26
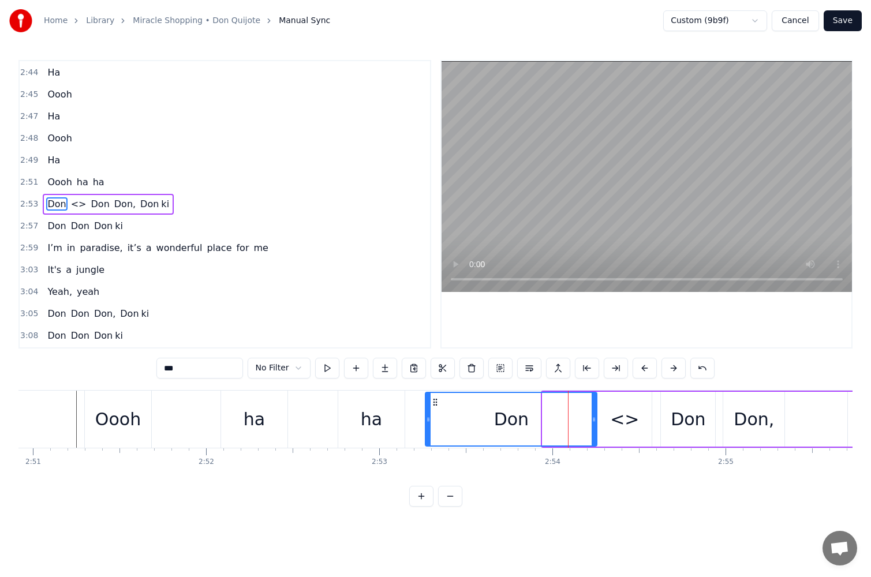
drag, startPoint x: 545, startPoint y: 416, endPoint x: 424, endPoint y: 428, distance: 121.3
click at [426, 428] on div at bounding box center [428, 419] width 5 height 53
click at [528, 424] on div "Don" at bounding box center [510, 419] width 174 height 53
drag, startPoint x: 213, startPoint y: 368, endPoint x: 102, endPoint y: 369, distance: 111.4
click at [105, 370] on div "0:24 When I’m free, I take myself to [PERSON_NAME] 0:30 All my dreams come true…" at bounding box center [435, 283] width 834 height 447
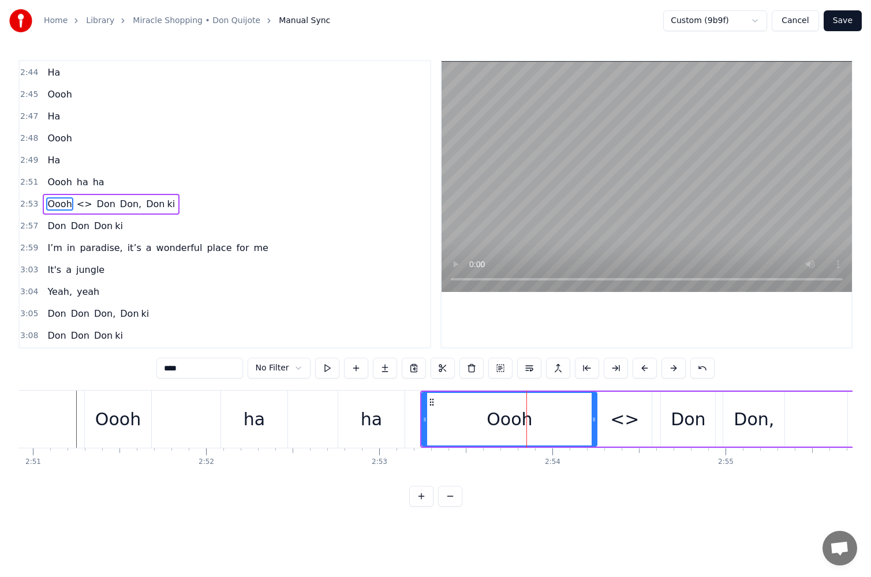
click at [619, 418] on div "<>" at bounding box center [624, 419] width 29 height 26
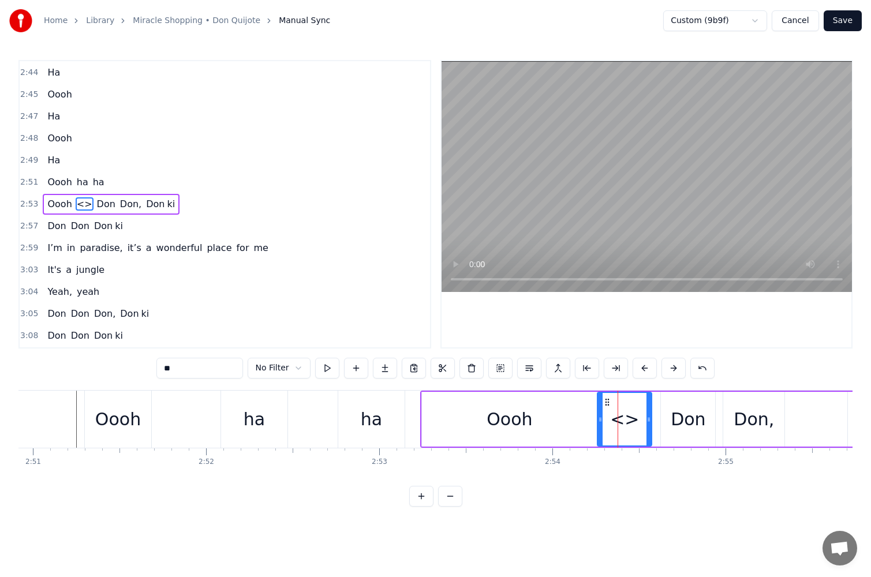
drag, startPoint x: 200, startPoint y: 371, endPoint x: 54, endPoint y: 363, distance: 146.2
click at [69, 367] on div "0:24 When I’m free, I take myself to [PERSON_NAME] 0:30 All my dreams come true…" at bounding box center [435, 283] width 834 height 447
click at [432, 419] on div "Oooh" at bounding box center [509, 419] width 175 height 55
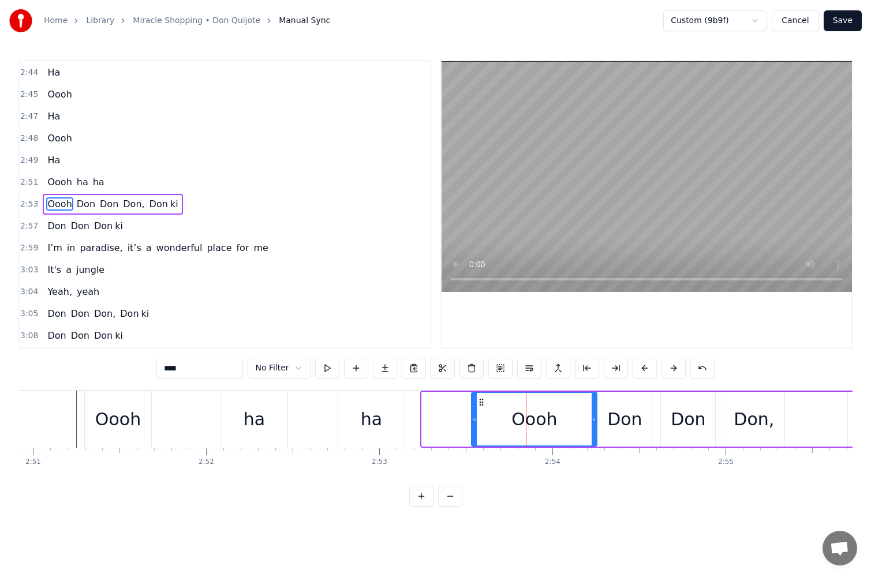
drag, startPoint x: 423, startPoint y: 412, endPoint x: 472, endPoint y: 412, distance: 49.6
click at [472, 412] on div at bounding box center [474, 419] width 5 height 53
click at [633, 438] on div "Don" at bounding box center [624, 419] width 54 height 55
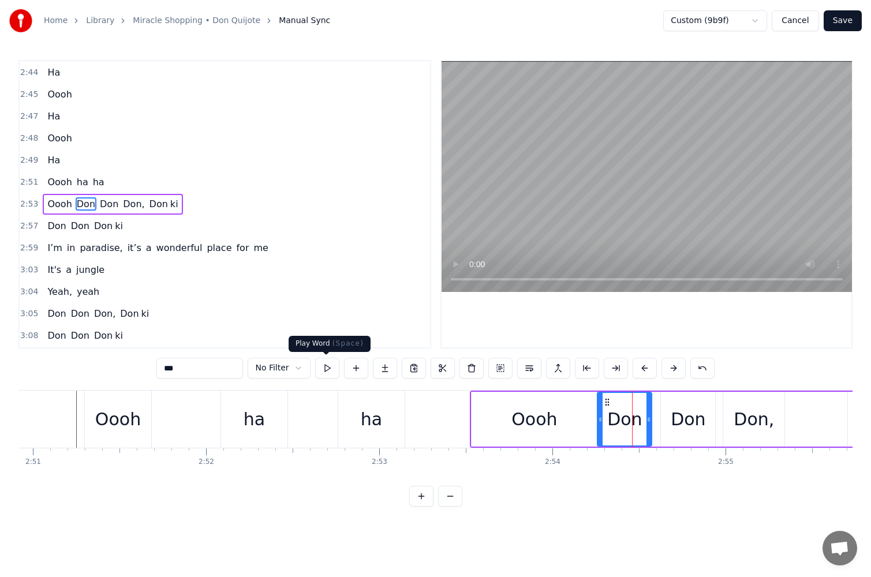
click at [327, 375] on button at bounding box center [327, 368] width 24 height 21
click at [568, 439] on div "Oooh" at bounding box center [534, 419] width 125 height 55
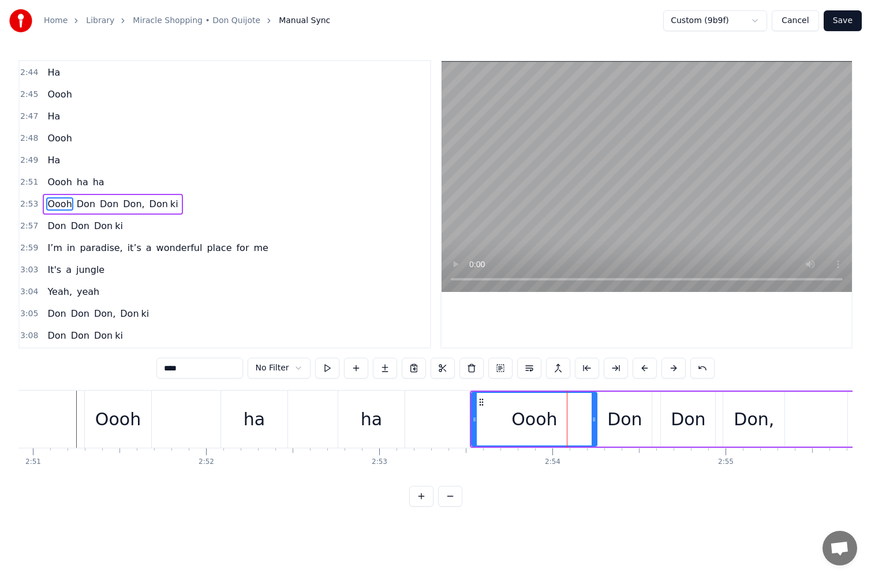
click at [193, 370] on input "****" at bounding box center [199, 368] width 87 height 21
type input "*****"
click at [481, 425] on div "Oooh," at bounding box center [534, 419] width 124 height 53
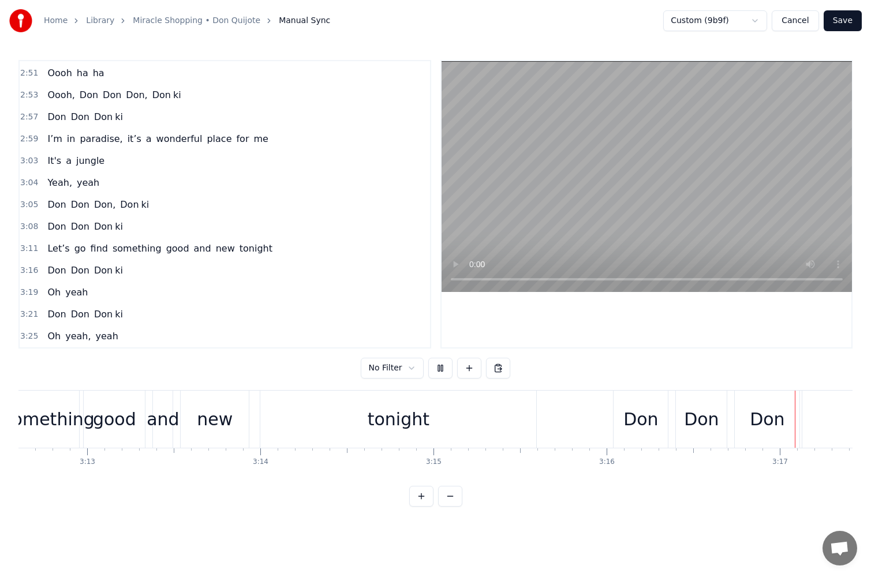
scroll to position [0, 34090]
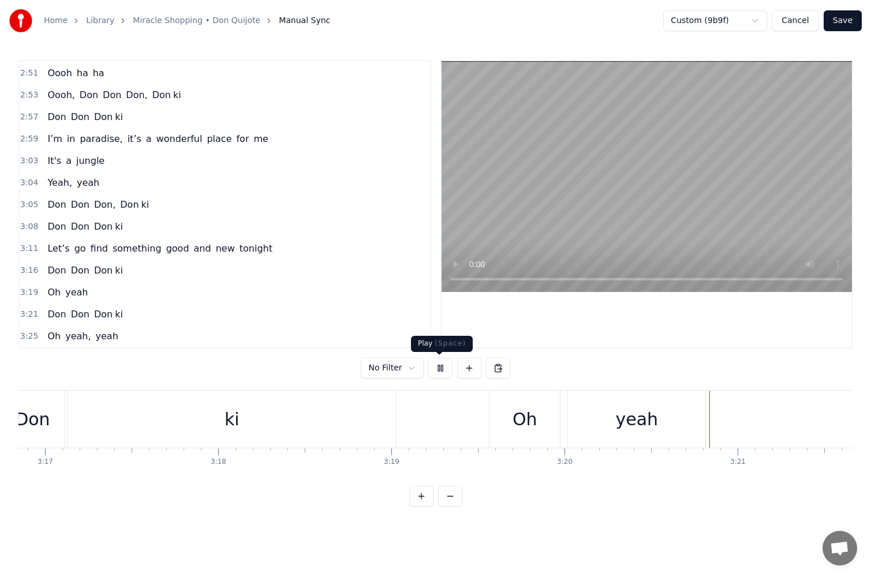
click at [438, 365] on button at bounding box center [440, 368] width 24 height 21
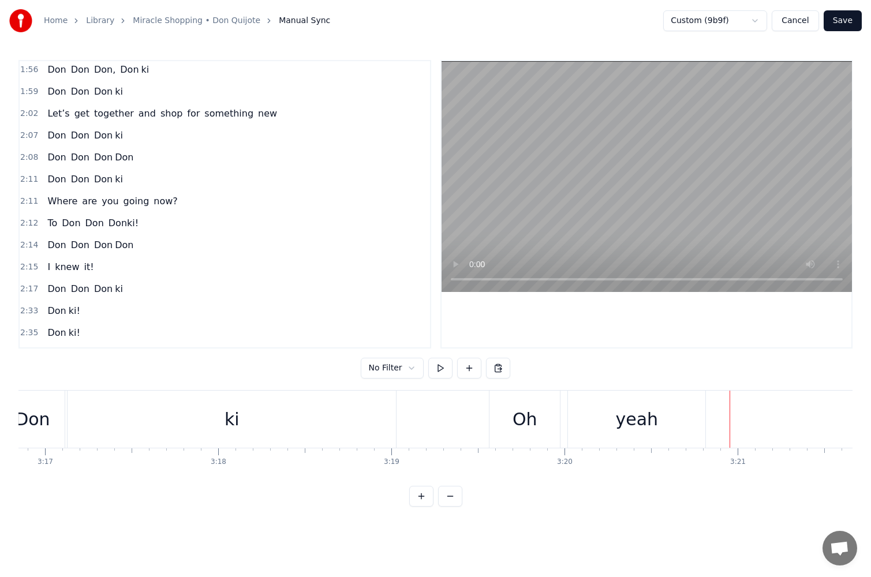
scroll to position [611, 0]
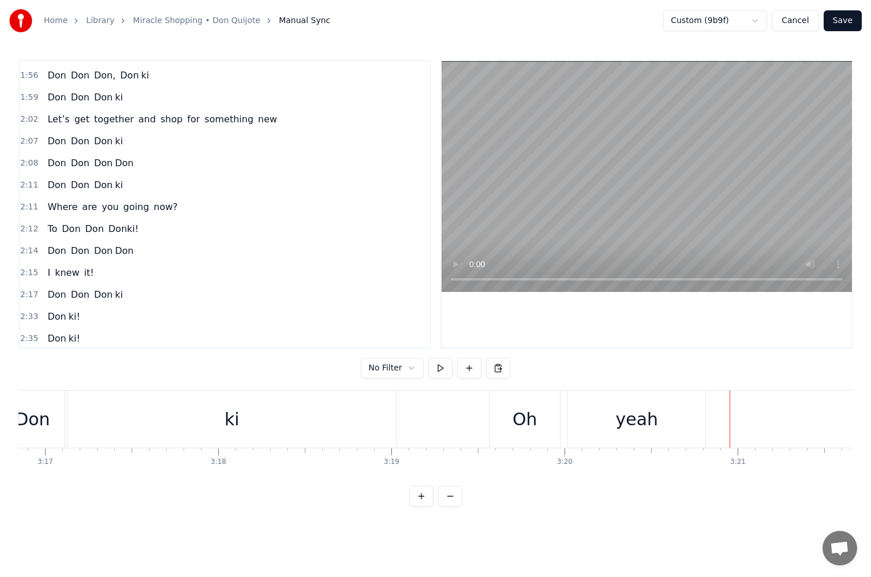
click at [84, 158] on div "[PERSON_NAME]" at bounding box center [90, 163] width 95 height 21
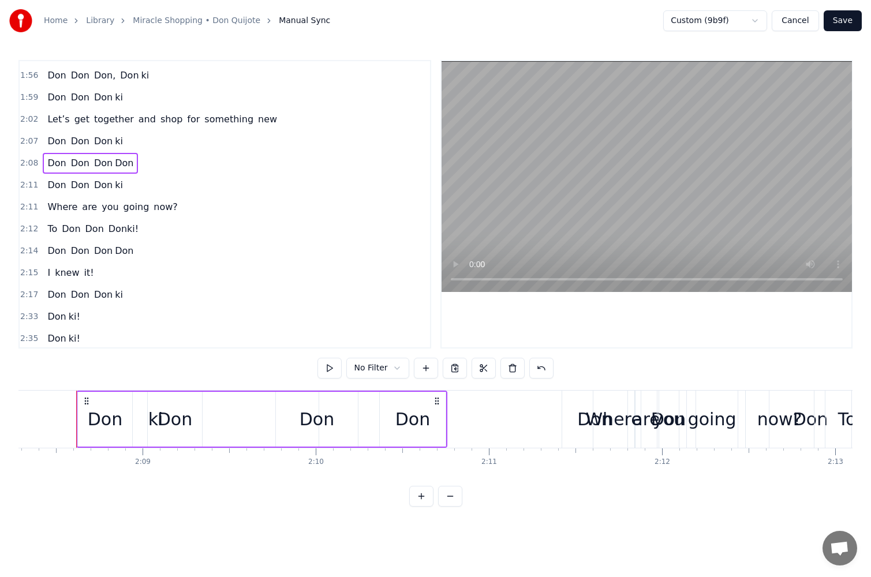
click at [372, 402] on div "[PERSON_NAME]" at bounding box center [360, 419] width 171 height 55
click at [457, 368] on button at bounding box center [455, 368] width 24 height 21
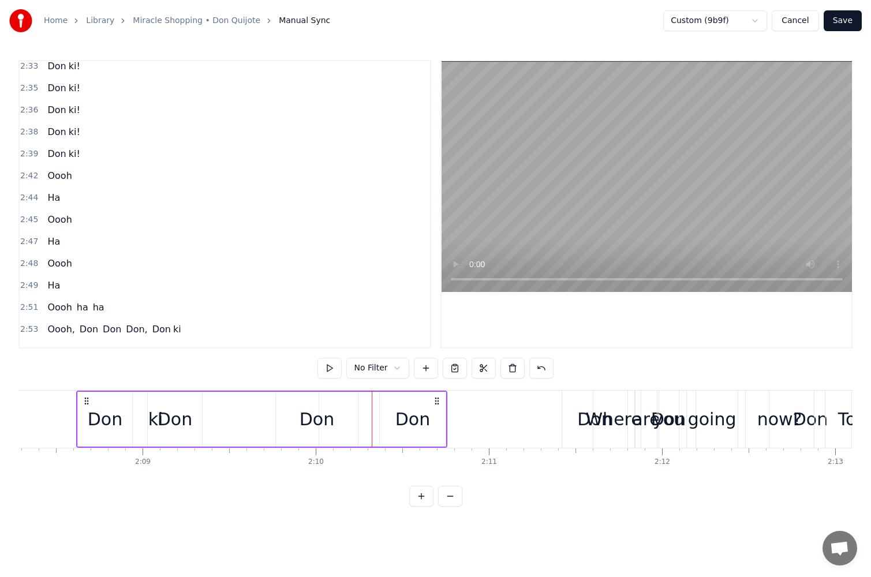
scroll to position [1096, 0]
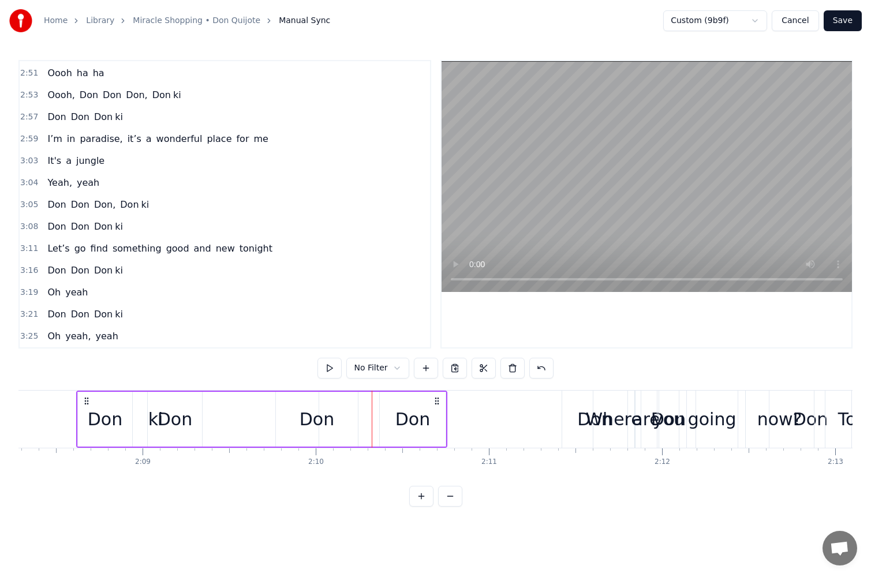
click at [103, 272] on span "Don" at bounding box center [103, 270] width 21 height 13
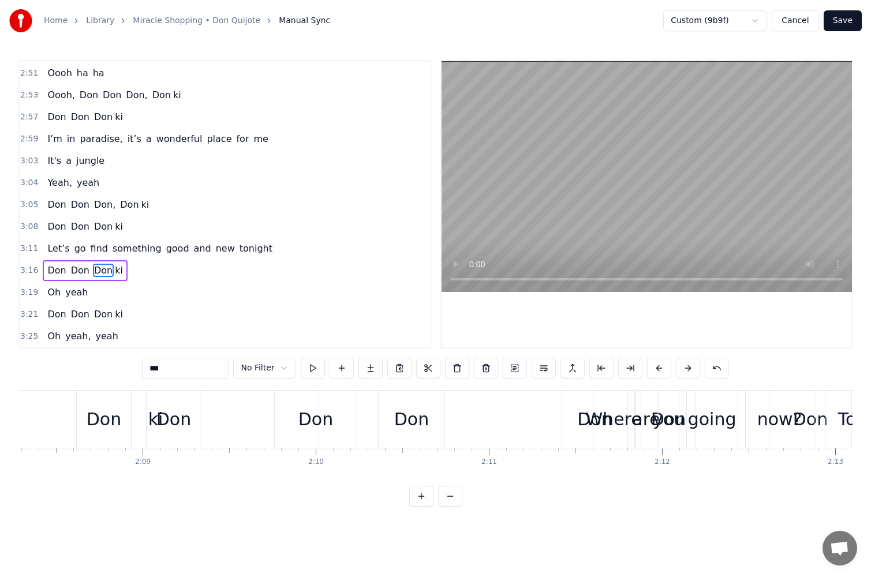
scroll to position [0, 34013]
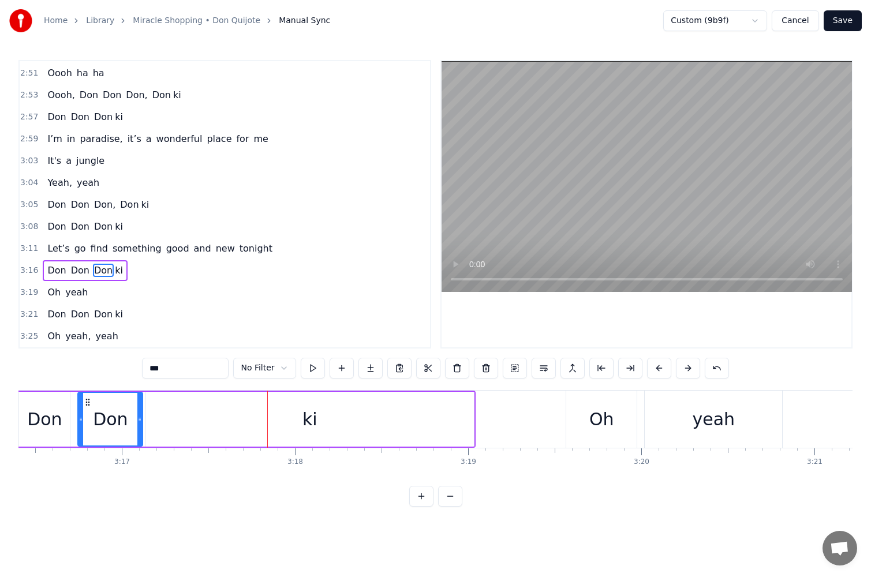
click at [282, 368] on html "Home Library Miracle Shopping • Don Quijote Manual Sync Custom (9b9f) Cancel Sa…" at bounding box center [435, 262] width 871 height 525
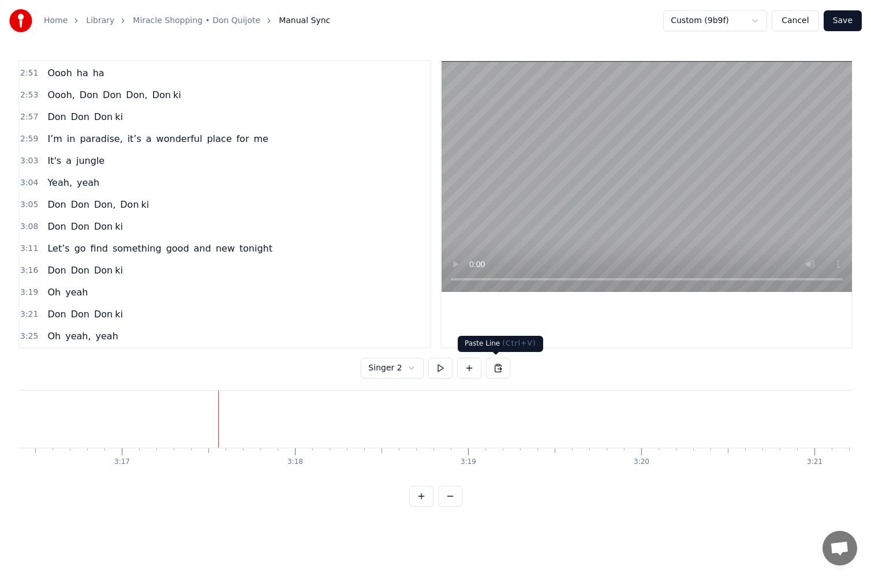
click at [498, 371] on button at bounding box center [498, 368] width 24 height 21
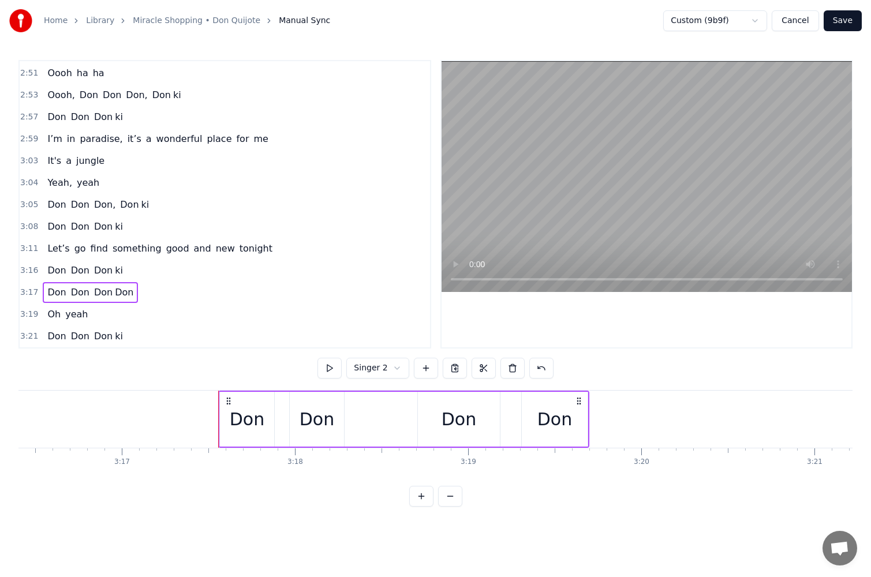
click at [336, 369] on button at bounding box center [329, 368] width 24 height 21
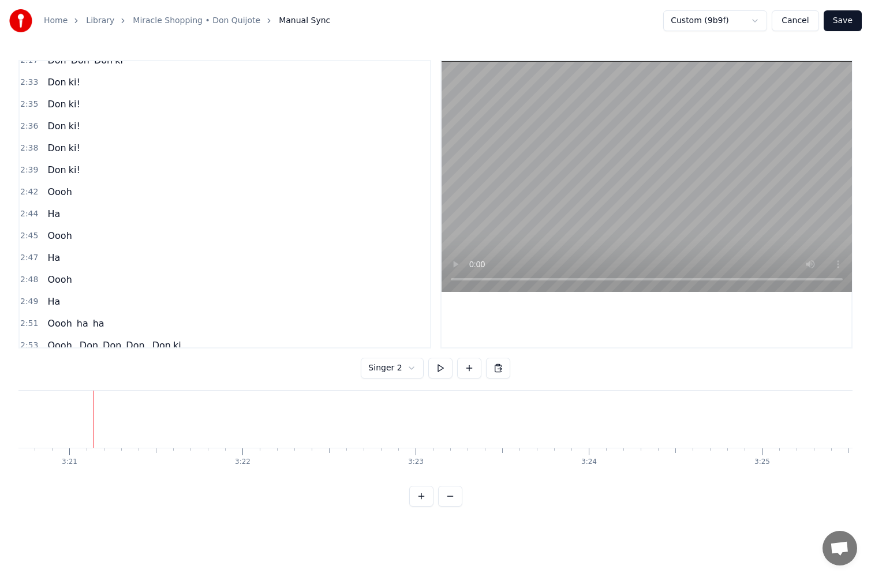
scroll to position [595, 0]
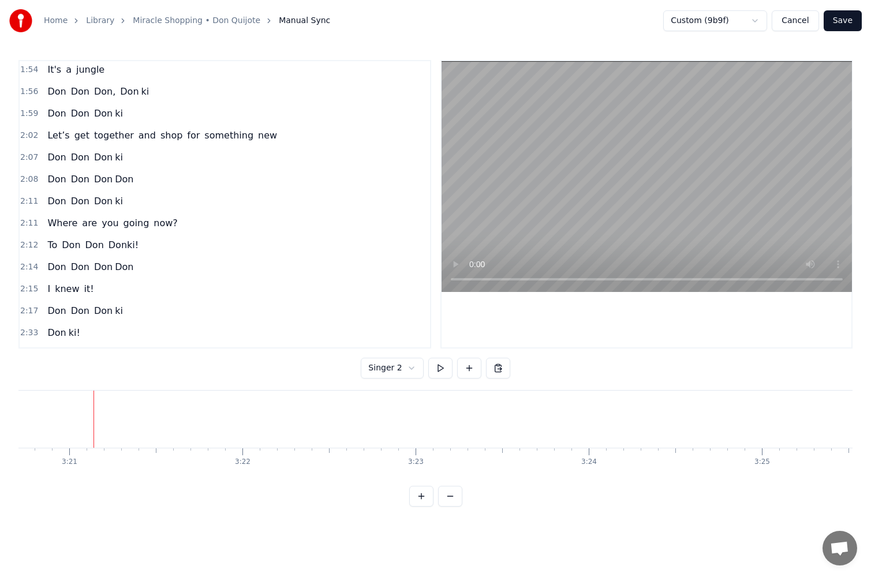
click at [77, 197] on span "Don" at bounding box center [80, 201] width 21 height 13
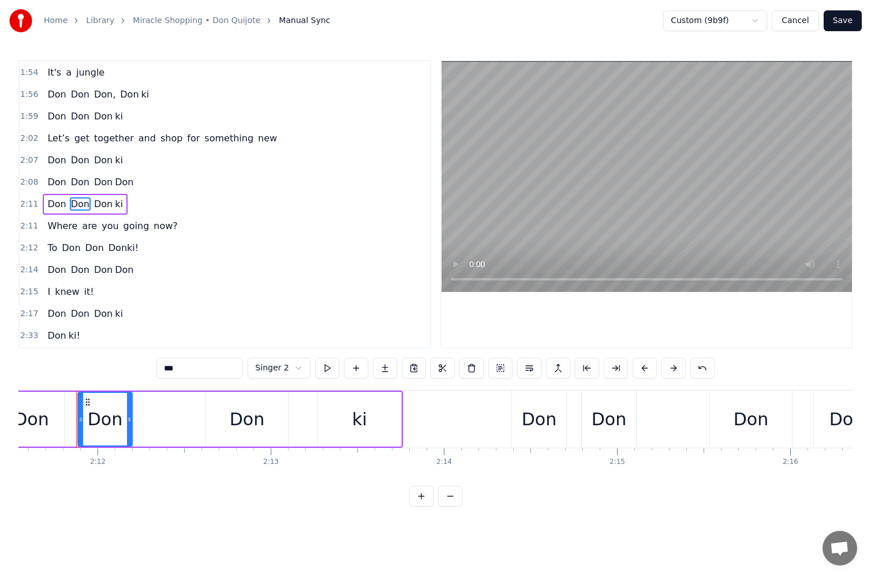
click at [120, 201] on div "Don Don Don ki" at bounding box center [85, 204] width 84 height 21
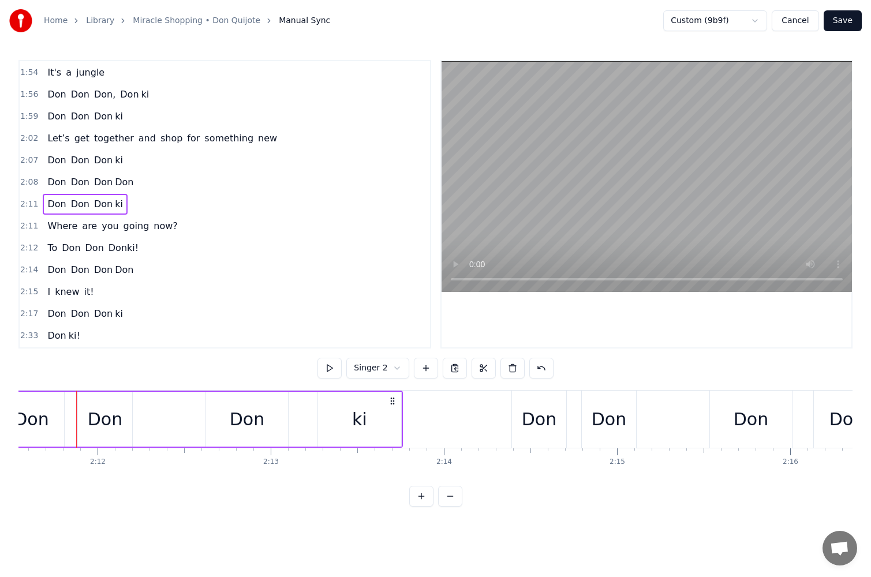
scroll to position [0, 22701]
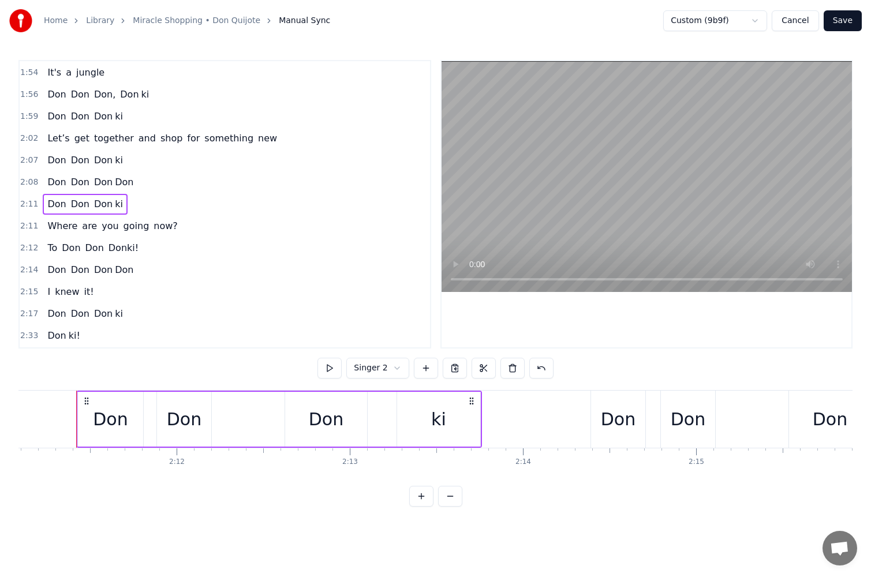
click at [375, 418] on div "[PERSON_NAME]" at bounding box center [383, 419] width 196 height 55
click at [451, 371] on button at bounding box center [455, 368] width 24 height 21
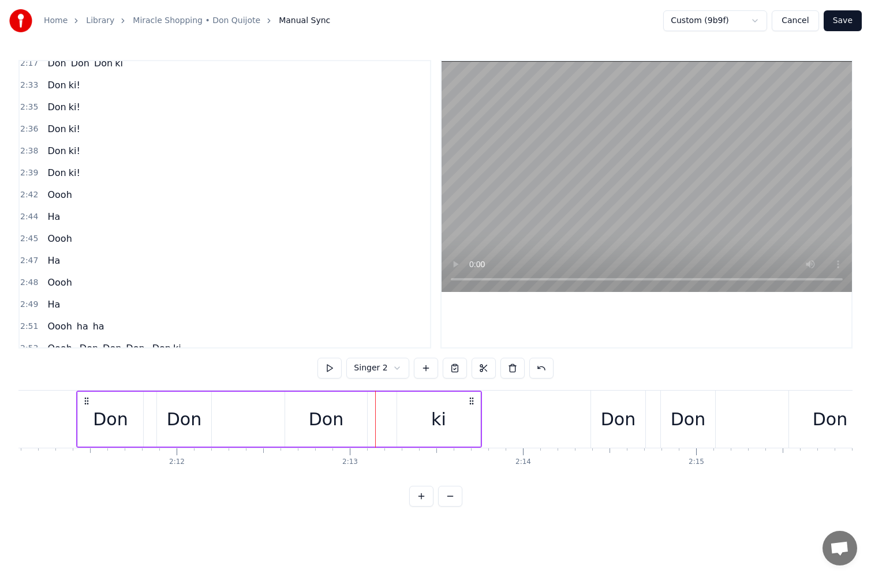
scroll to position [1093, 0]
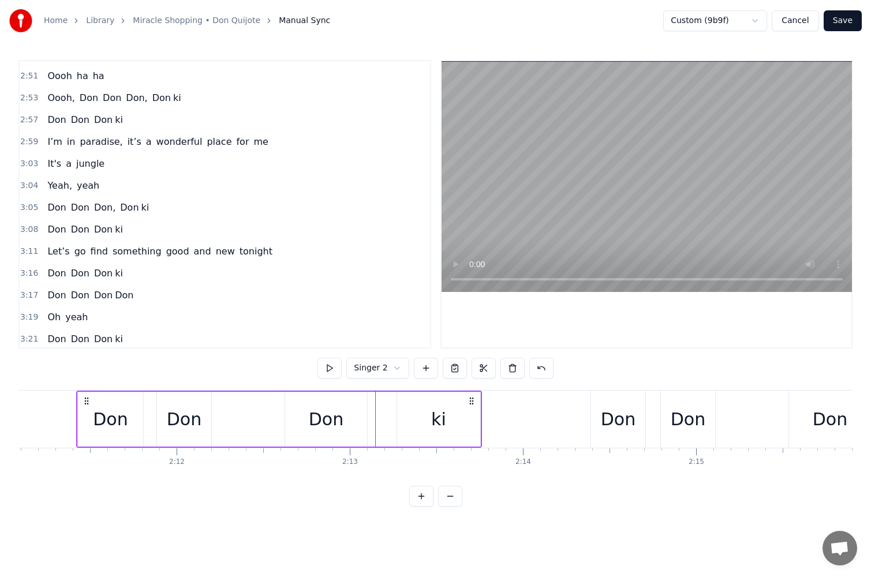
click at [114, 297] on span "Don" at bounding box center [124, 295] width 21 height 13
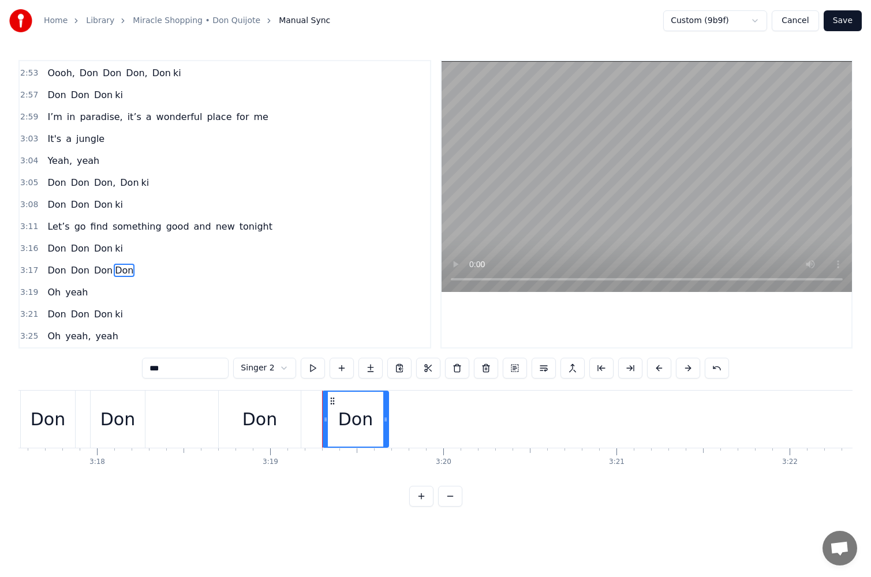
scroll to position [0, 34234]
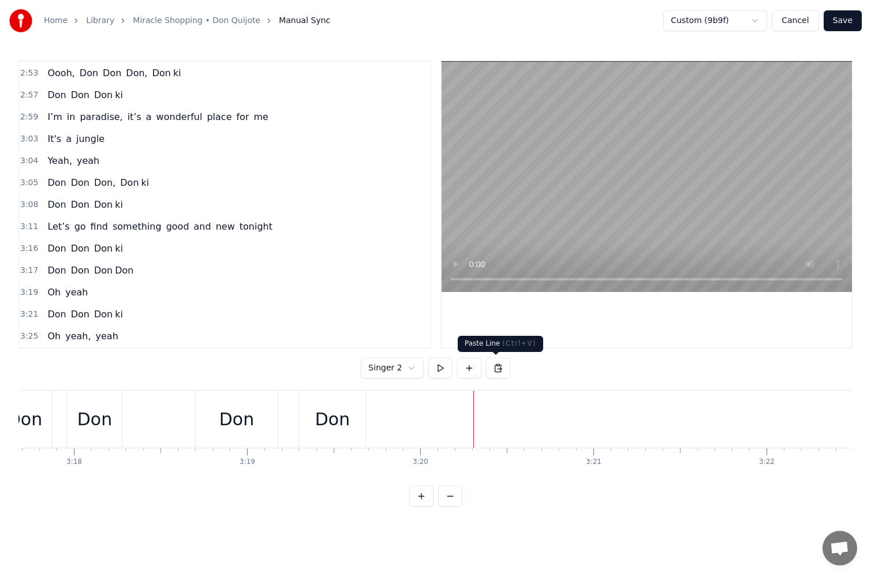
click at [492, 372] on button at bounding box center [498, 368] width 24 height 21
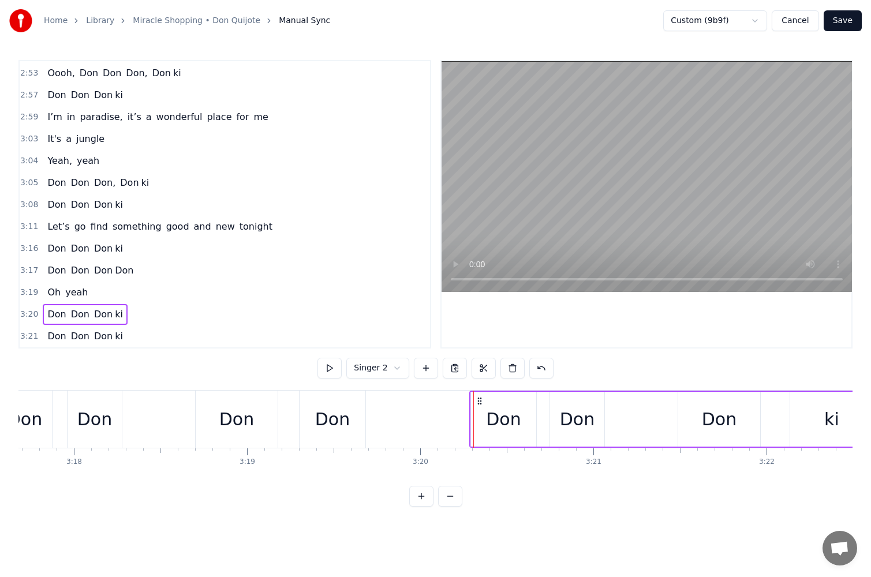
drag, startPoint x: 483, startPoint y: 401, endPoint x: 475, endPoint y: 402, distance: 7.7
click at [475, 402] on icon at bounding box center [479, 401] width 9 height 9
click at [335, 368] on button at bounding box center [329, 368] width 24 height 21
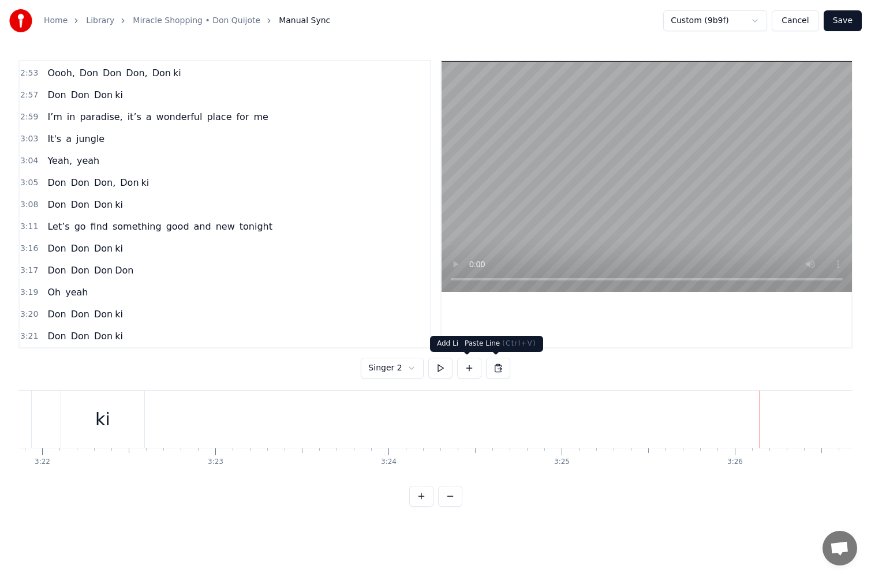
click at [496, 369] on button at bounding box center [498, 368] width 24 height 21
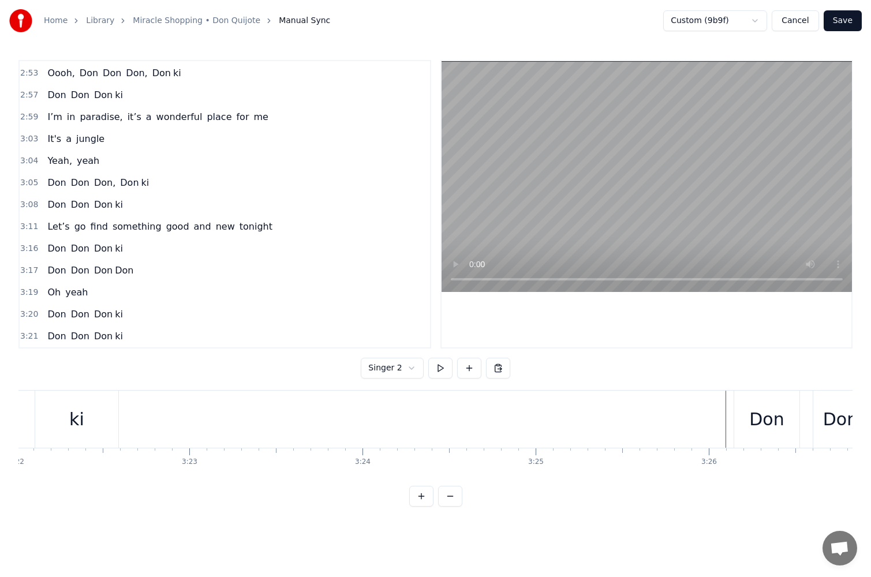
scroll to position [0, 34255]
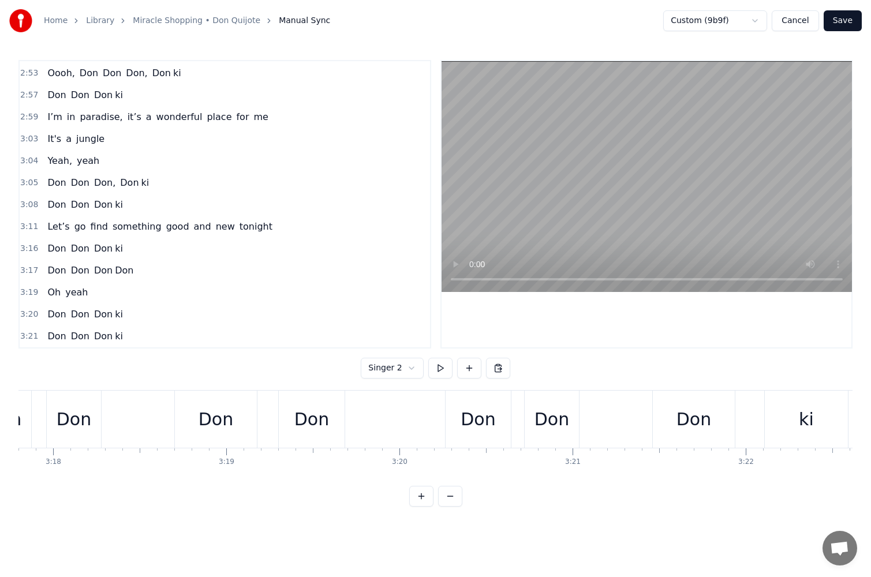
click at [152, 427] on div "[PERSON_NAME]" at bounding box center [161, 419] width 371 height 57
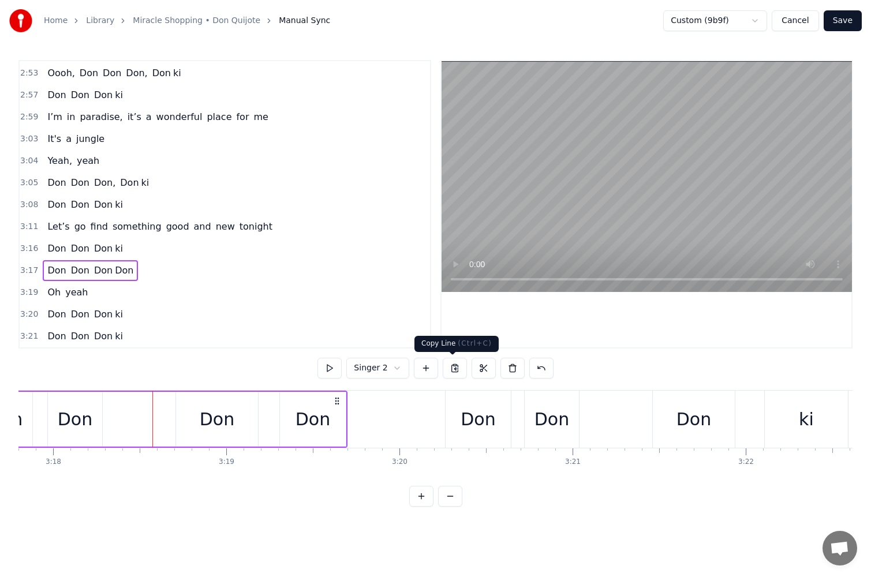
click at [451, 367] on button at bounding box center [455, 368] width 24 height 21
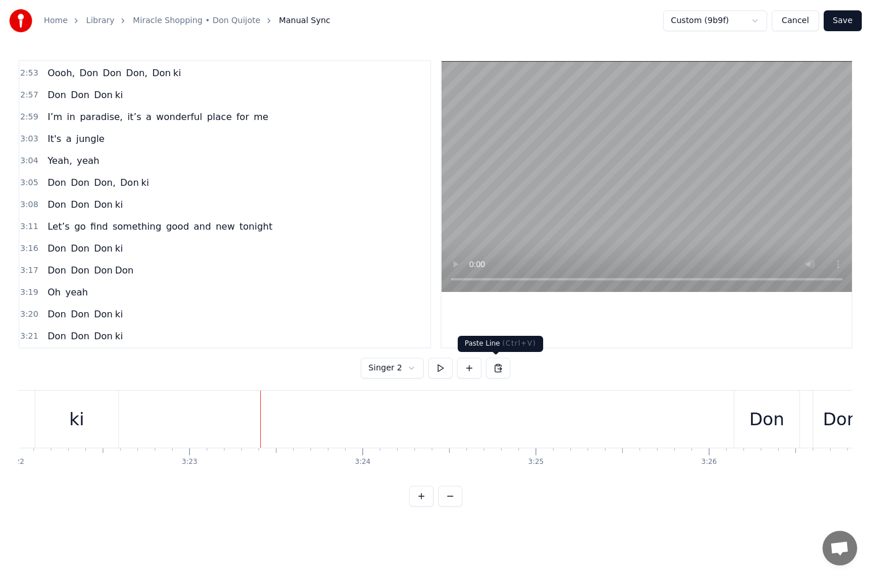
click at [498, 368] on button at bounding box center [498, 368] width 24 height 21
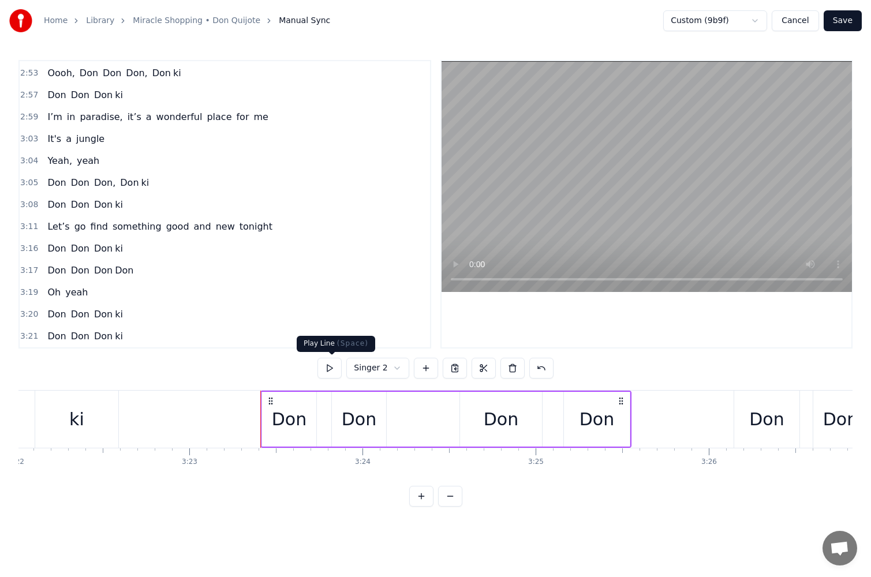
click at [334, 365] on button at bounding box center [329, 368] width 24 height 21
drag, startPoint x: 268, startPoint y: 401, endPoint x: 262, endPoint y: 403, distance: 7.1
click at [262, 403] on icon at bounding box center [266, 401] width 9 height 9
click at [324, 365] on button at bounding box center [329, 368] width 24 height 21
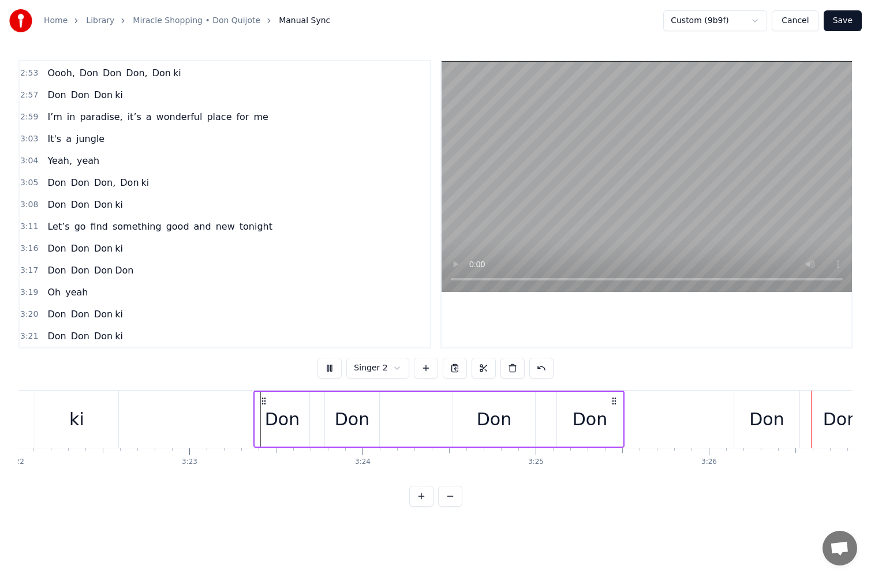
scroll to position [0, 35710]
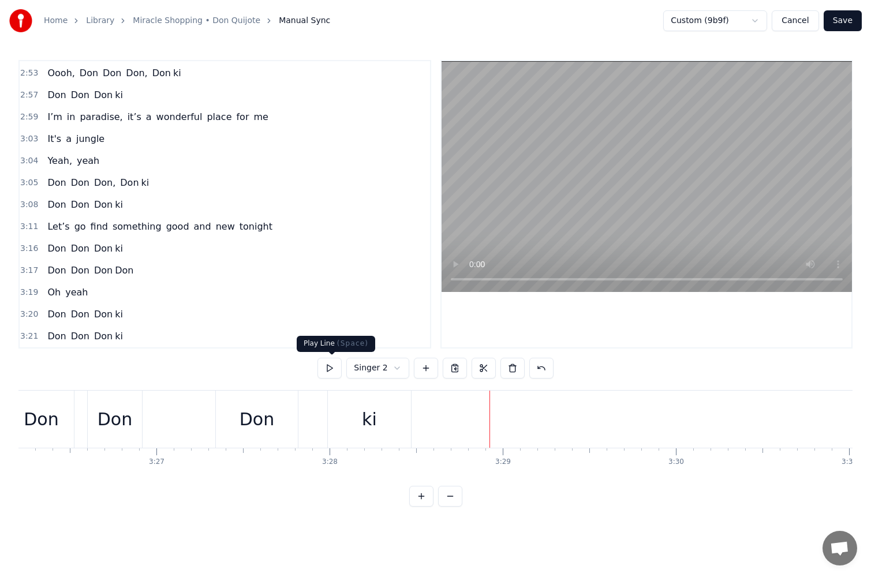
click at [383, 367] on html "Home Library Miracle Shopping • Don Quijote Manual Sync Custom (9b9f) Cancel Sa…" at bounding box center [435, 262] width 871 height 525
click at [837, 21] on button "Save" at bounding box center [843, 20] width 38 height 21
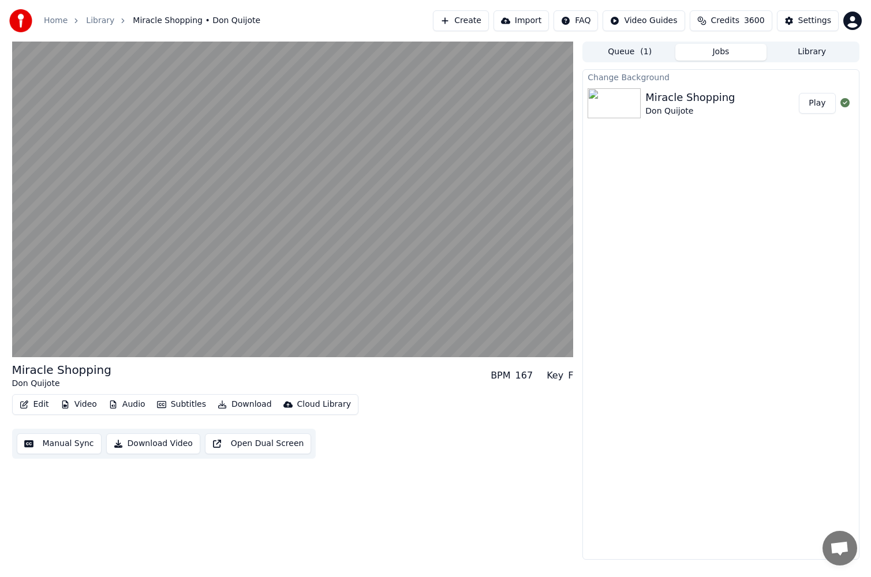
click at [63, 451] on button "Manual Sync" at bounding box center [59, 444] width 85 height 21
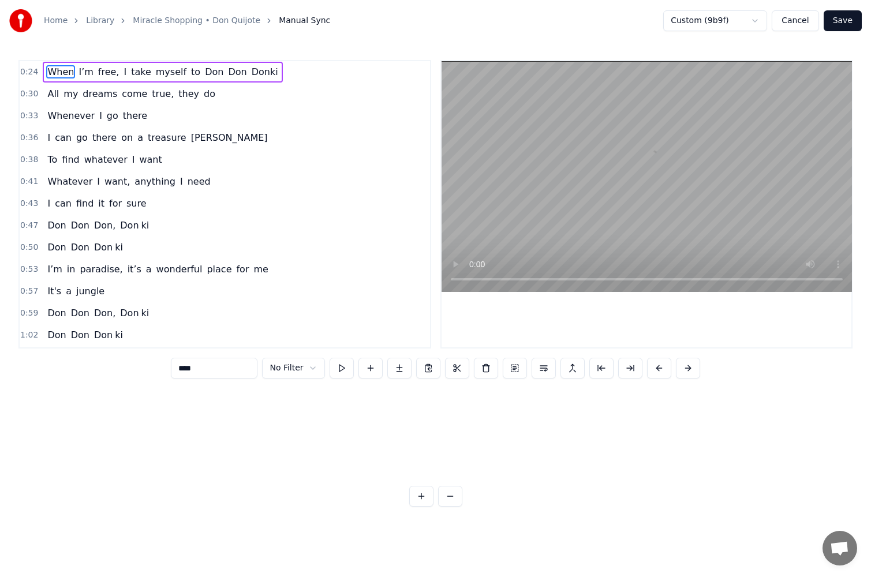
scroll to position [0, 4243]
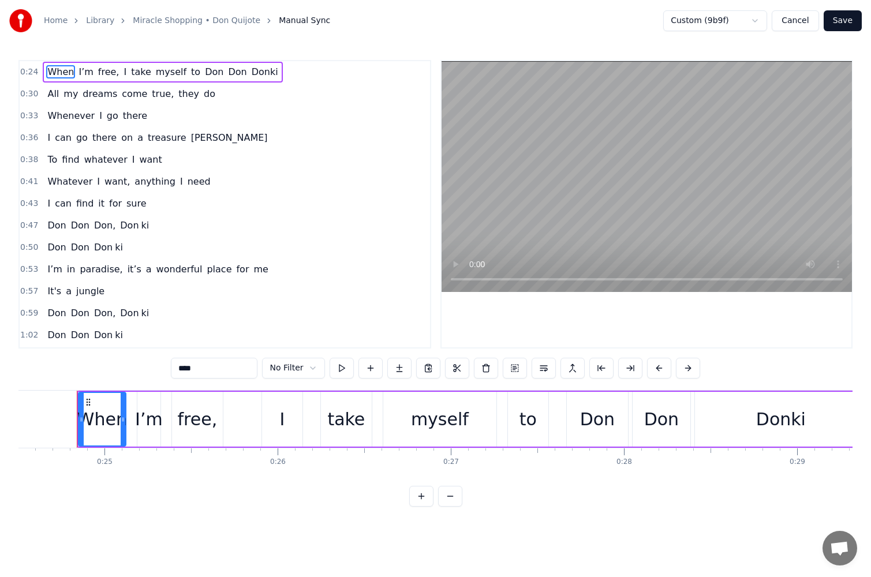
click at [109, 230] on div "[PERSON_NAME], Don ki" at bounding box center [98, 225] width 111 height 21
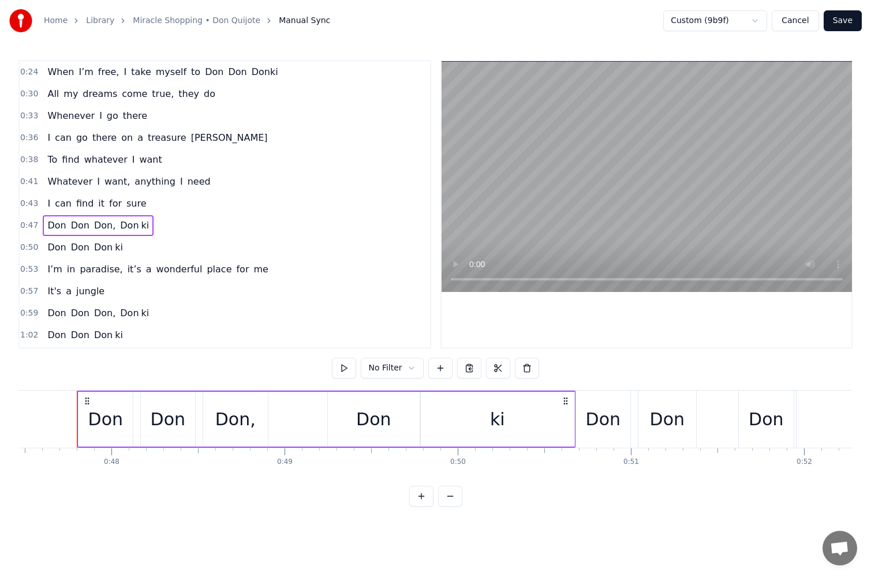
click at [383, 411] on div "Don" at bounding box center [373, 419] width 35 height 26
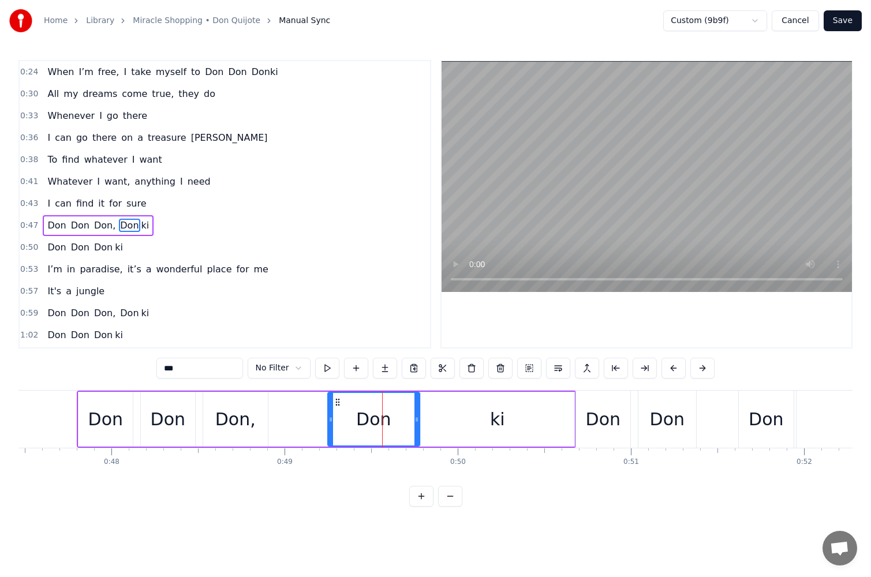
scroll to position [21, 0]
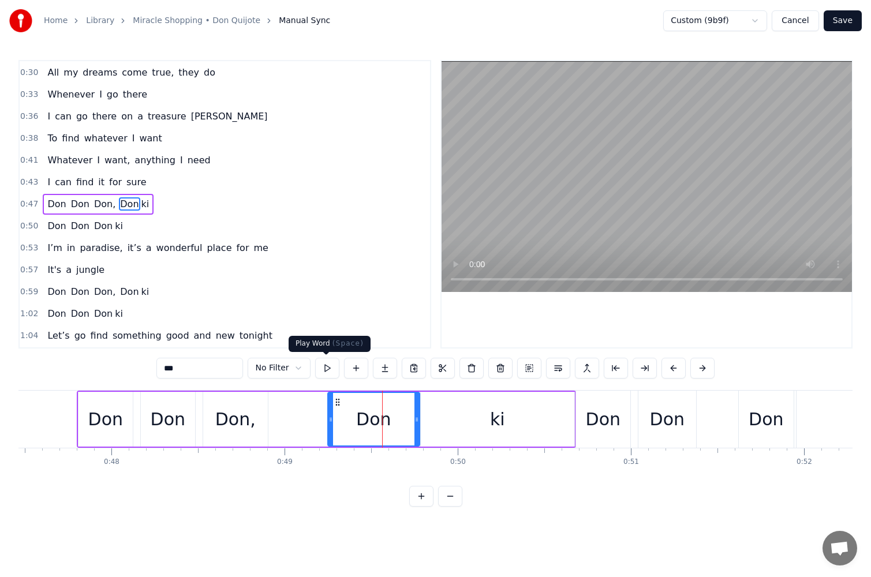
click at [324, 369] on button at bounding box center [327, 368] width 24 height 21
click at [409, 410] on div "Don" at bounding box center [373, 419] width 91 height 53
click at [439, 398] on div "ki" at bounding box center [498, 419] width 154 height 55
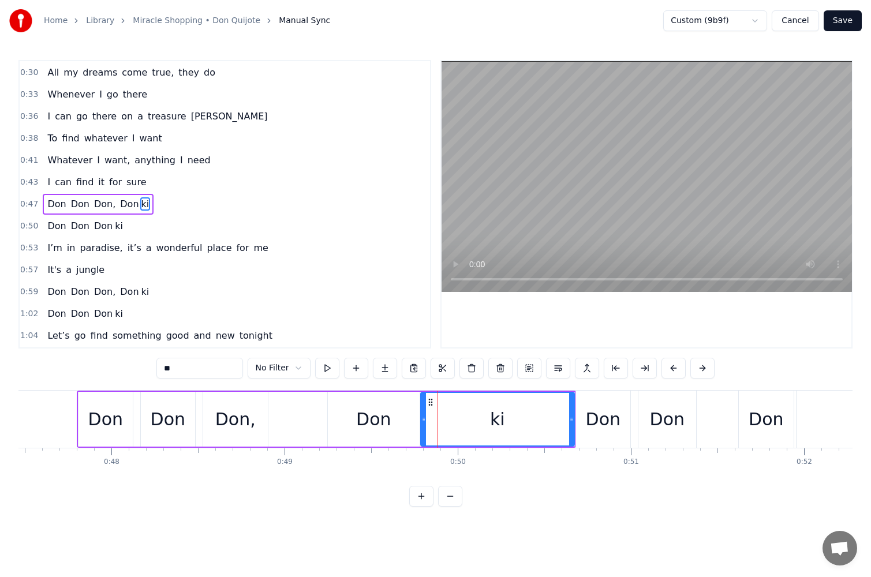
click at [229, 401] on div "Don," at bounding box center [235, 419] width 65 height 55
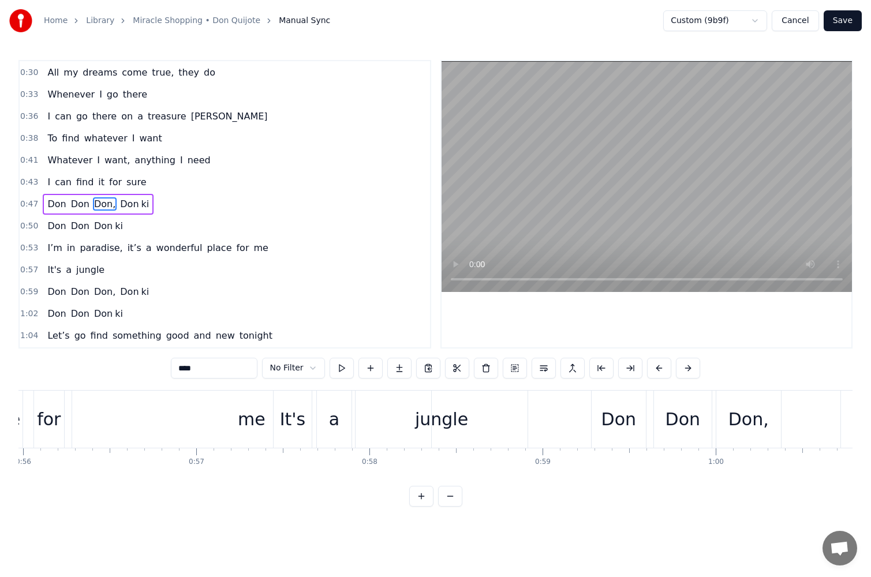
scroll to position [0, 10424]
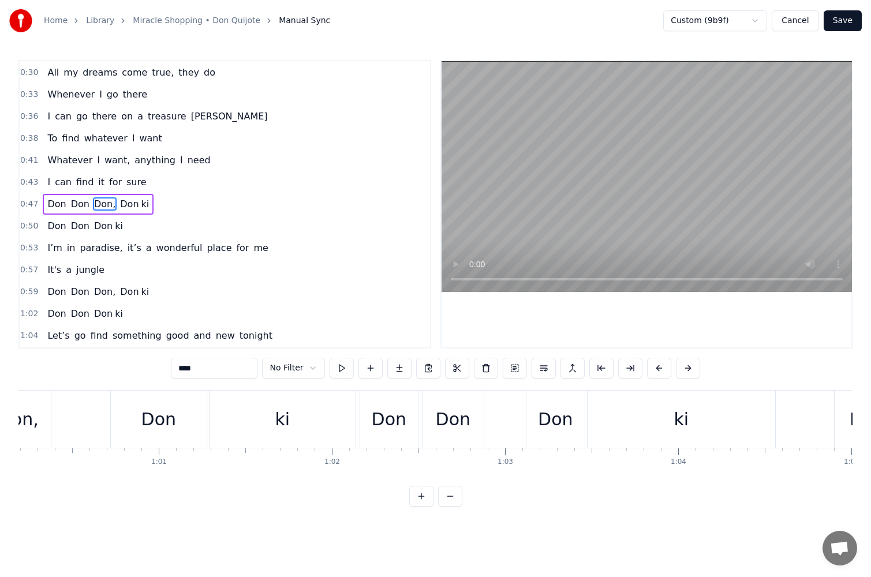
click at [155, 410] on div "Don" at bounding box center [158, 419] width 35 height 26
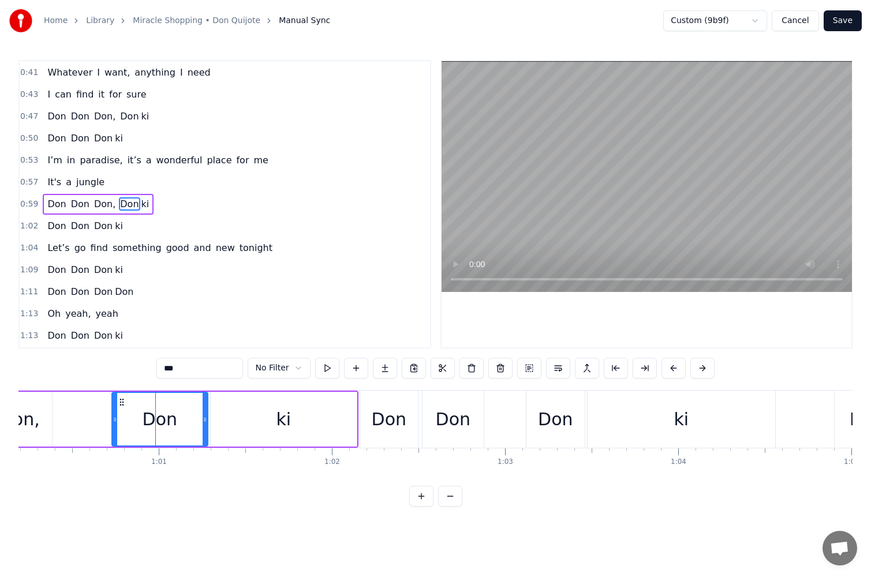
click at [288, 370] on html "Home Library Miracle Shopping • Don Quijote Manual Sync Custom (9b9f) Cancel Sa…" at bounding box center [435, 262] width 871 height 525
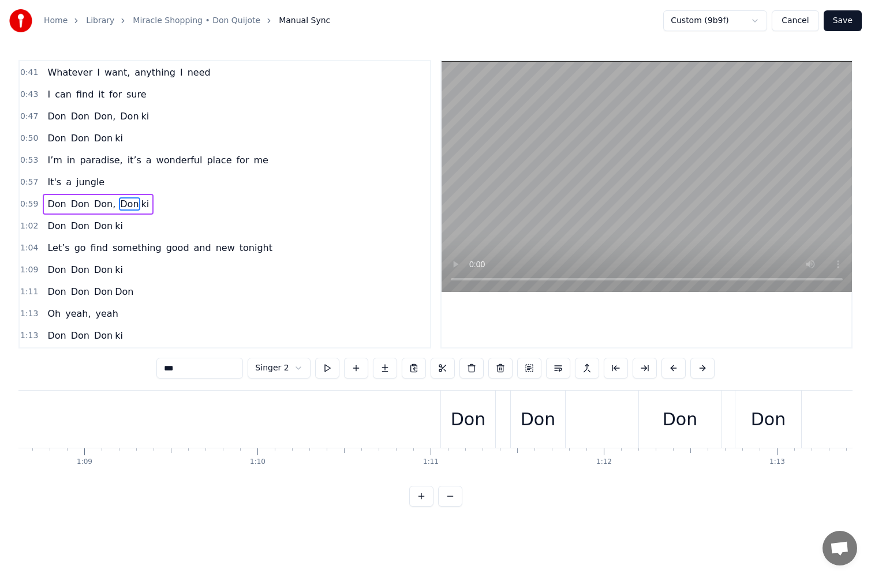
scroll to position [0, 12613]
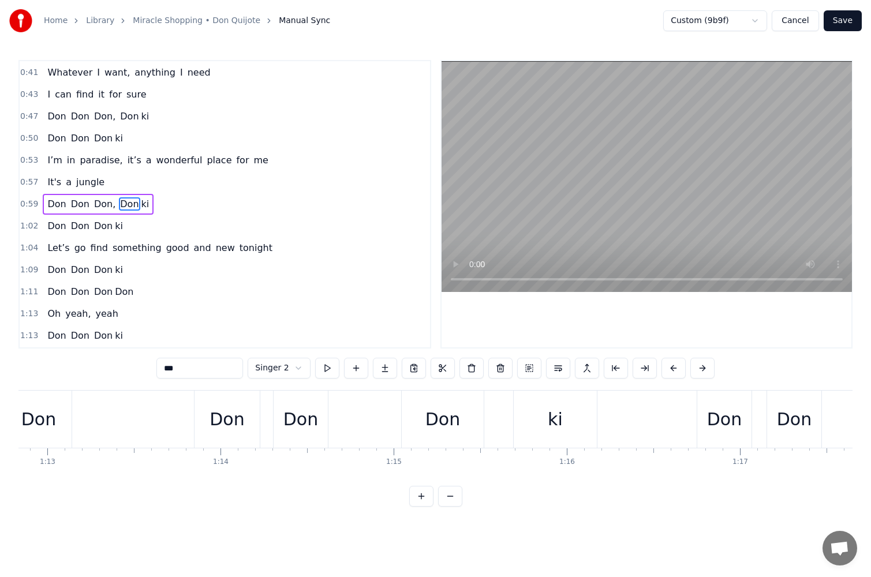
click at [438, 427] on div "Don" at bounding box center [442, 419] width 35 height 26
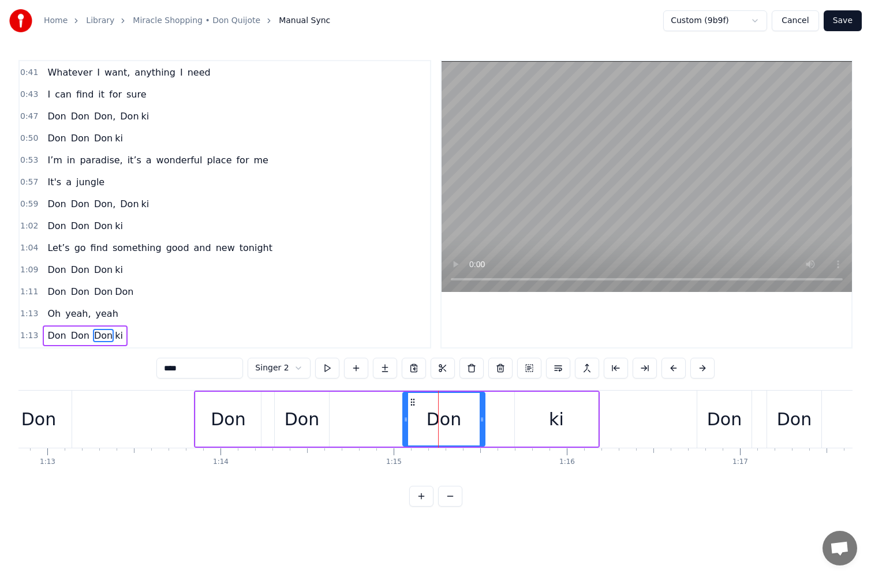
scroll to position [241, 0]
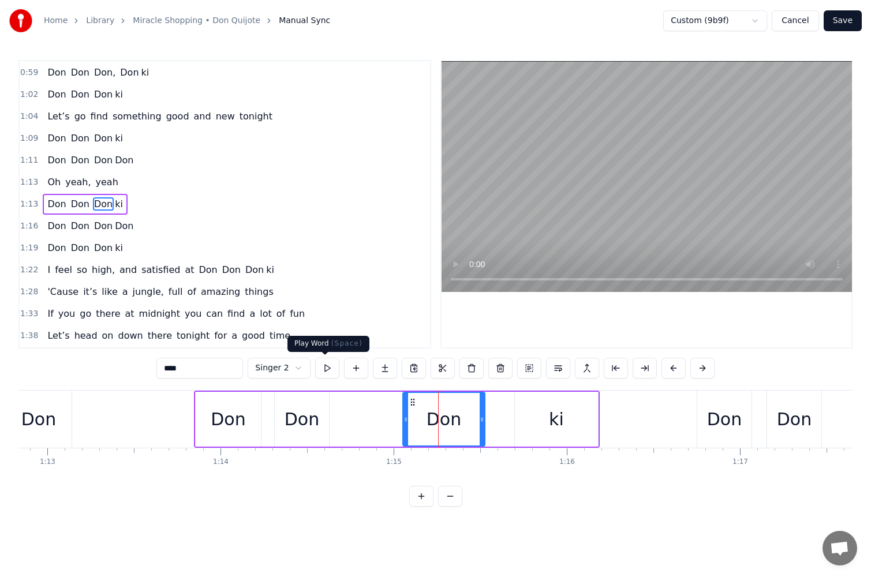
click at [323, 364] on button at bounding box center [327, 368] width 24 height 21
click at [534, 417] on div "ki" at bounding box center [556, 419] width 83 height 55
type input "**"
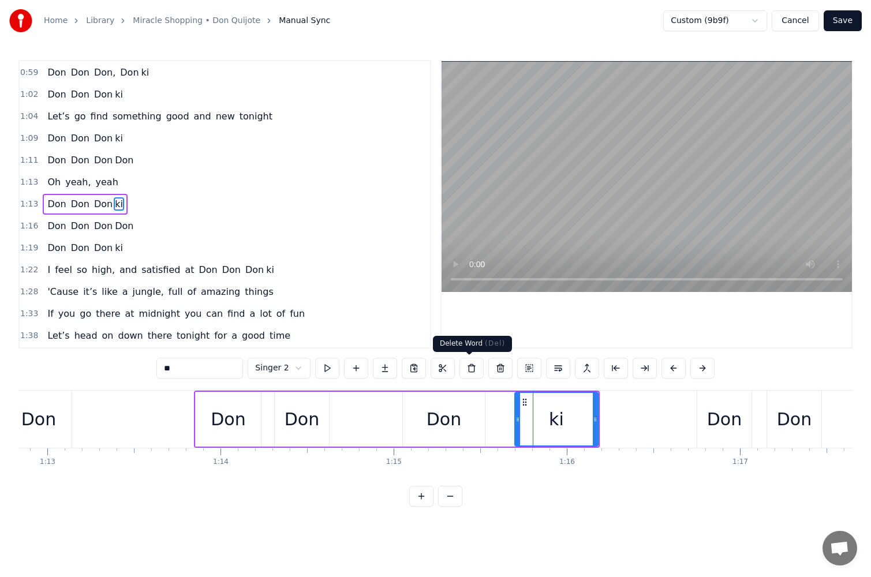
click at [472, 370] on button at bounding box center [472, 368] width 24 height 21
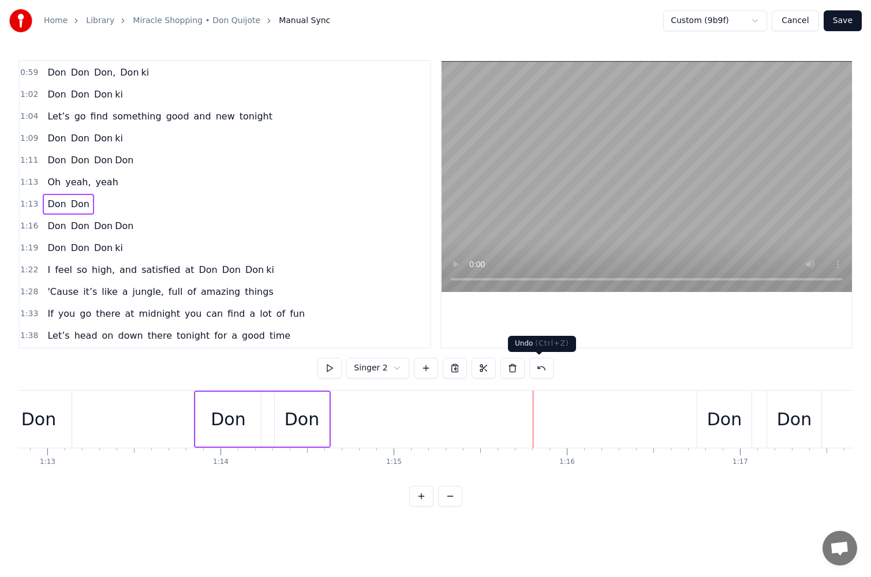
click at [542, 367] on button at bounding box center [541, 368] width 24 height 21
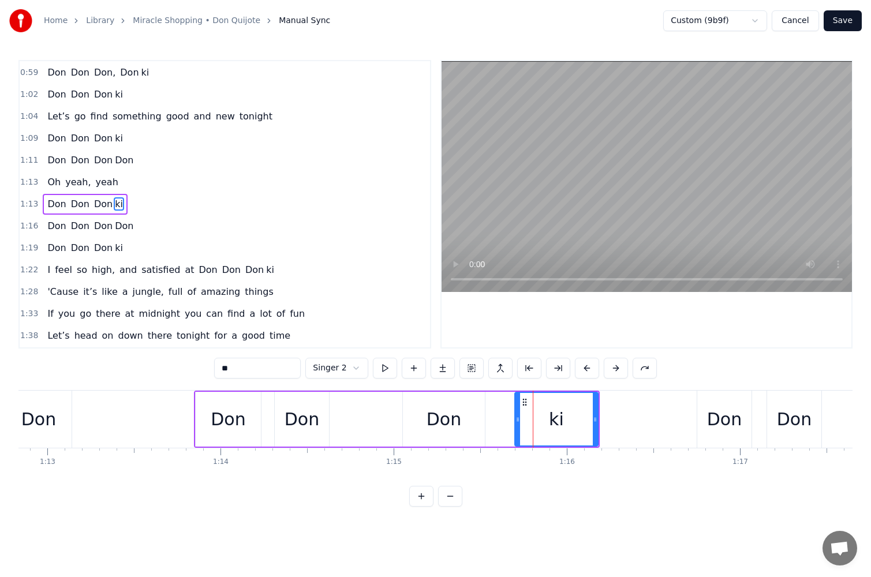
click at [458, 430] on div "Don" at bounding box center [444, 419] width 35 height 26
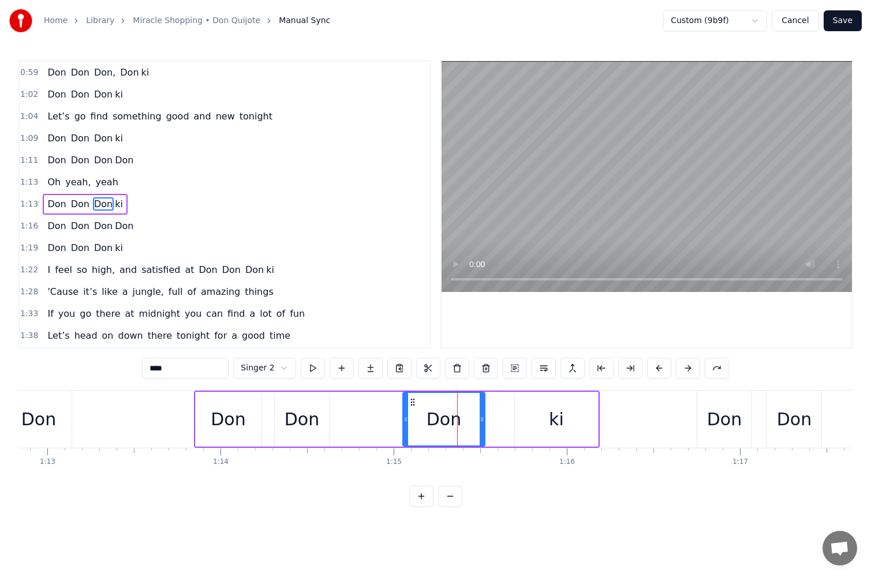
click at [528, 419] on div "ki" at bounding box center [556, 419] width 83 height 55
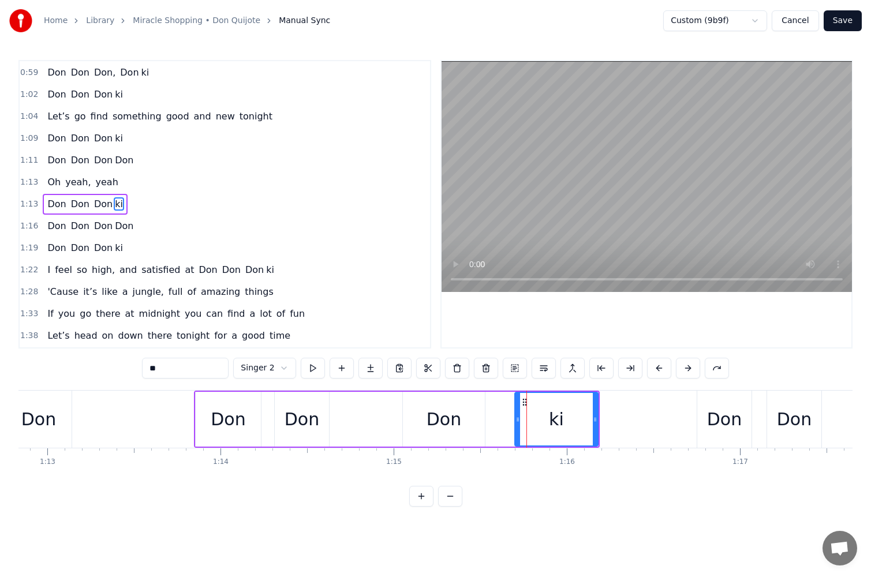
click at [454, 420] on div "Don" at bounding box center [444, 419] width 35 height 26
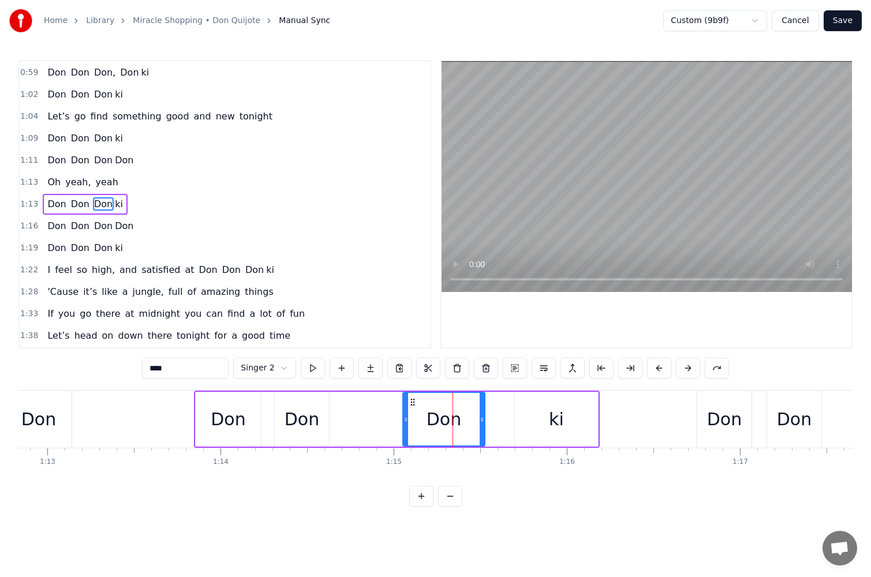
click at [207, 369] on input "***" at bounding box center [185, 368] width 87 height 21
click at [306, 368] on button at bounding box center [313, 368] width 24 height 21
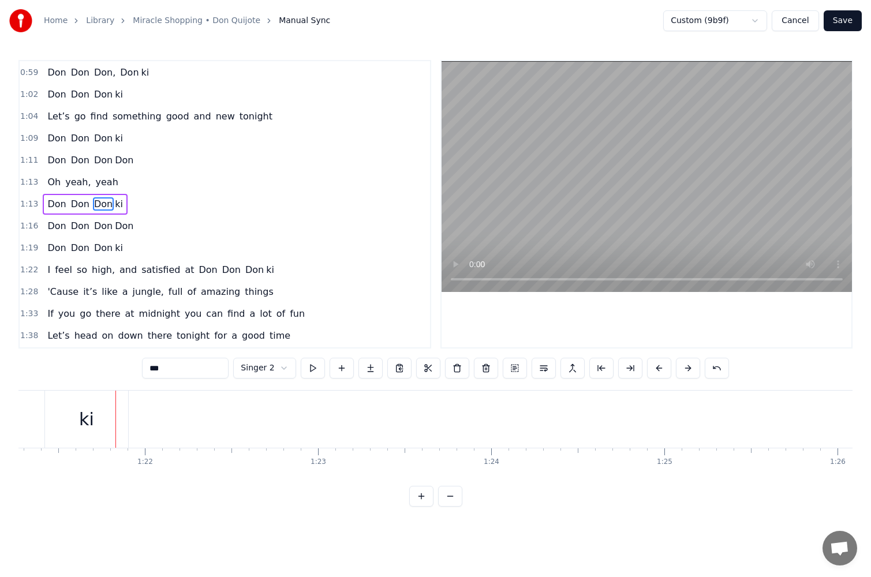
scroll to position [0, 13345]
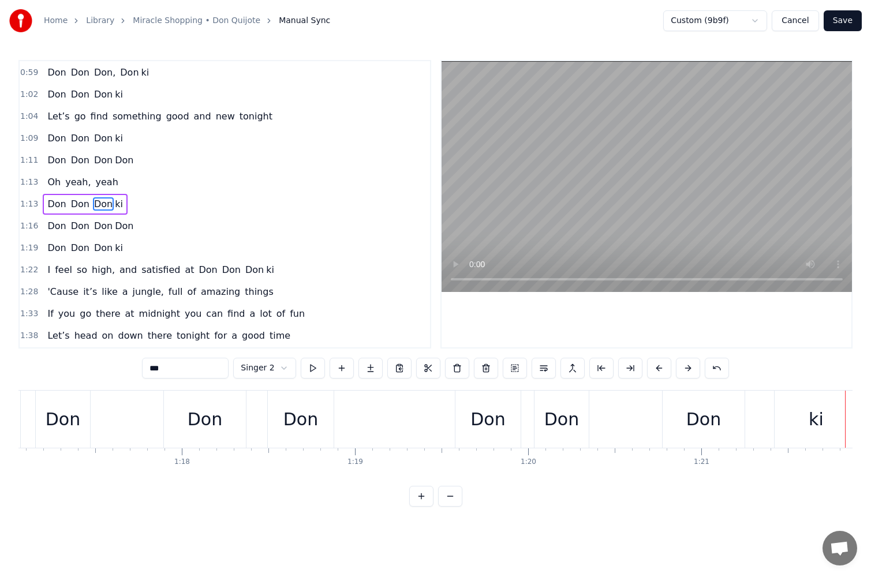
click at [718, 428] on div "Don" at bounding box center [703, 419] width 35 height 26
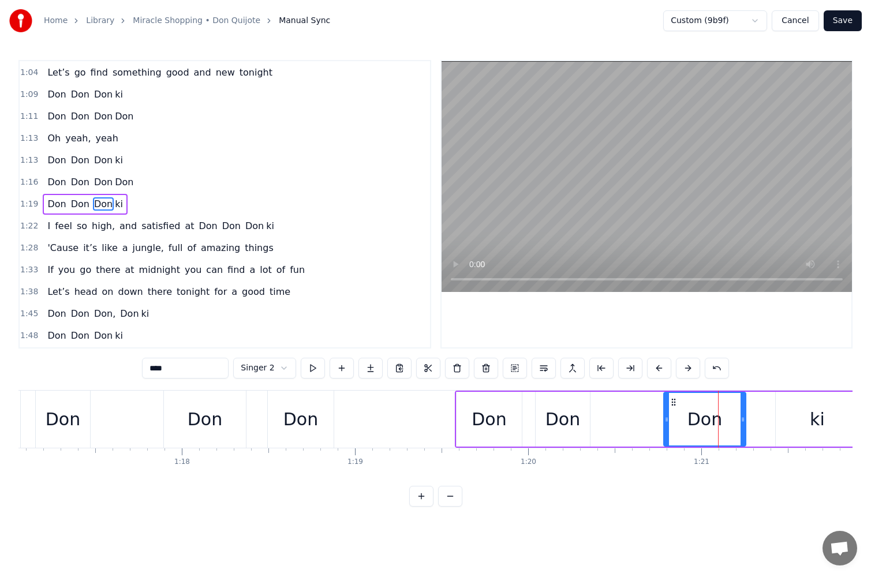
click at [192, 368] on input "***" at bounding box center [185, 368] width 87 height 21
type input "***"
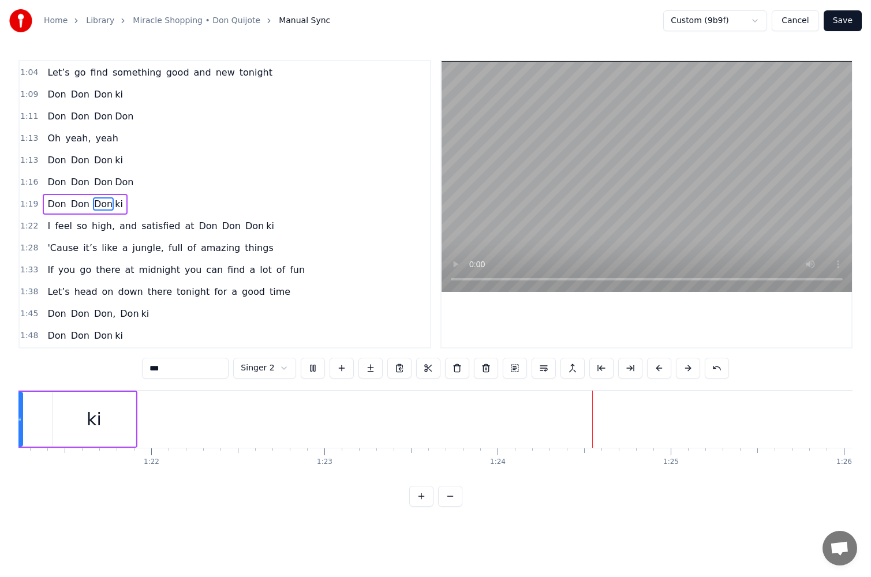
click at [307, 370] on button at bounding box center [313, 368] width 24 height 21
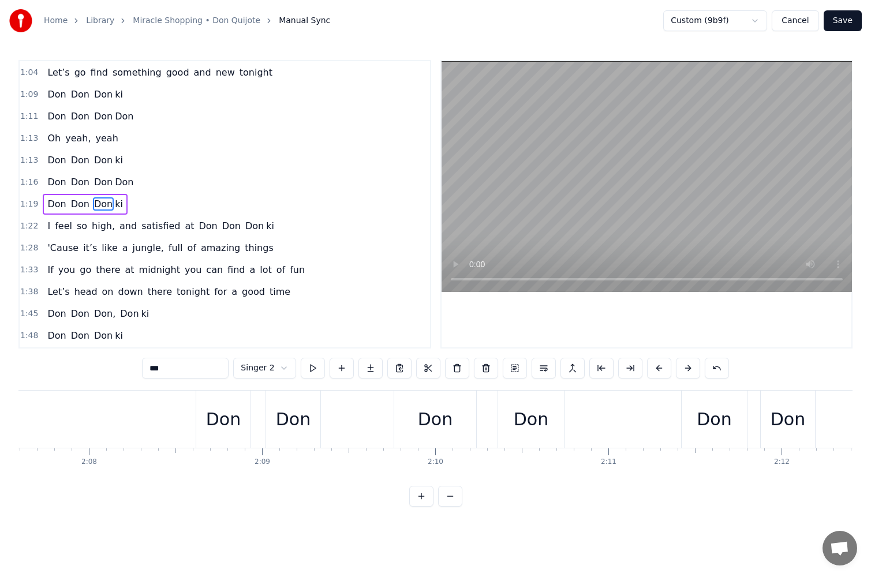
scroll to position [0, 22826]
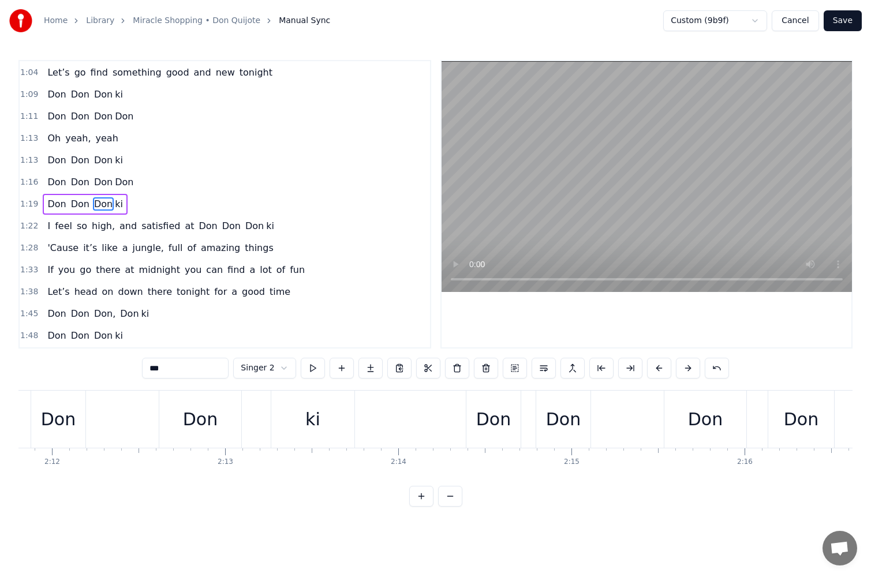
click at [245, 419] on div "[PERSON_NAME]" at bounding box center [257, 419] width 196 height 57
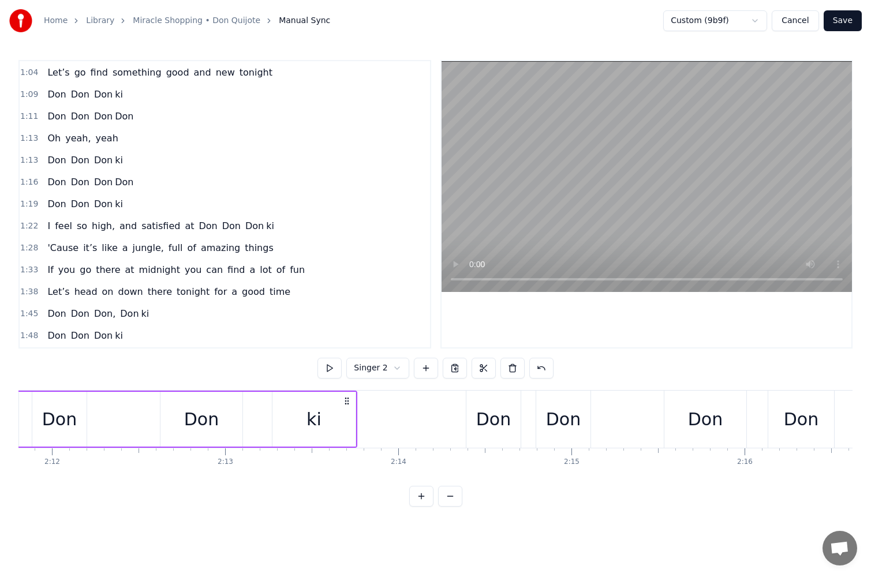
click at [213, 420] on div "Don" at bounding box center [201, 419] width 35 height 26
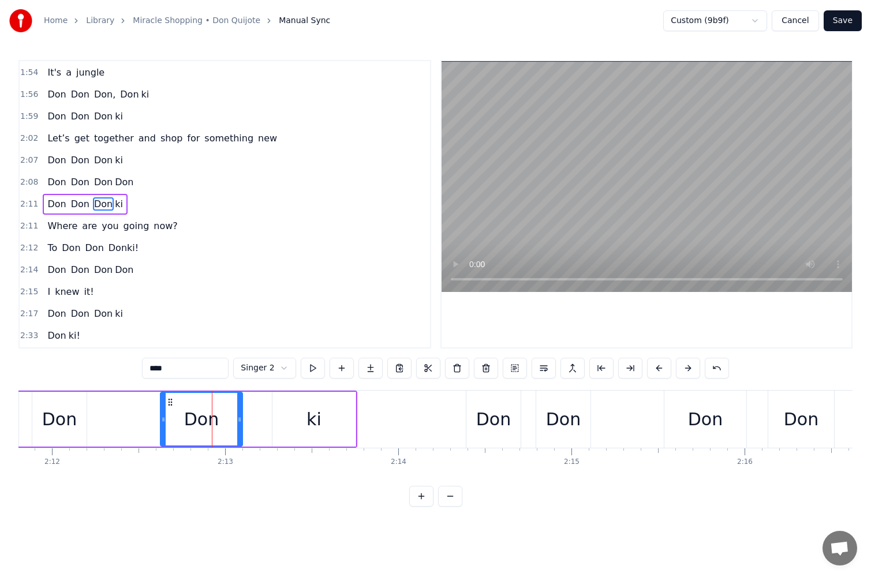
click at [207, 369] on input "***" at bounding box center [185, 368] width 87 height 21
click at [326, 424] on div "ki" at bounding box center [313, 419] width 83 height 55
type input "**"
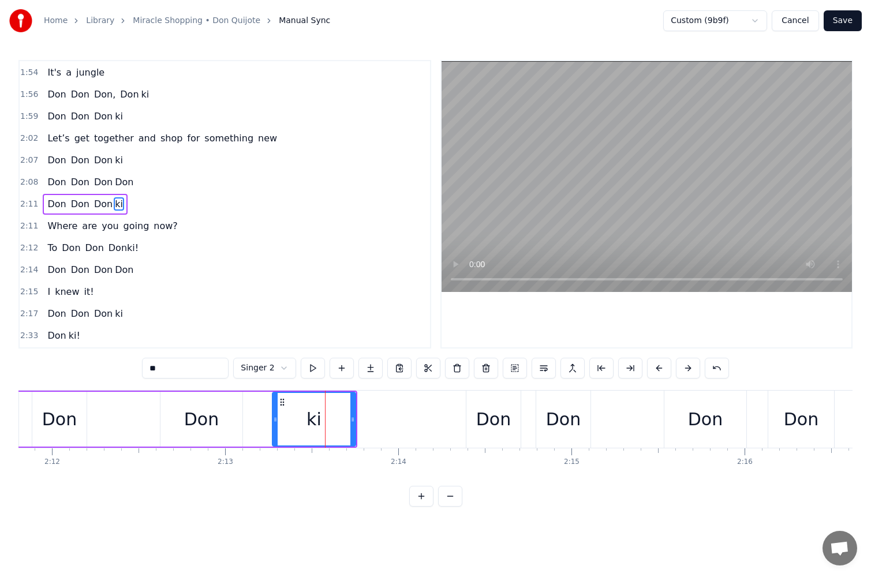
scroll to position [0, 23556]
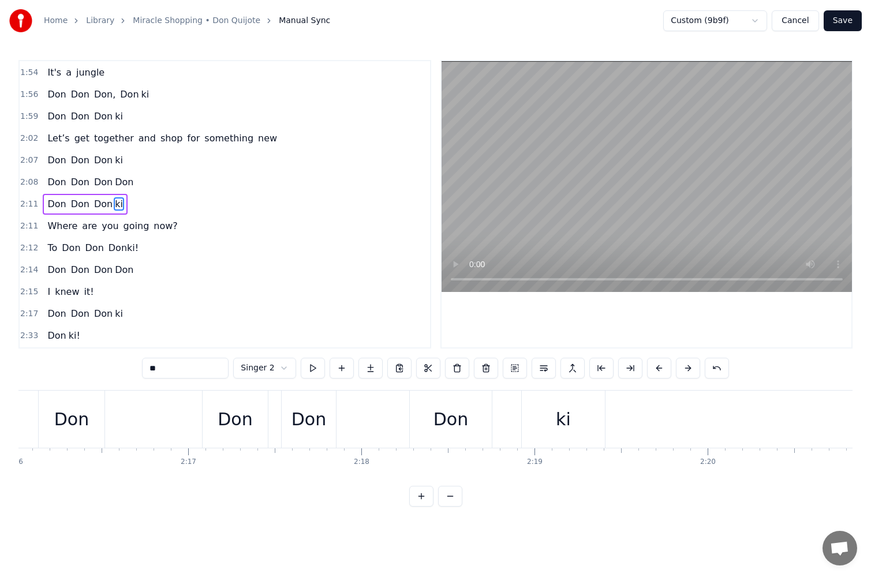
click at [378, 410] on div "Don Don Don ki" at bounding box center [405, 419] width 406 height 57
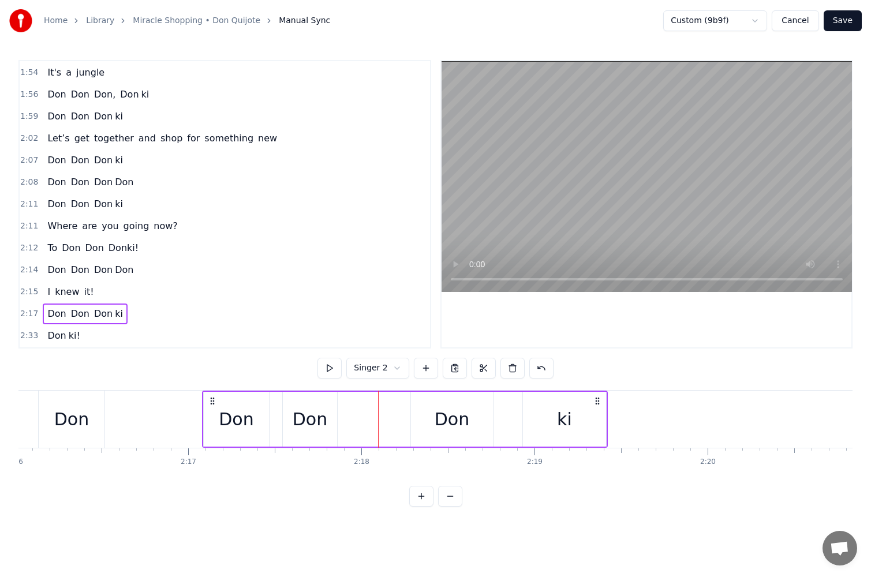
click at [434, 416] on div "Don" at bounding box center [452, 419] width 82 height 55
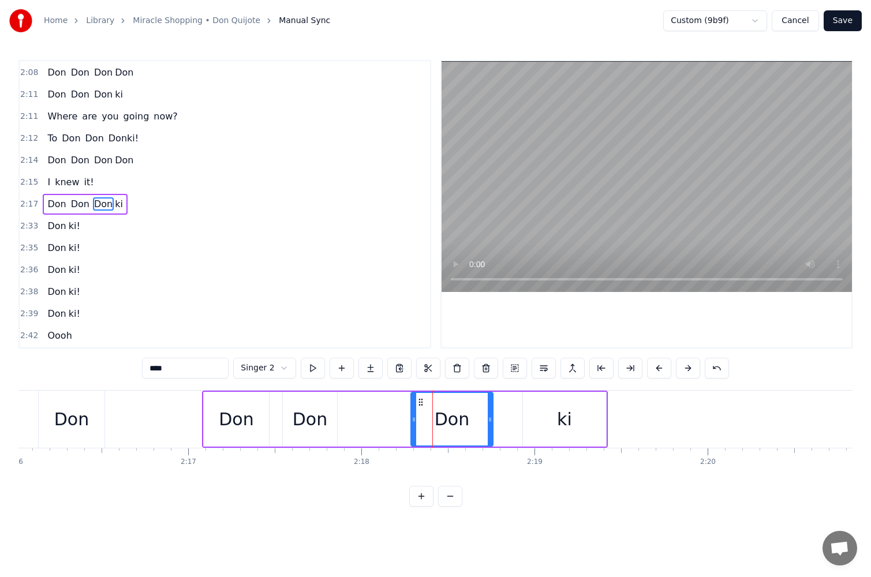
click at [207, 371] on input "***" at bounding box center [185, 368] width 87 height 21
type input "***"
click at [518, 421] on div "[PERSON_NAME]" at bounding box center [508, 419] width 196 height 55
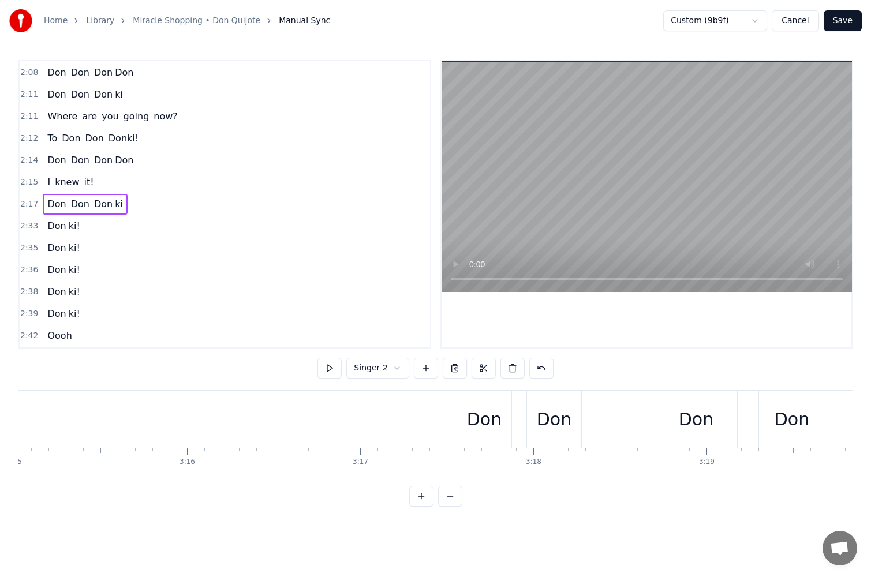
scroll to position [0, 34504]
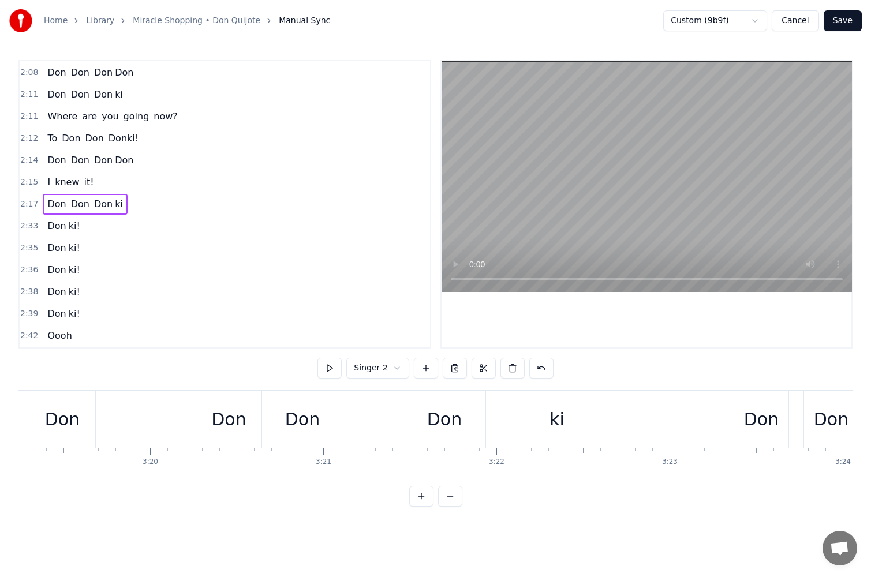
click at [474, 412] on div "Don" at bounding box center [445, 419] width 82 height 57
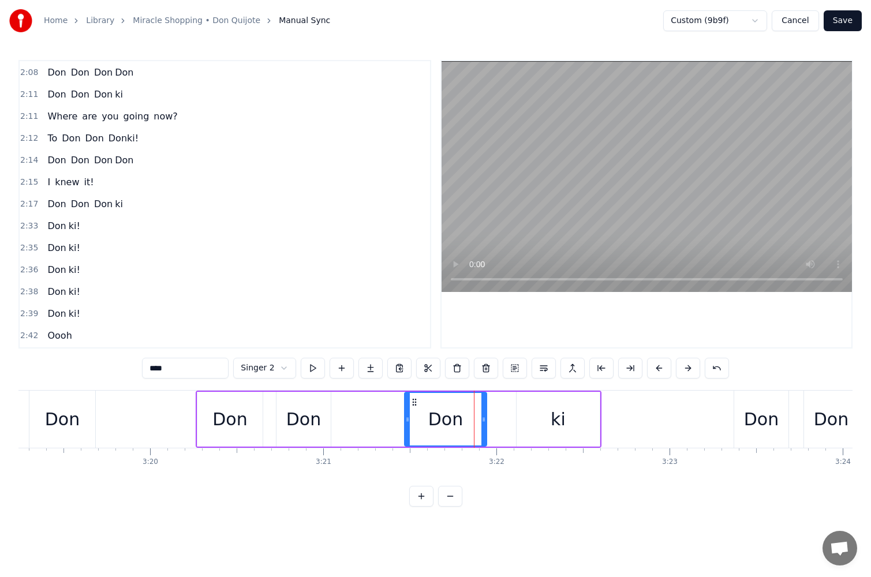
scroll to position [1183, 0]
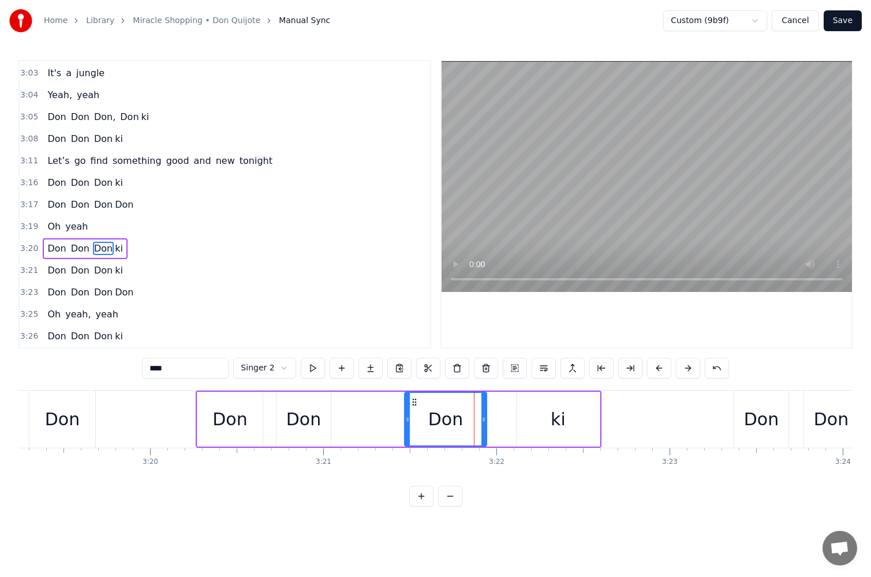
click at [192, 369] on input "***" at bounding box center [185, 368] width 87 height 21
click at [770, 427] on div "Don" at bounding box center [761, 419] width 35 height 26
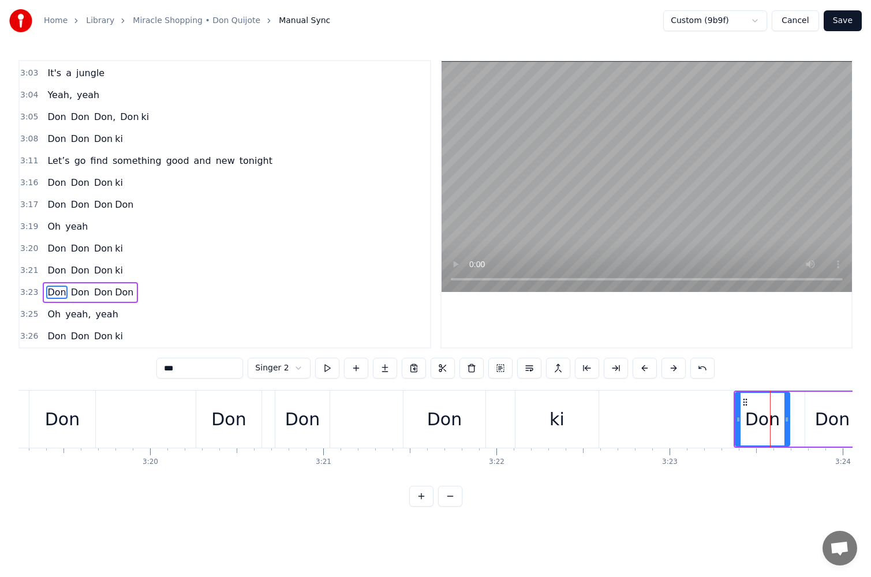
scroll to position [0, 35234]
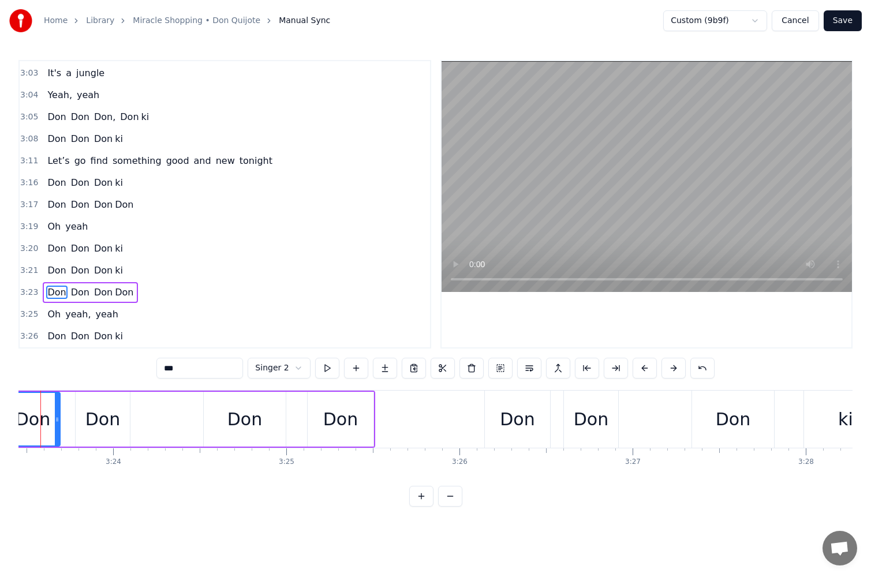
click at [739, 428] on div "Don" at bounding box center [733, 419] width 35 height 26
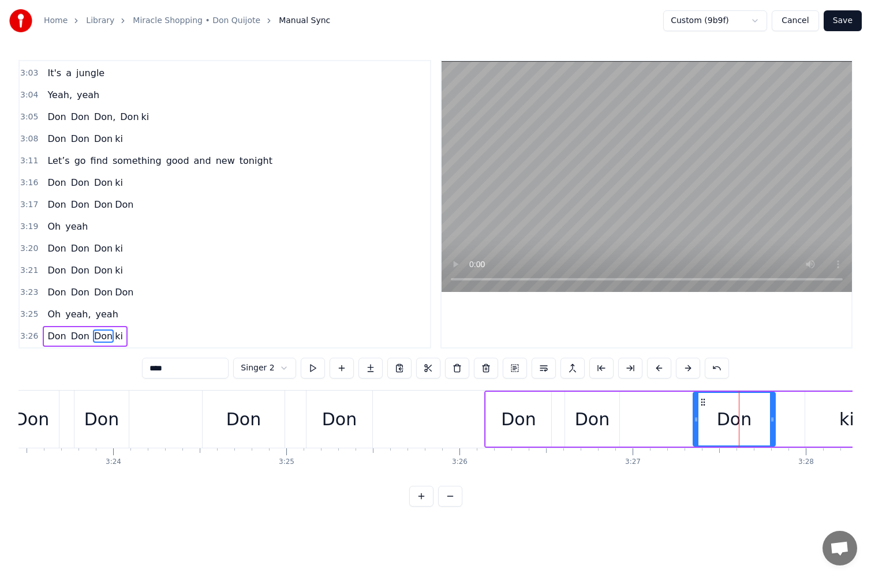
click at [188, 367] on input "***" at bounding box center [185, 368] width 87 height 21
type input "***"
click at [487, 436] on div "Don" at bounding box center [518, 419] width 65 height 55
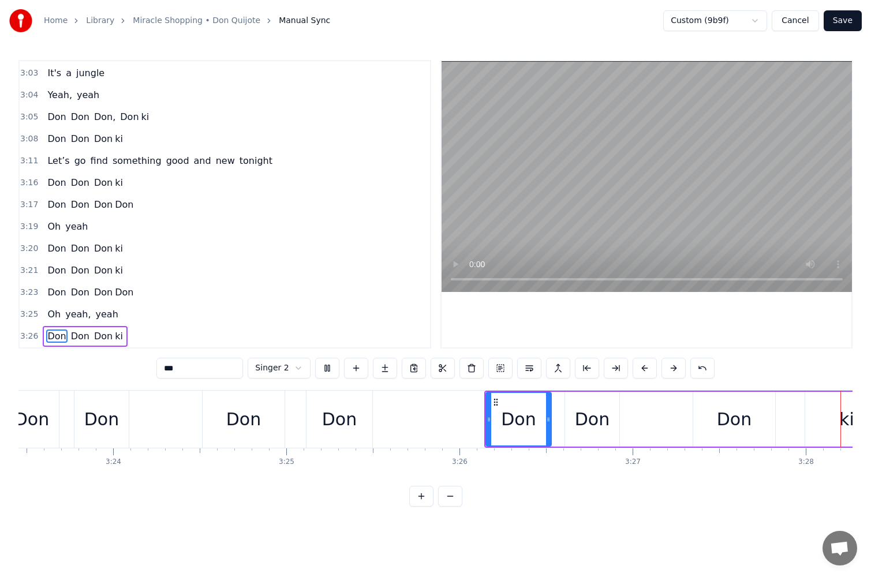
scroll to position [0, 35979]
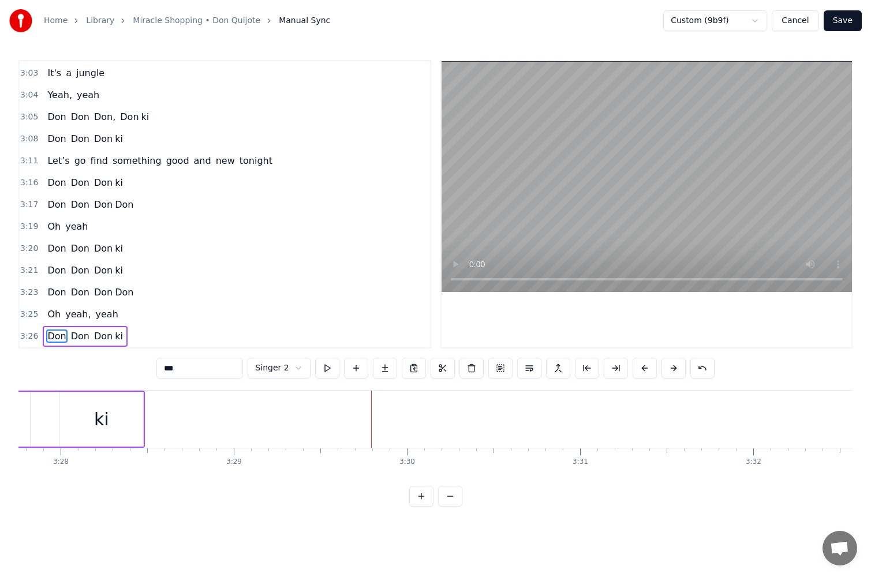
click at [843, 24] on button "Save" at bounding box center [843, 20] width 38 height 21
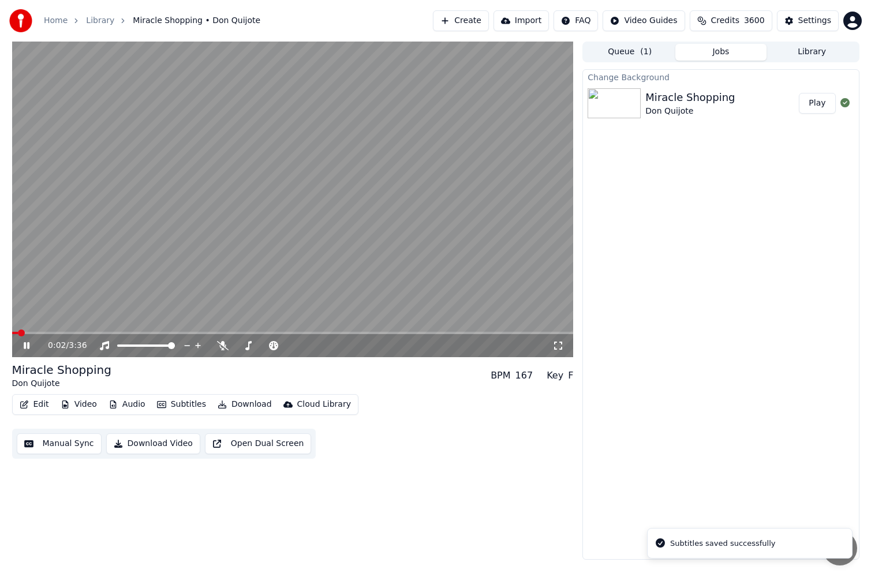
click at [244, 402] on button "Download" at bounding box center [244, 405] width 63 height 16
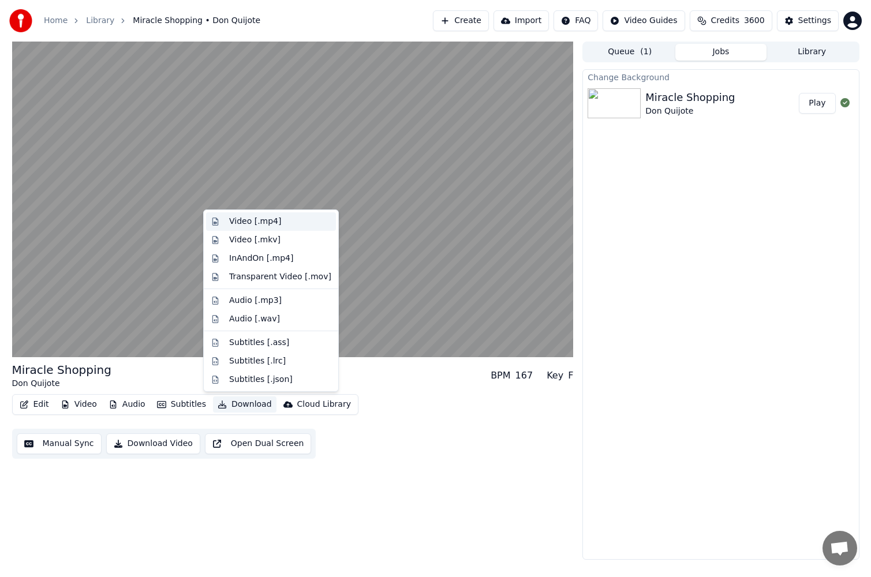
click at [258, 222] on div "Video [.mp4]" at bounding box center [255, 222] width 52 height 12
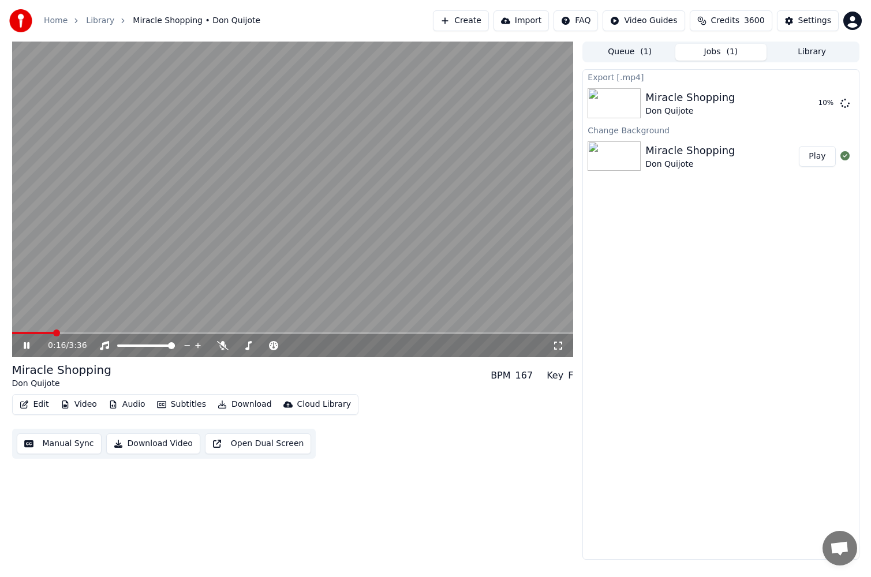
click at [25, 345] on icon at bounding box center [27, 345] width 6 height 7
click at [20, 342] on div "0:16 / 3:36" at bounding box center [293, 346] width 552 height 12
click at [26, 343] on icon at bounding box center [26, 346] width 7 height 8
click at [26, 343] on icon at bounding box center [34, 345] width 27 height 9
click at [97, 24] on link "Library" at bounding box center [100, 21] width 28 height 12
